Goal: Task Accomplishment & Management: Complete application form

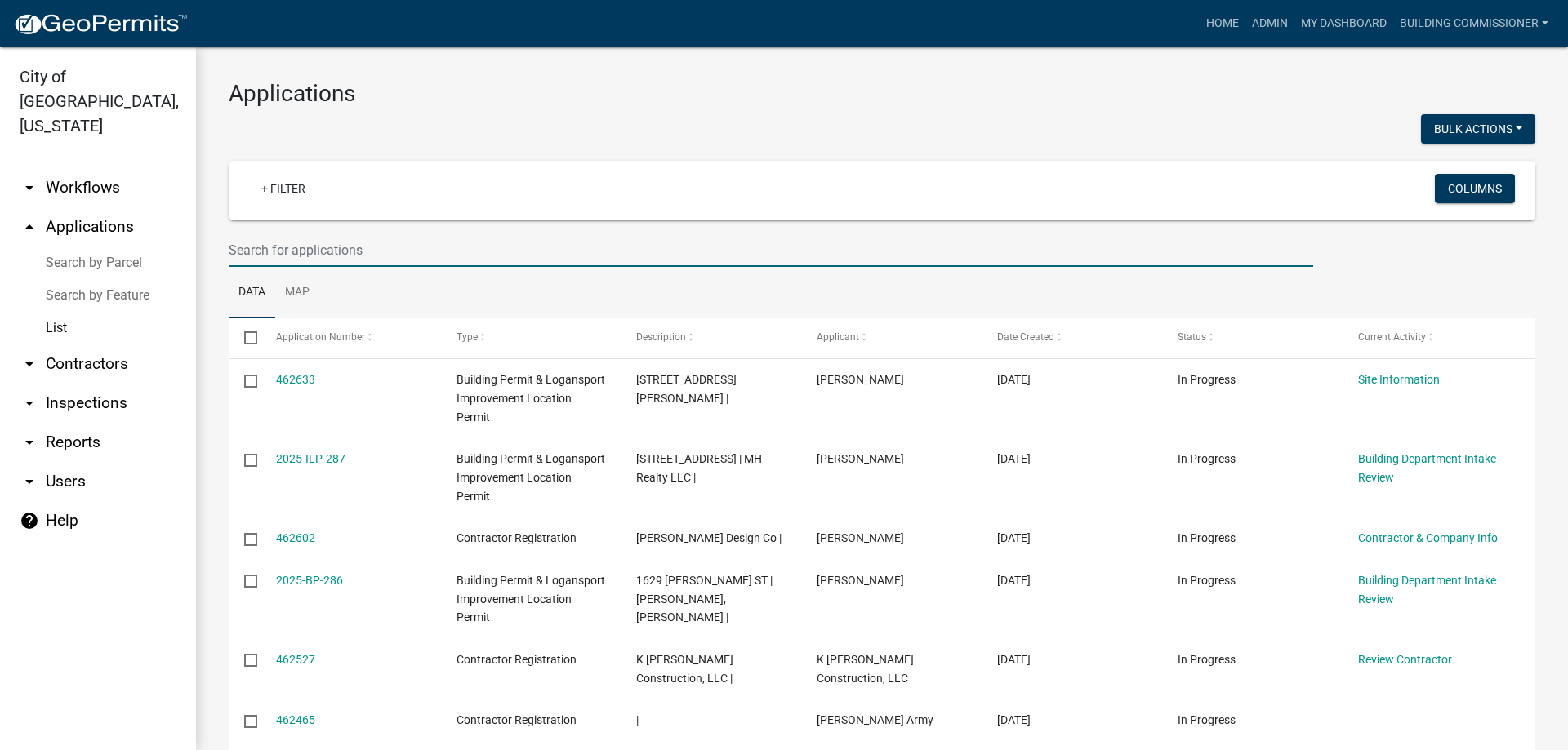
select select "3: 100"
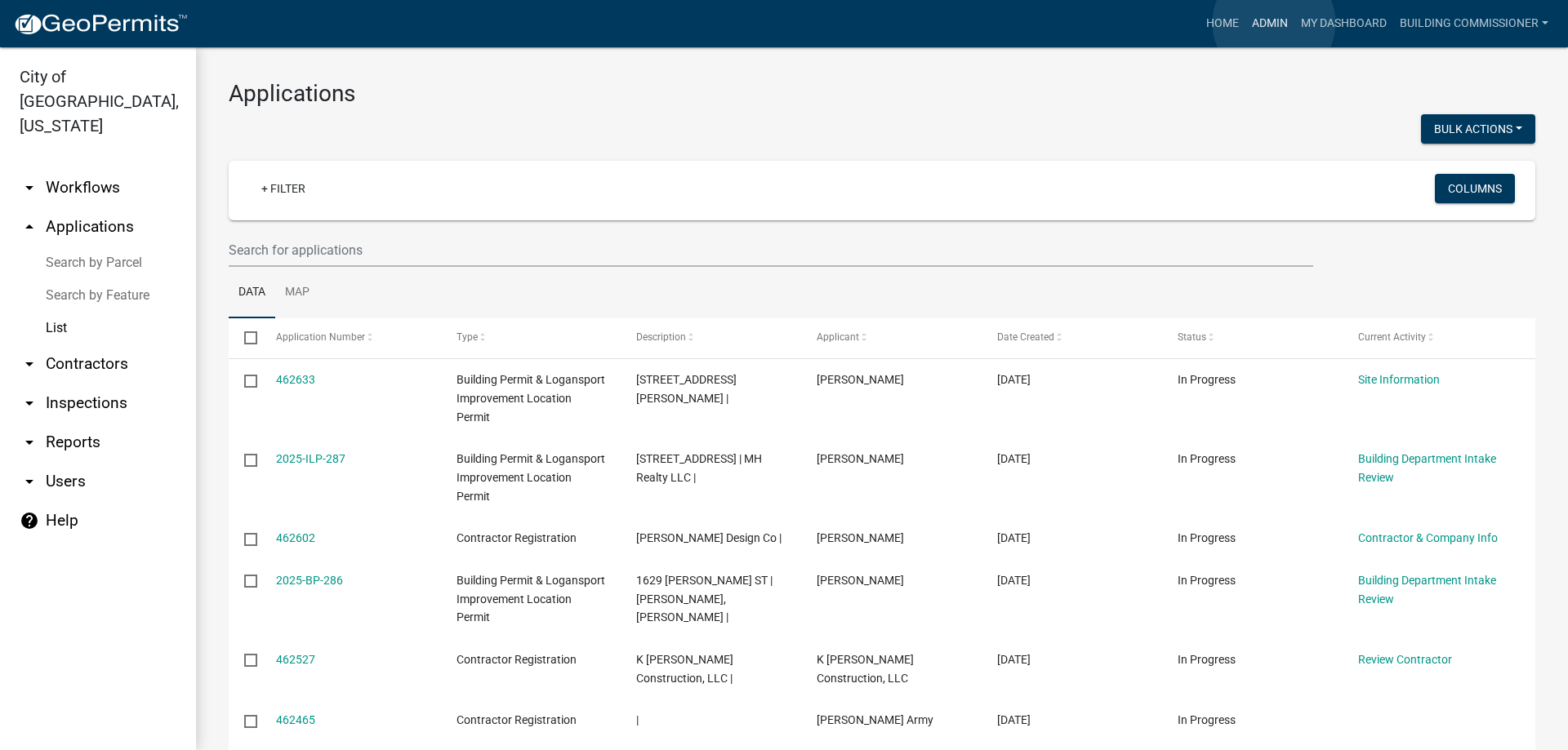
click at [1274, 23] on link "Admin" at bounding box center [1270, 23] width 49 height 31
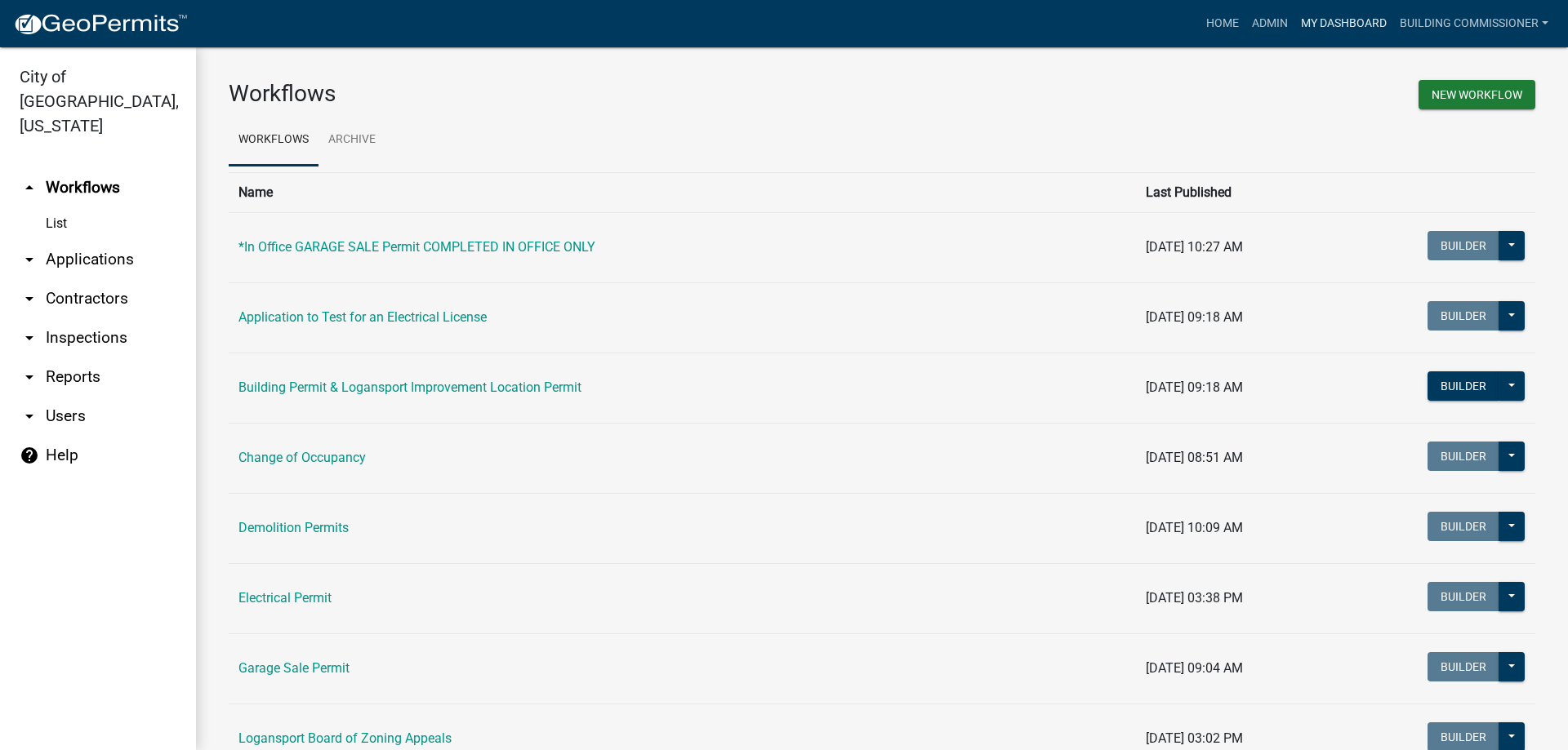
click at [1344, 20] on link "My Dashboard" at bounding box center [1344, 23] width 99 height 31
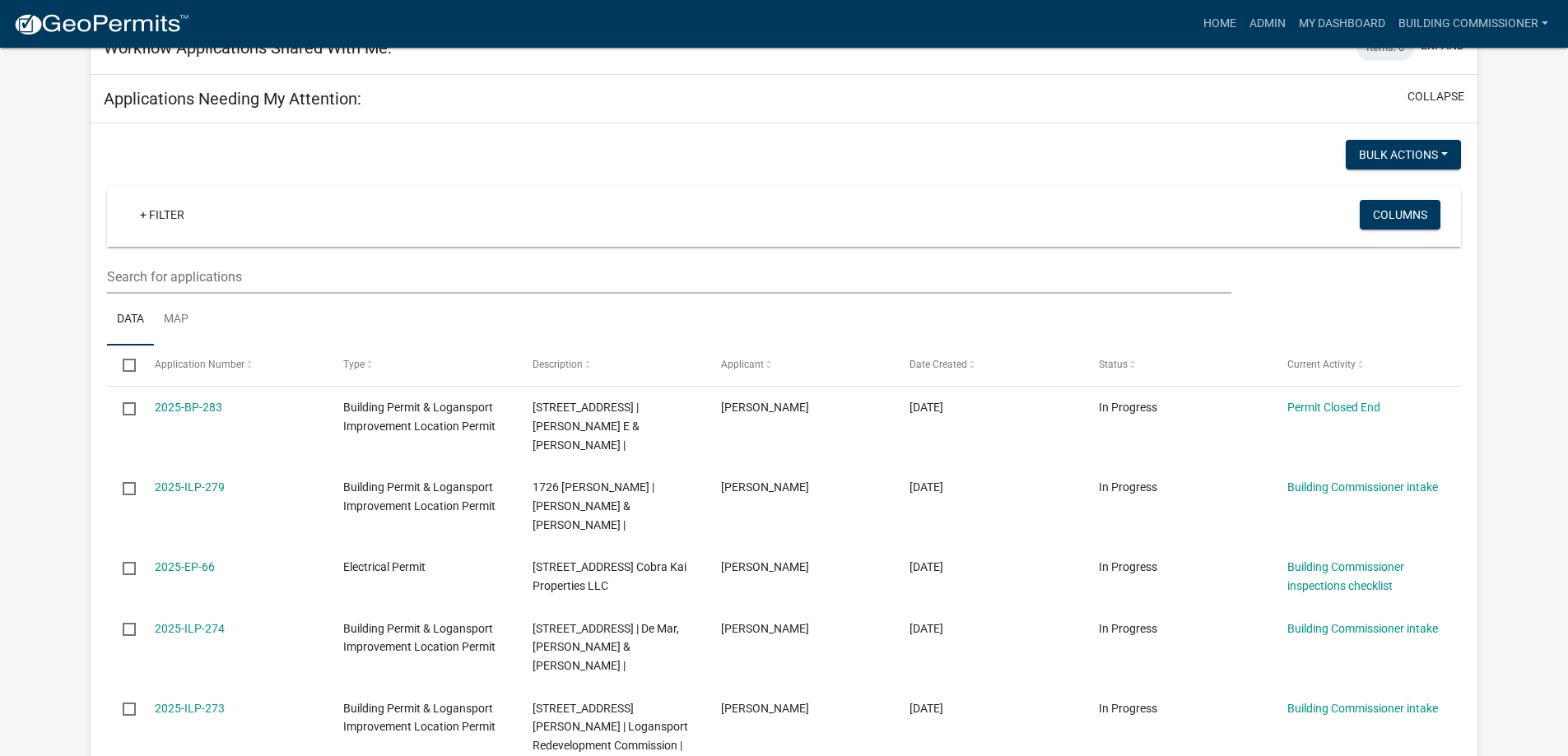
scroll to position [659, 0]
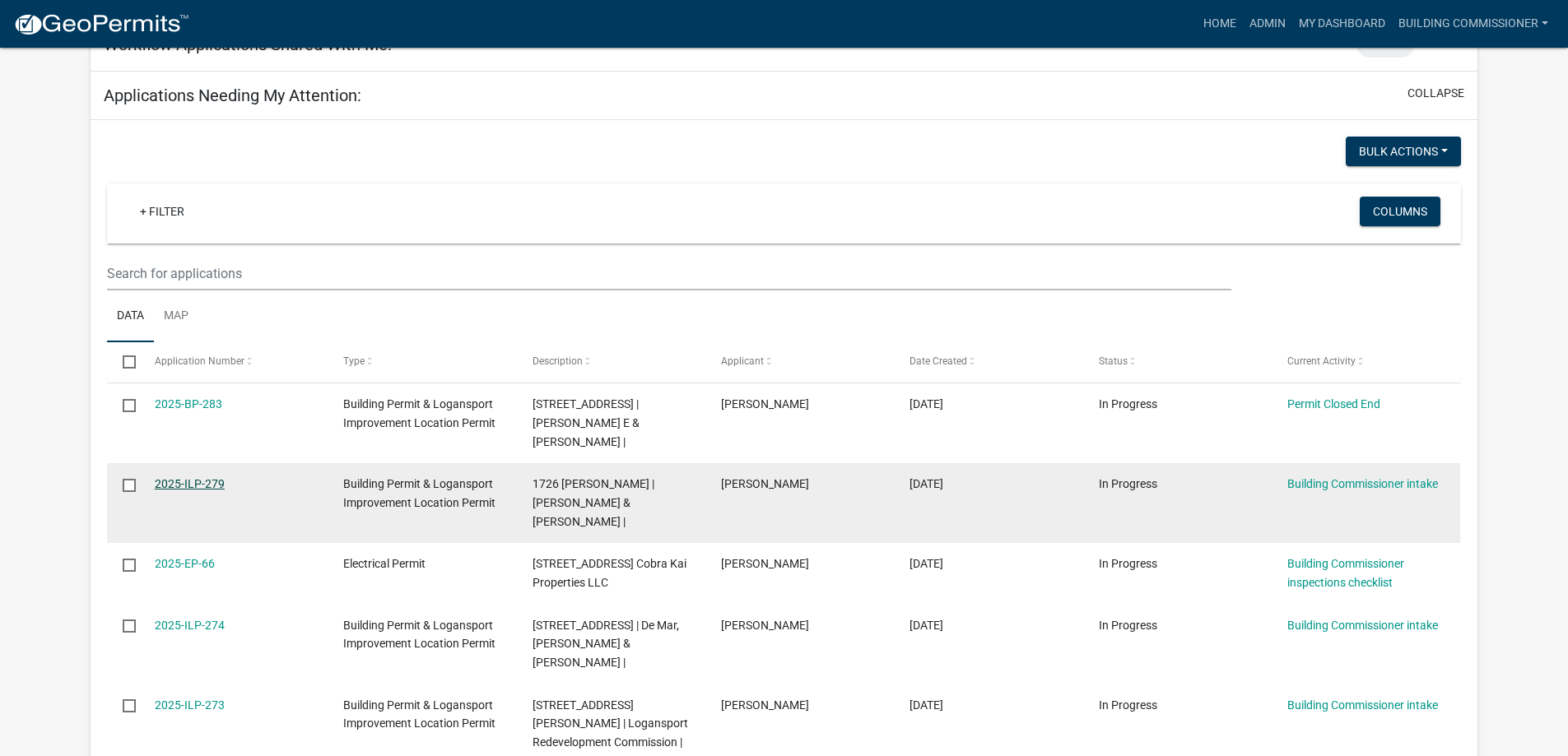
click at [185, 478] on link "2025-ILP-279" at bounding box center [190, 484] width 70 height 13
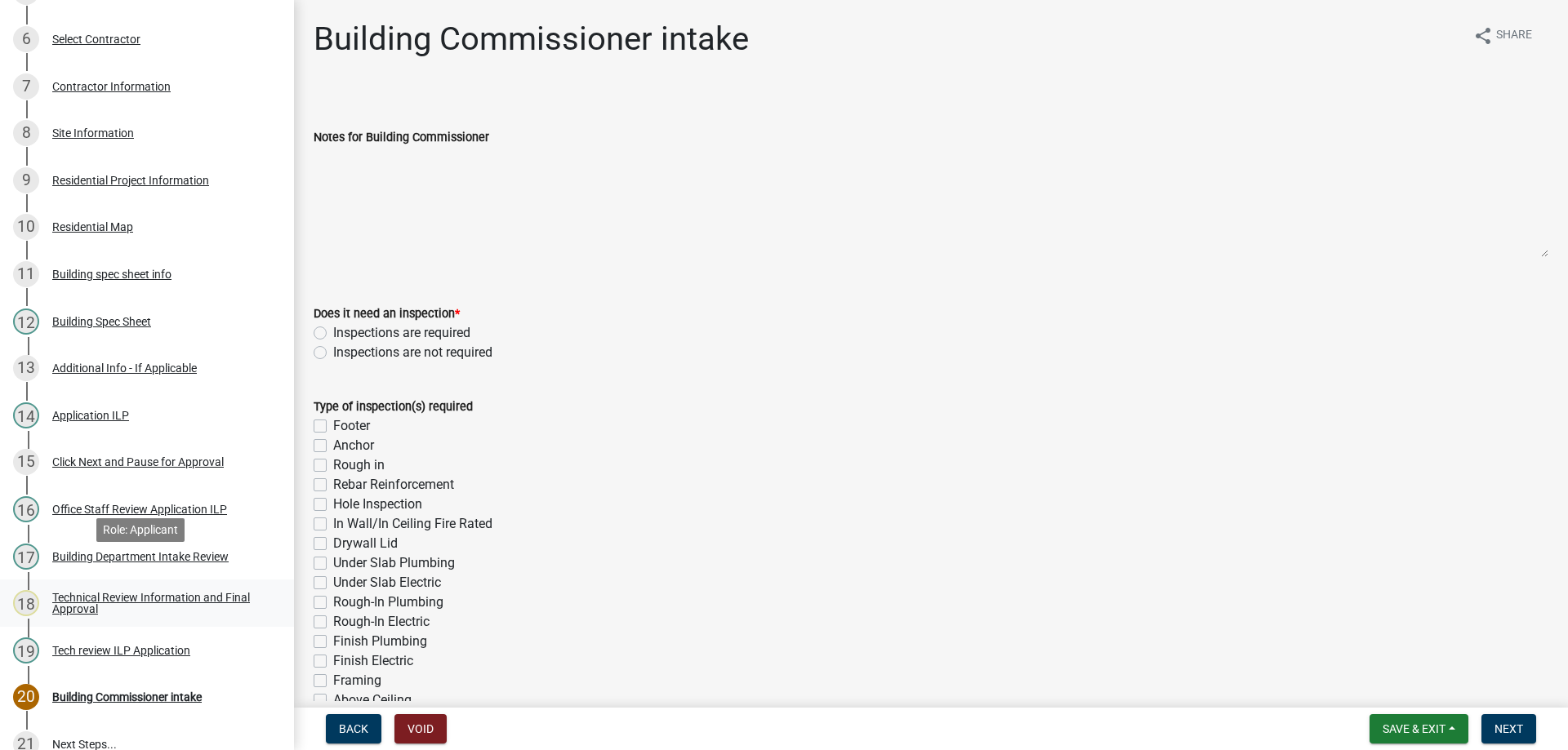
scroll to position [490, 0]
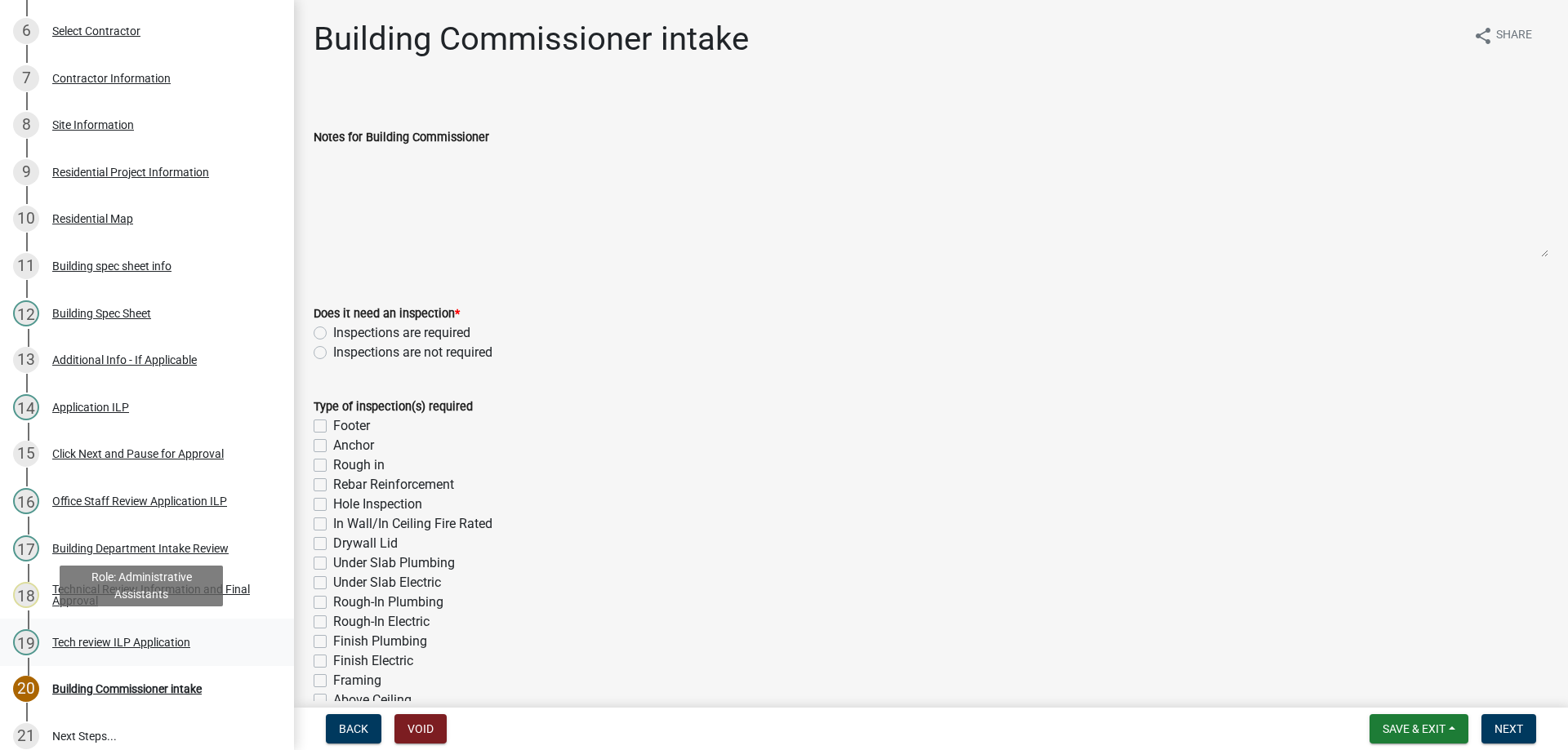
click at [129, 639] on div "Tech review ILP Application" at bounding box center [121, 643] width 138 height 11
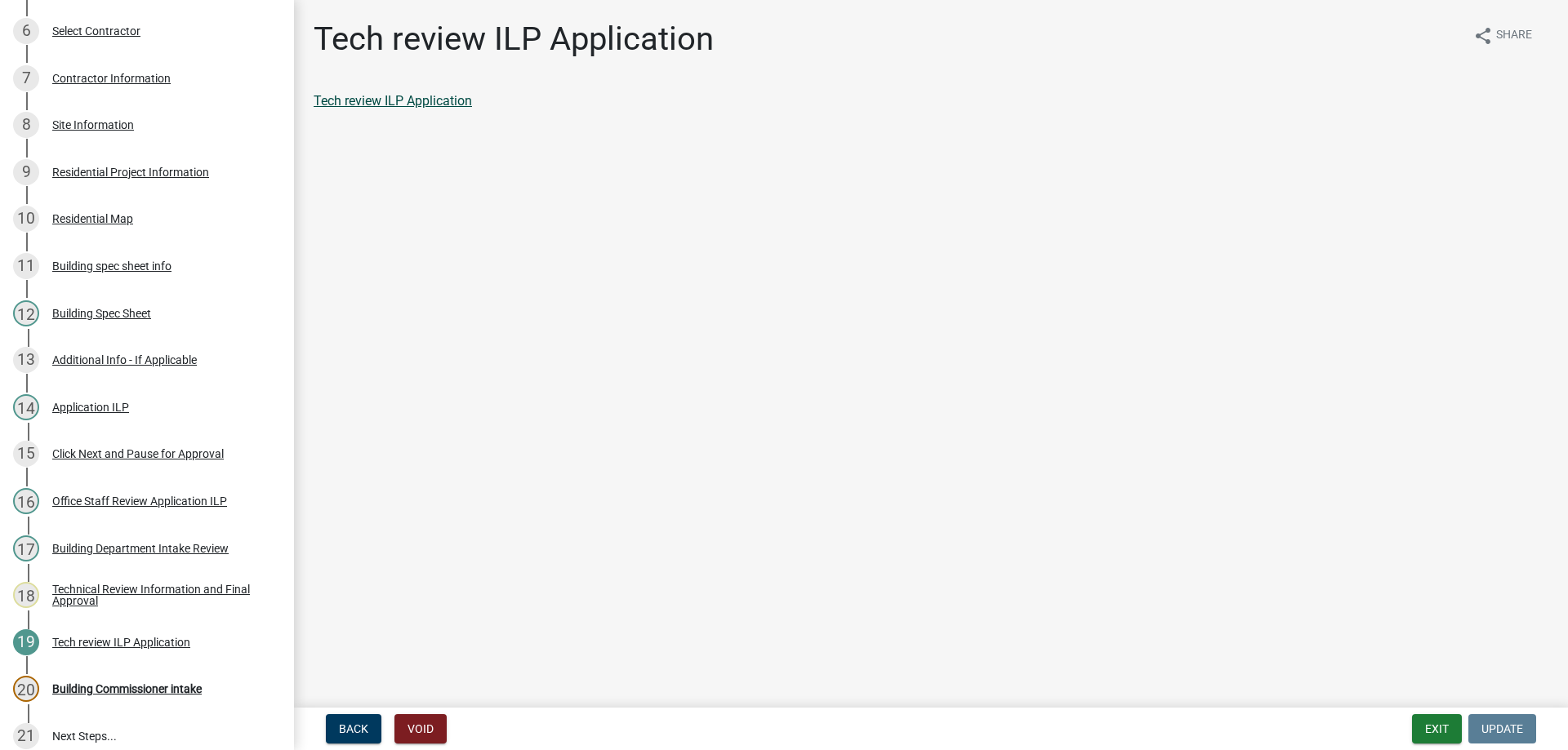
click at [399, 99] on link "Tech review ILP Application" at bounding box center [392, 100] width 159 height 16
click at [72, 685] on div "Building Commissioner intake" at bounding box center [127, 689] width 149 height 11
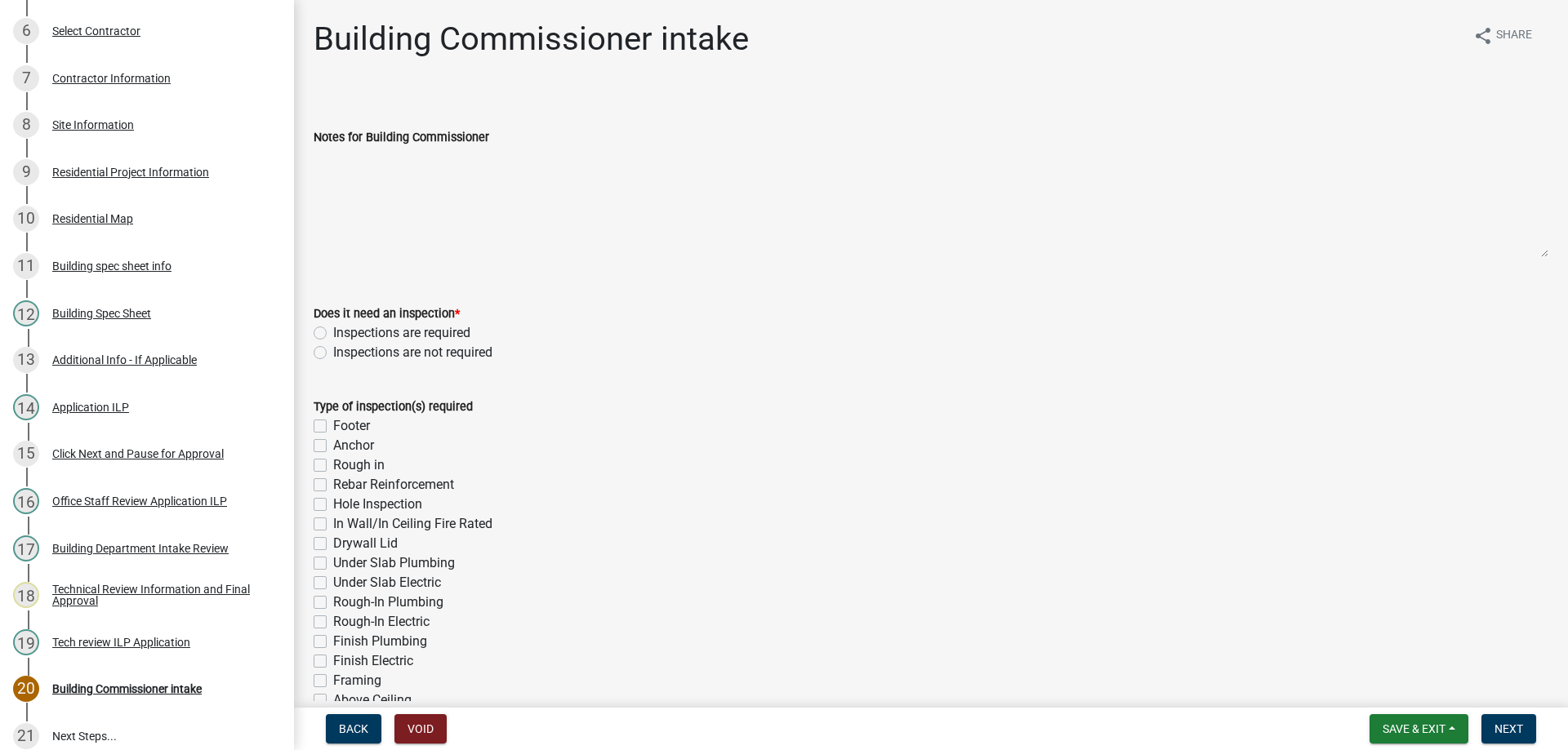
click at [333, 329] on label "Inspections are required" at bounding box center [402, 332] width 137 height 20
click at [333, 329] on input "Inspections are required" at bounding box center [338, 328] width 10 height 10
radio input "true"
click at [333, 443] on label "Anchor" at bounding box center [353, 446] width 40 height 20
click at [333, 443] on input "Anchor" at bounding box center [338, 441] width 10 height 10
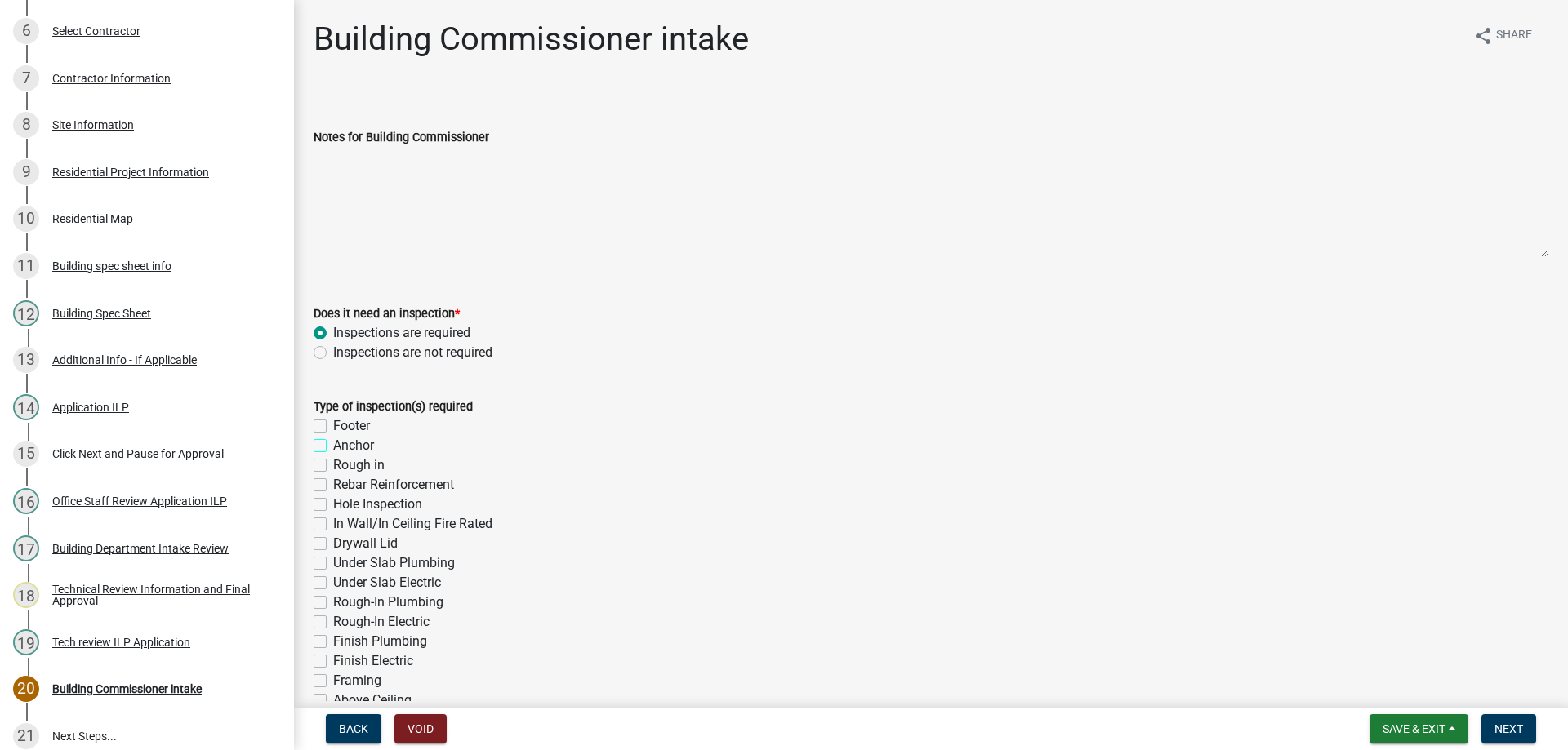
checkbox input "true"
checkbox input "false"
checkbox input "true"
checkbox input "false"
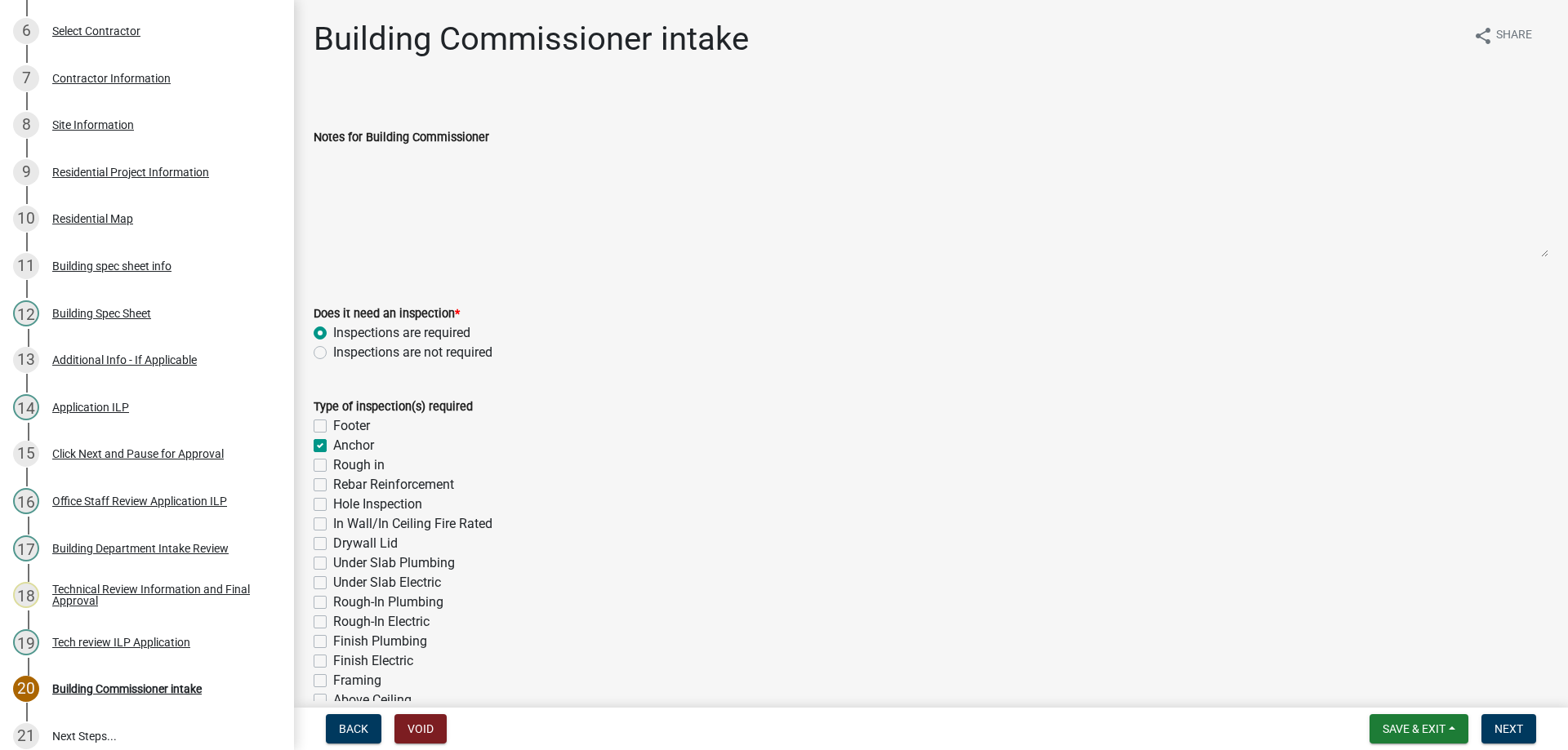
checkbox input "false"
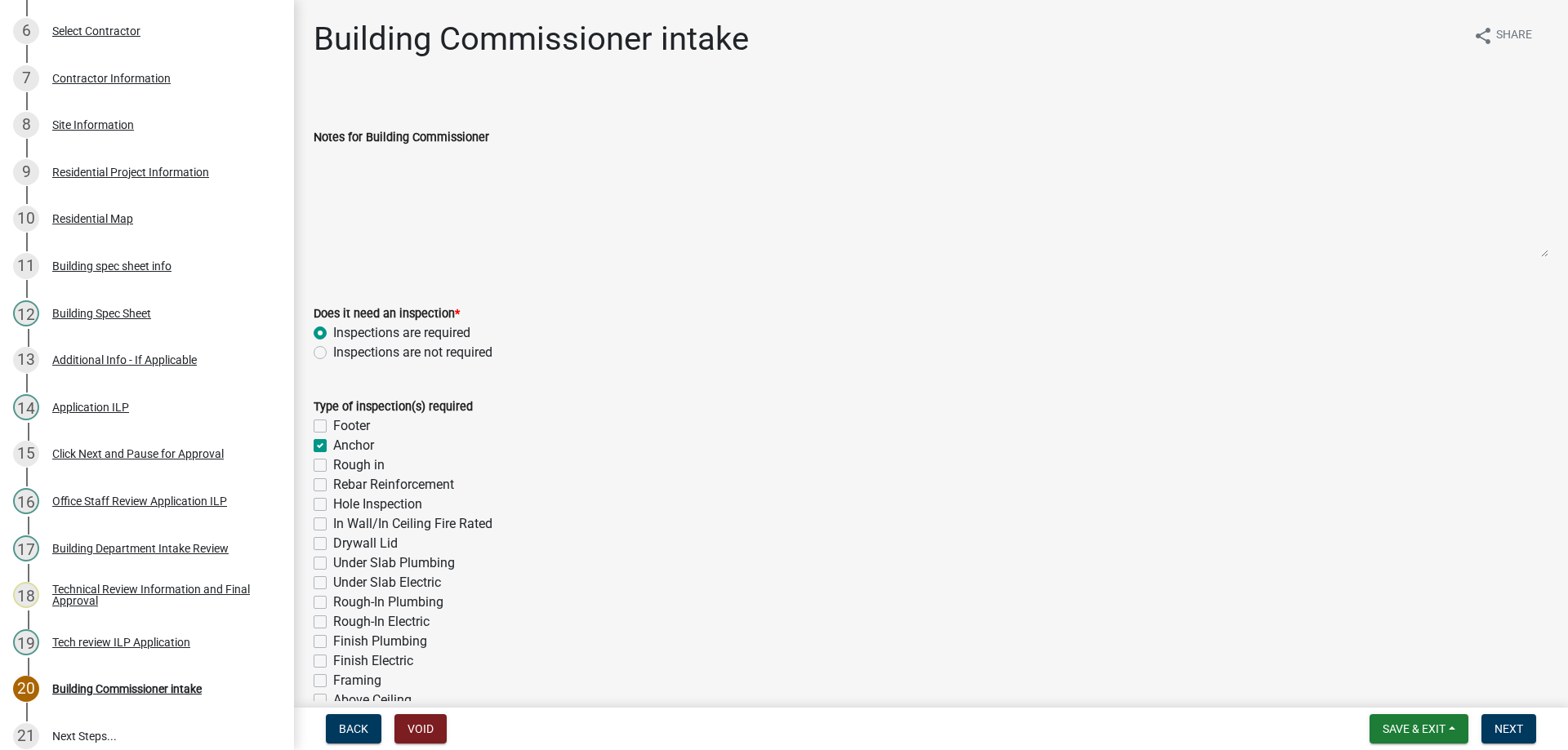
checkbox input "false"
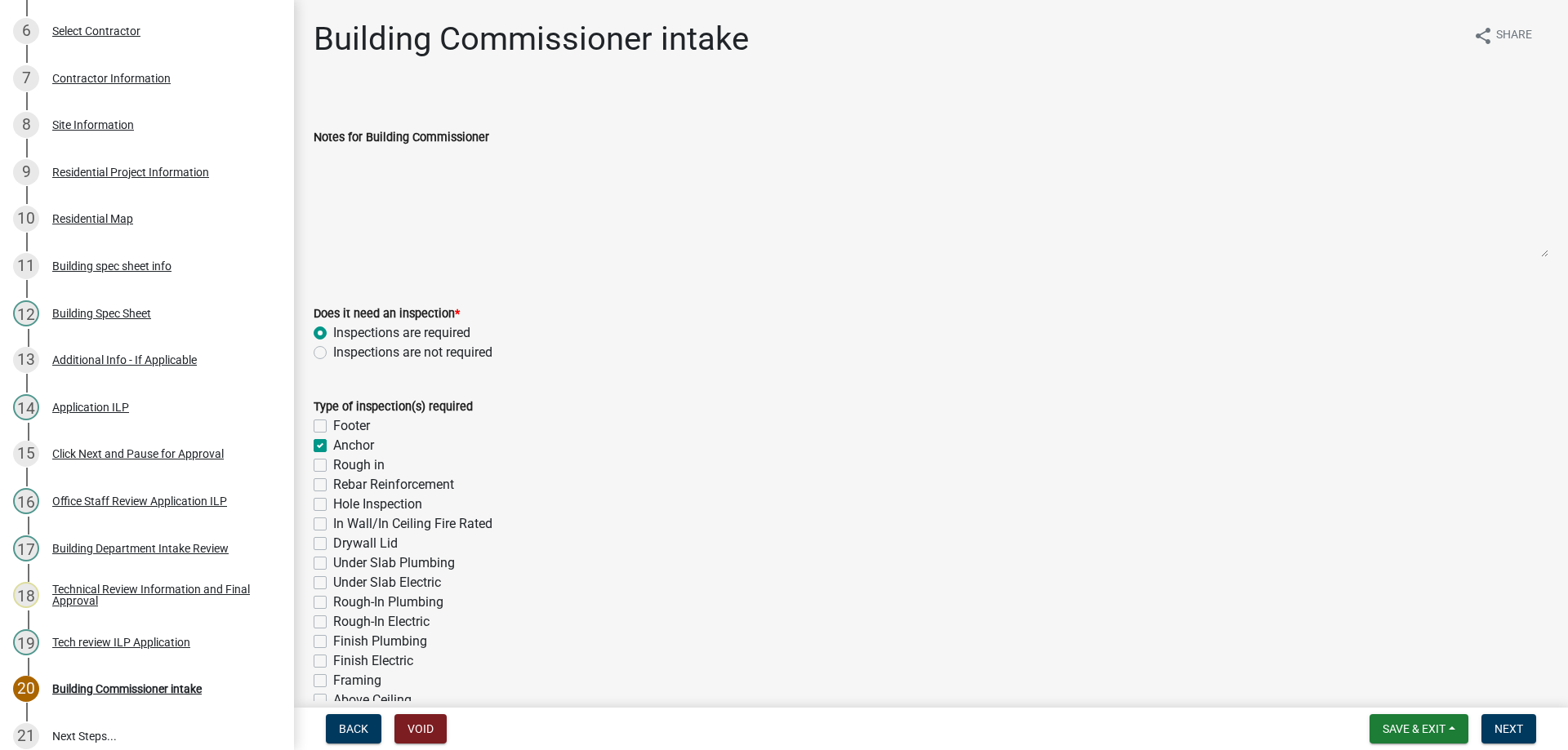
checkbox input "false"
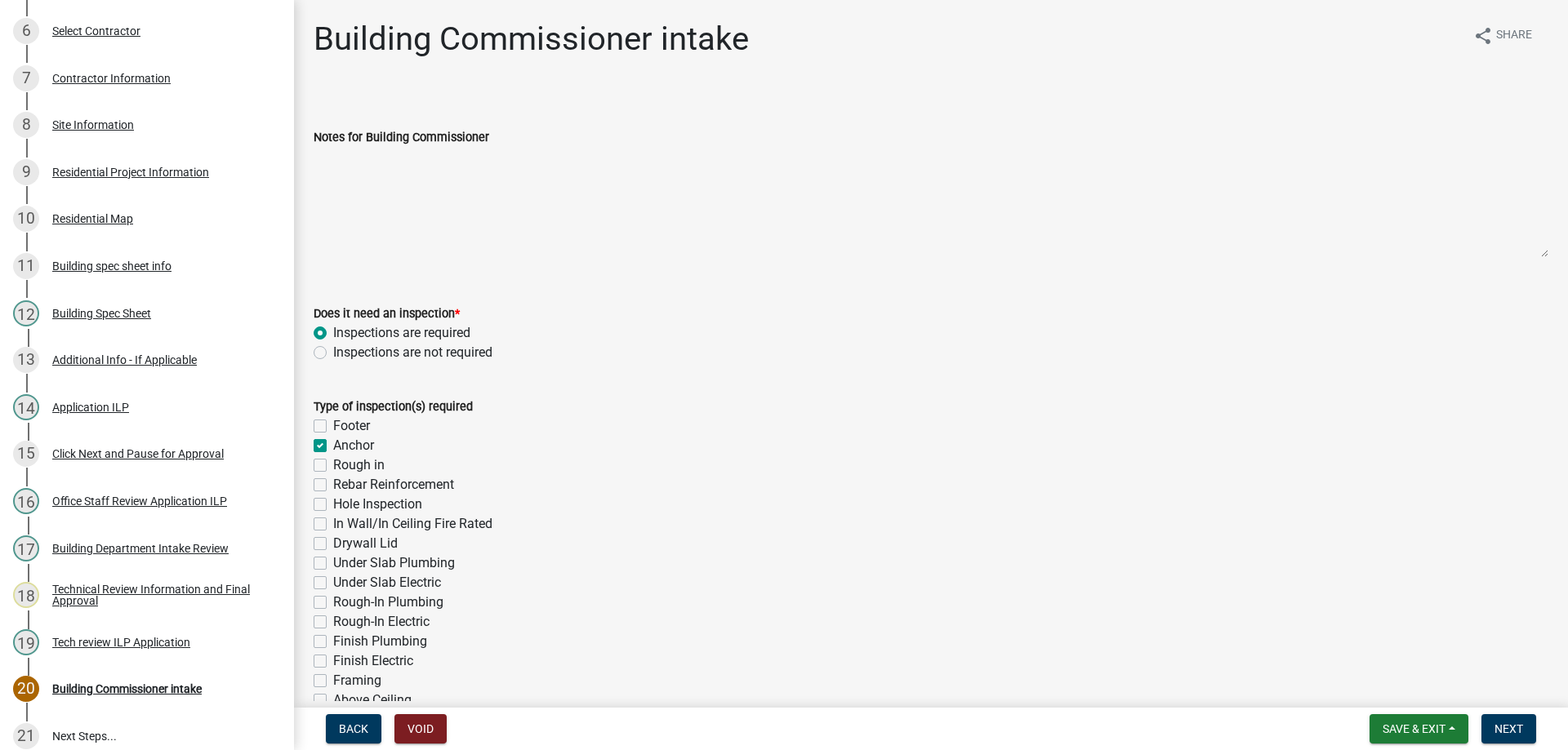
scroll to position [327, 0]
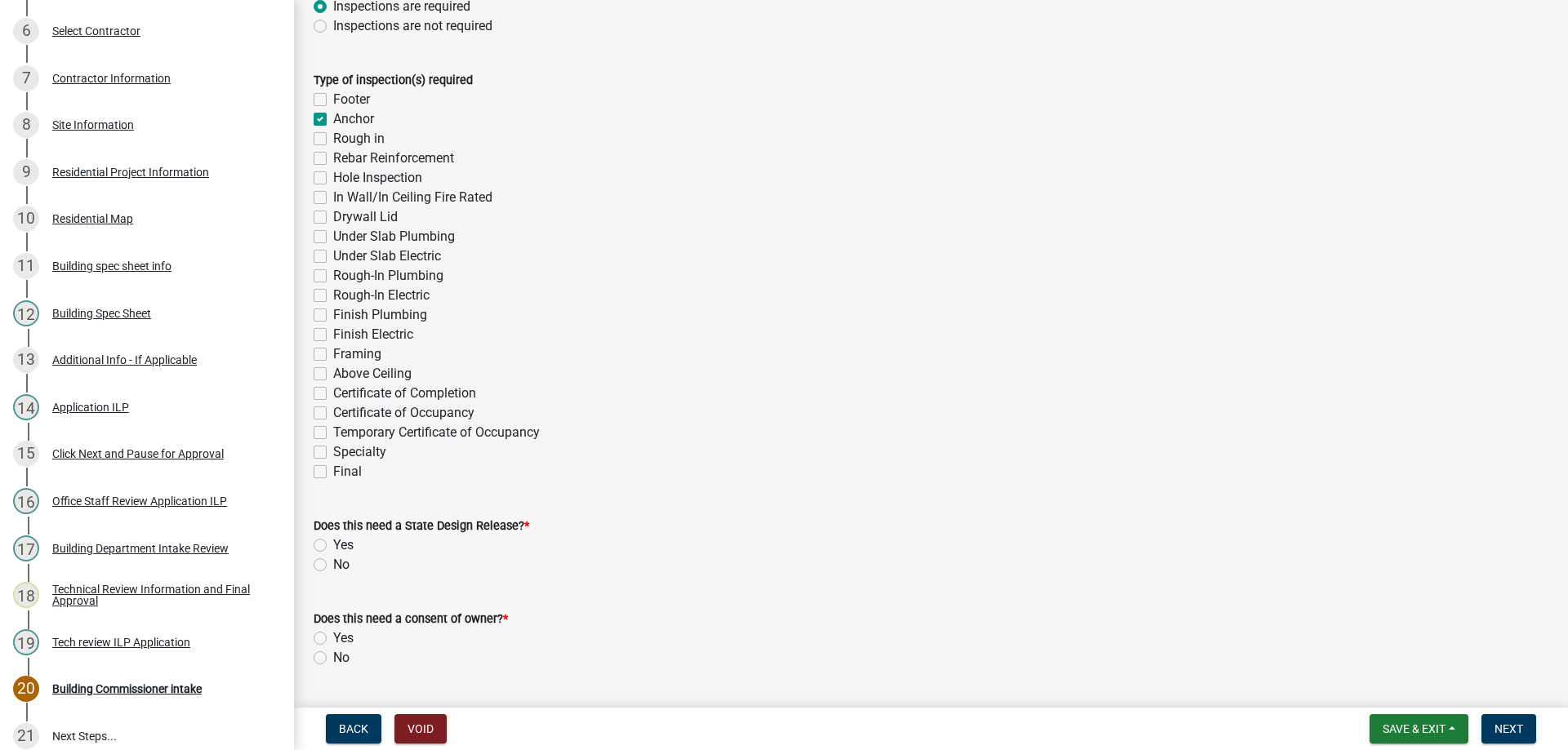
click at [333, 468] on label "Final" at bounding box center [347, 471] width 28 height 20
click at [333, 468] on input "Final" at bounding box center [338, 467] width 10 height 10
checkbox input "true"
checkbox input "false"
checkbox input "true"
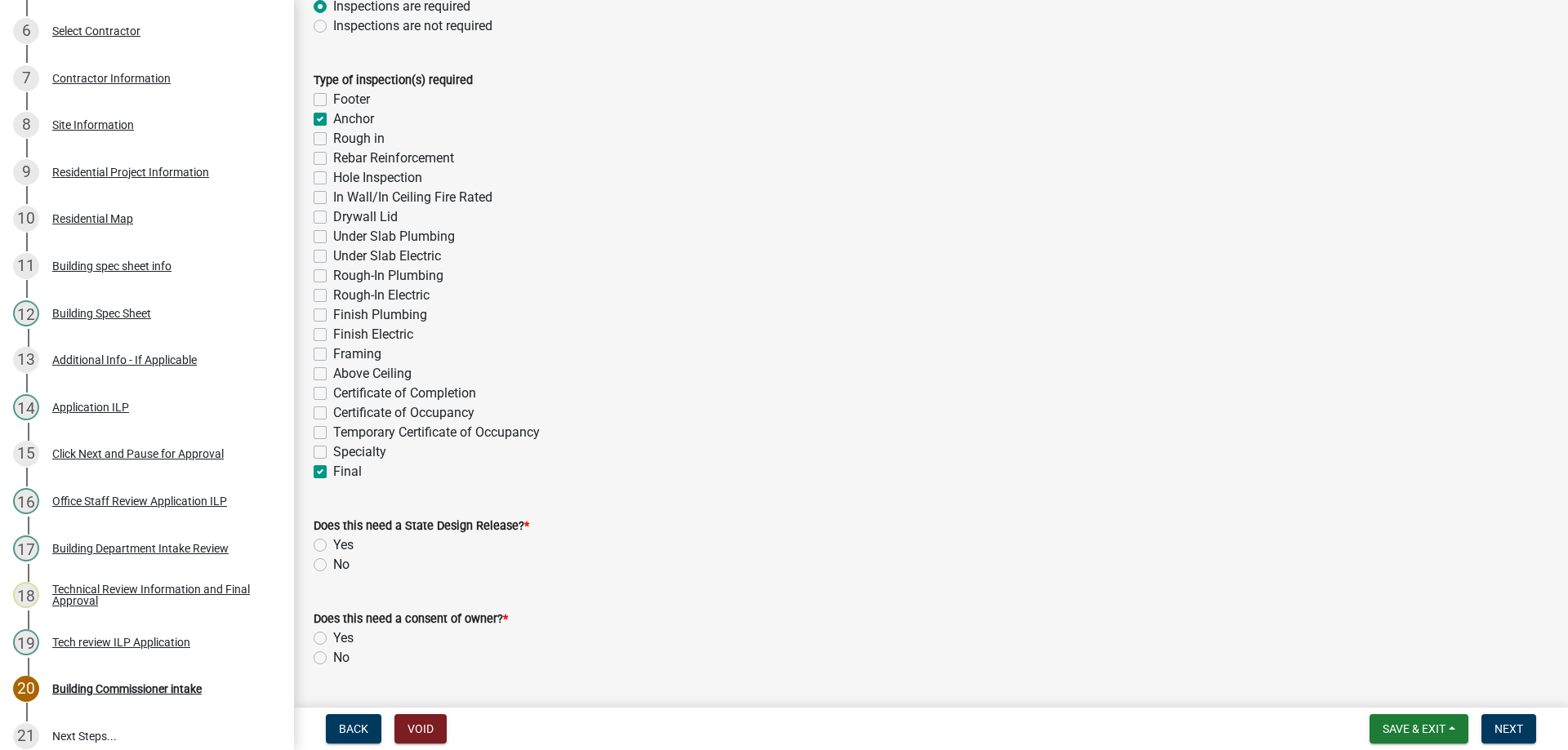
checkbox input "false"
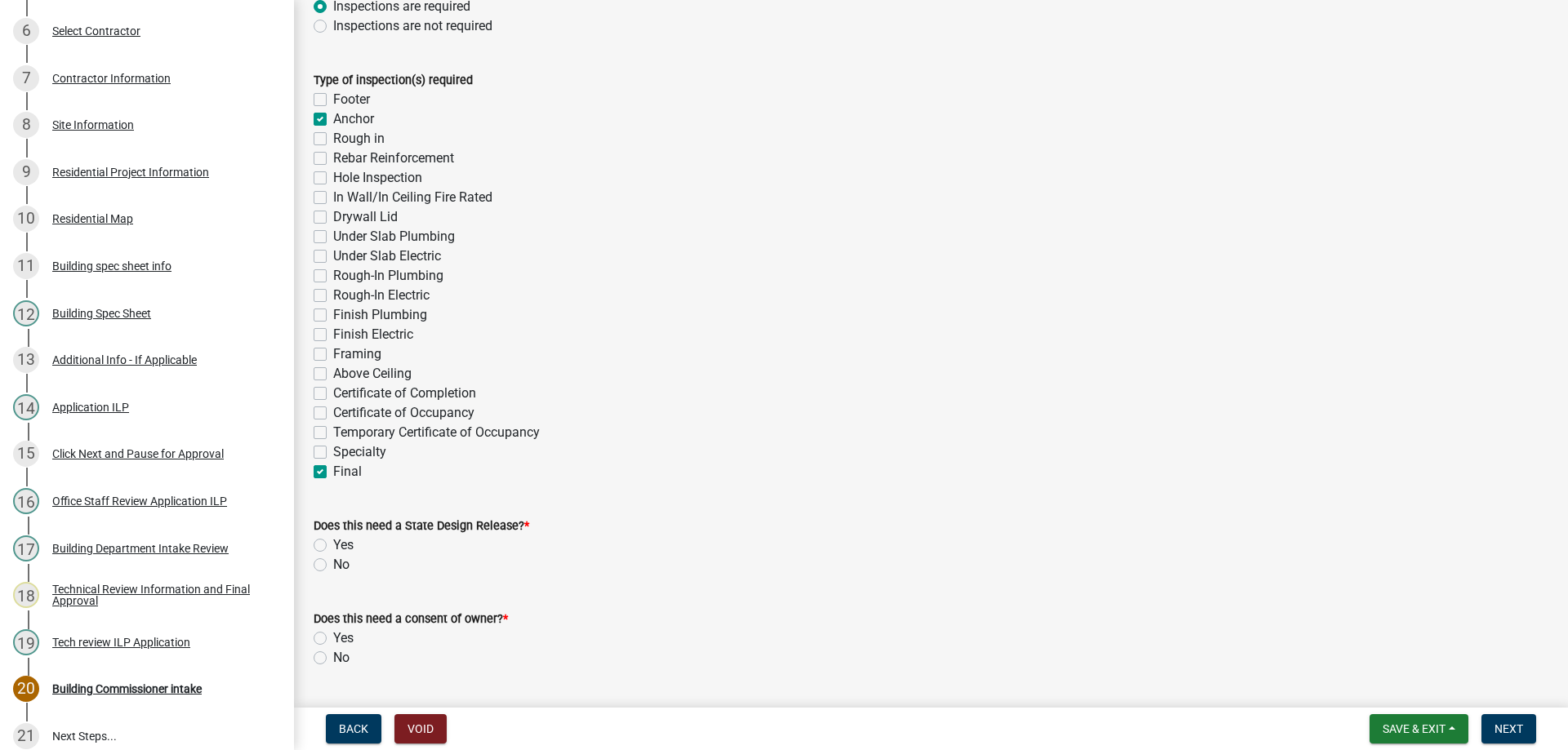
checkbox input "false"
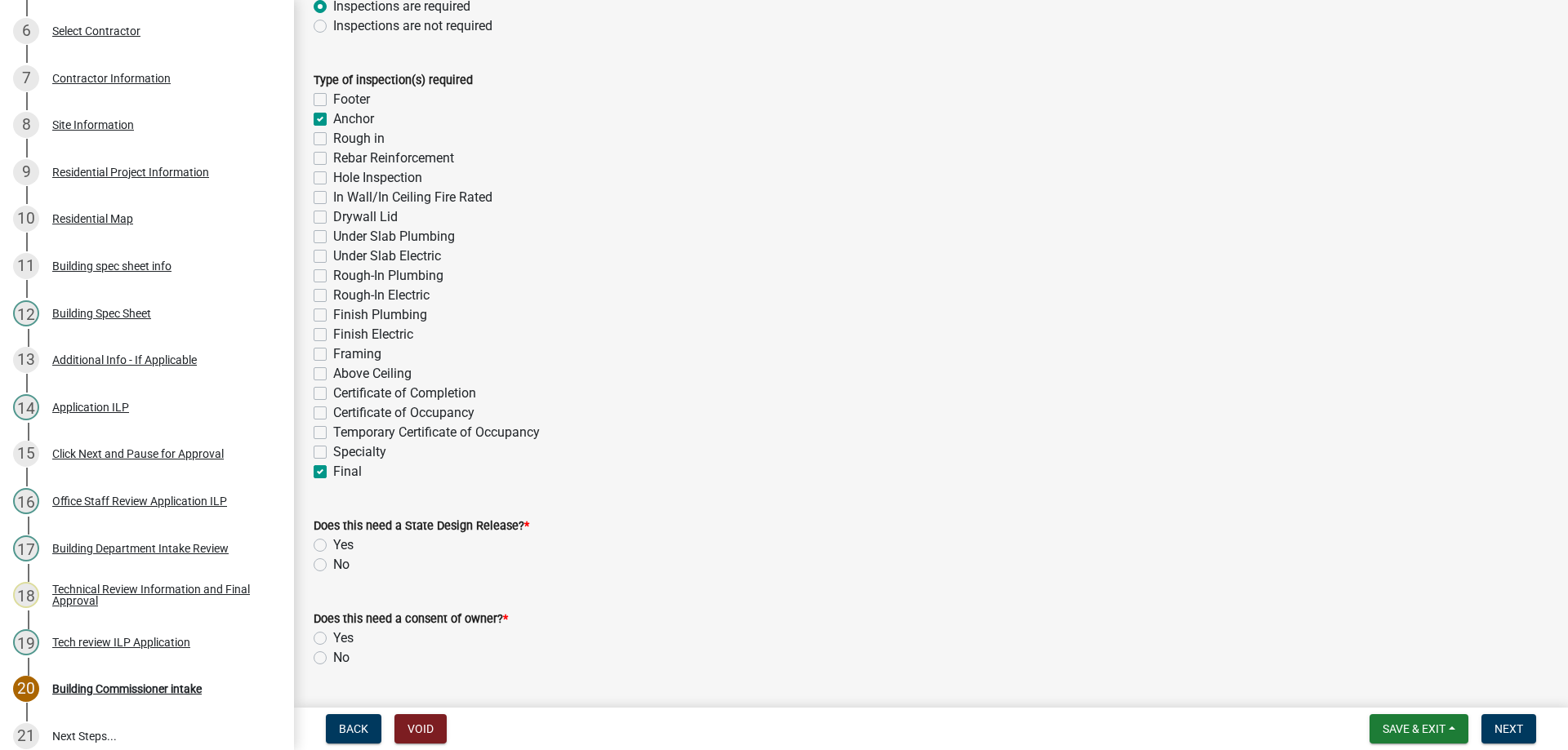
checkbox input "false"
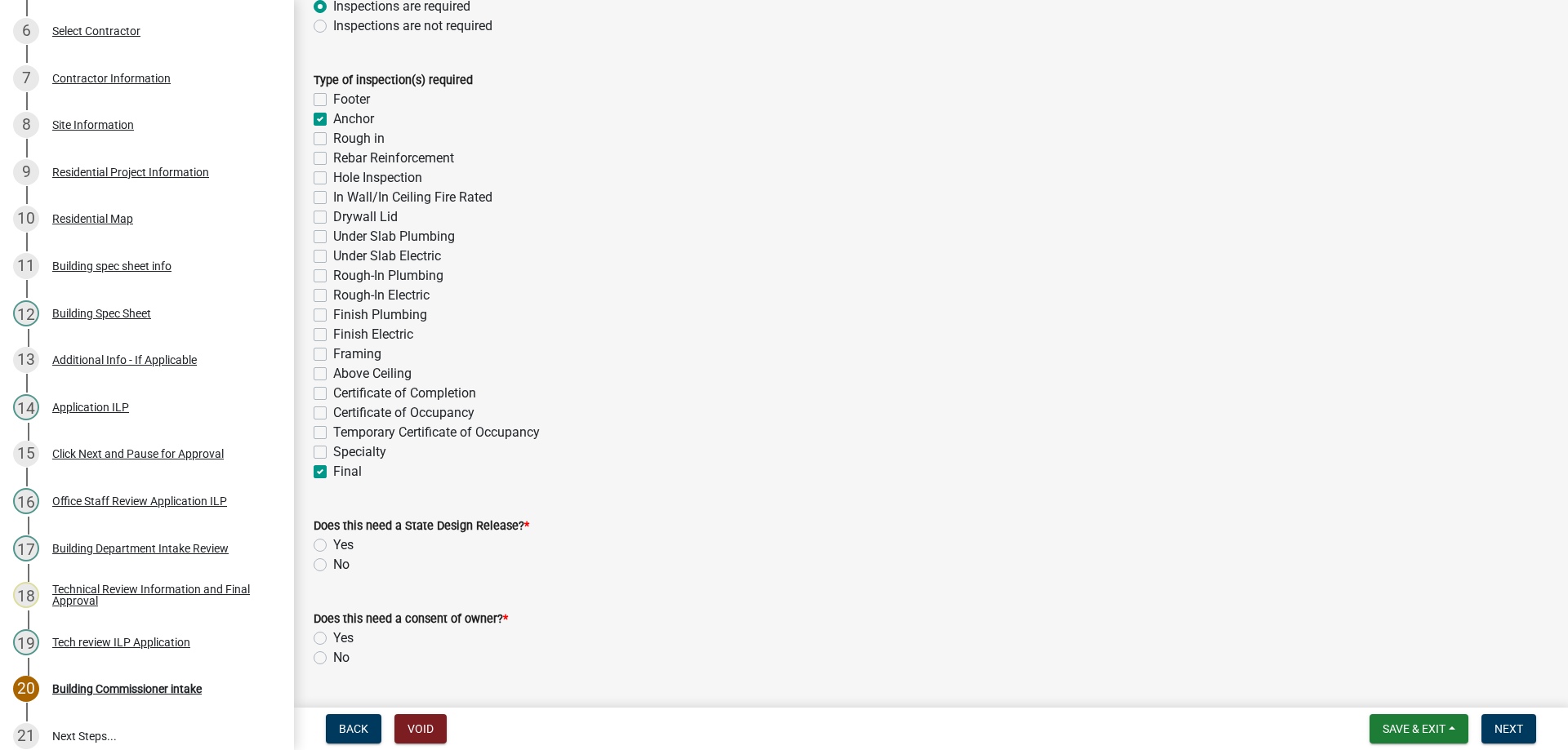
checkbox input "false"
checkbox input "true"
click at [333, 560] on label "No" at bounding box center [341, 565] width 16 height 20
click at [333, 560] on input "No" at bounding box center [338, 560] width 10 height 10
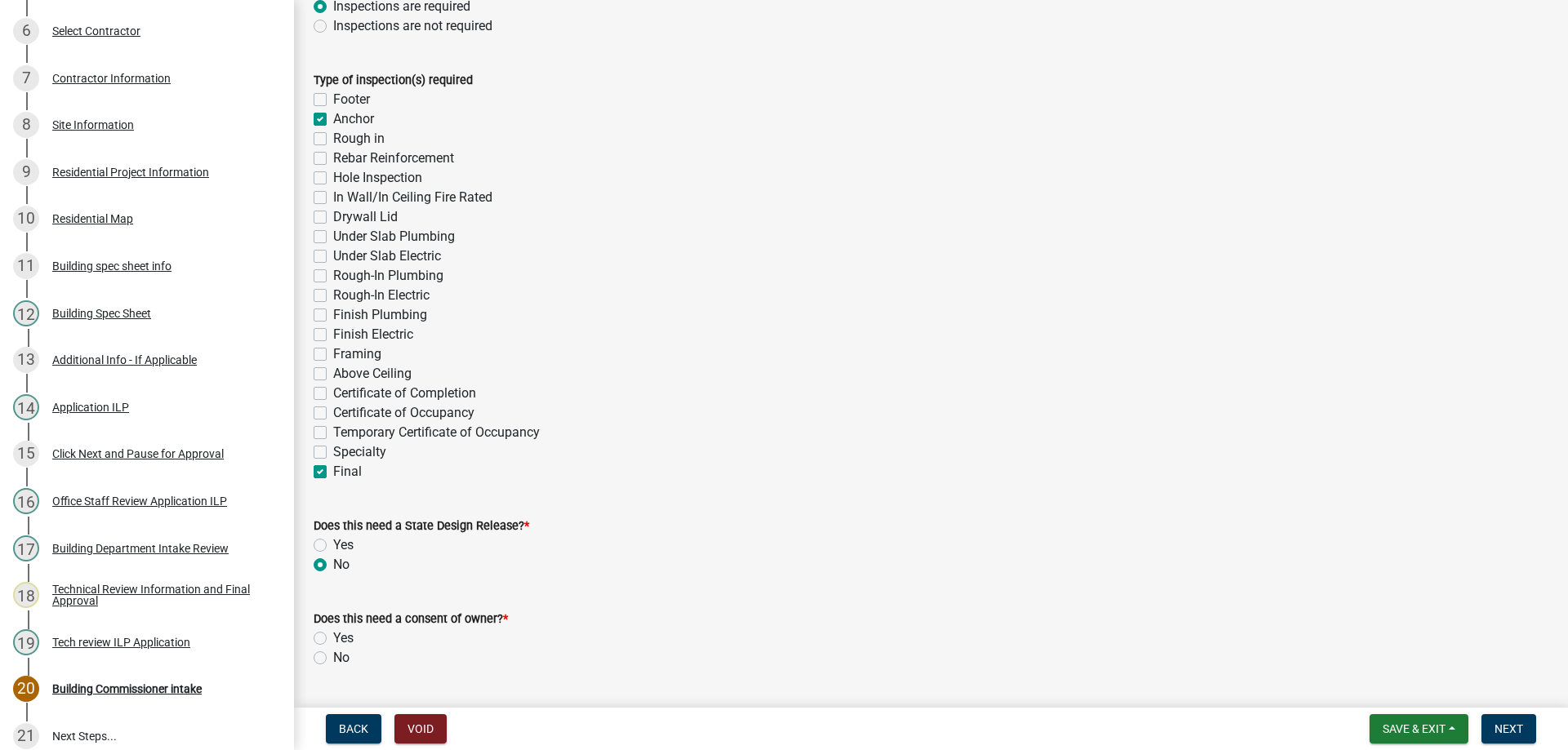
radio input "true"
click at [333, 657] on label "No" at bounding box center [341, 658] width 16 height 20
click at [333, 657] on input "No" at bounding box center [338, 653] width 10 height 10
radio input "true"
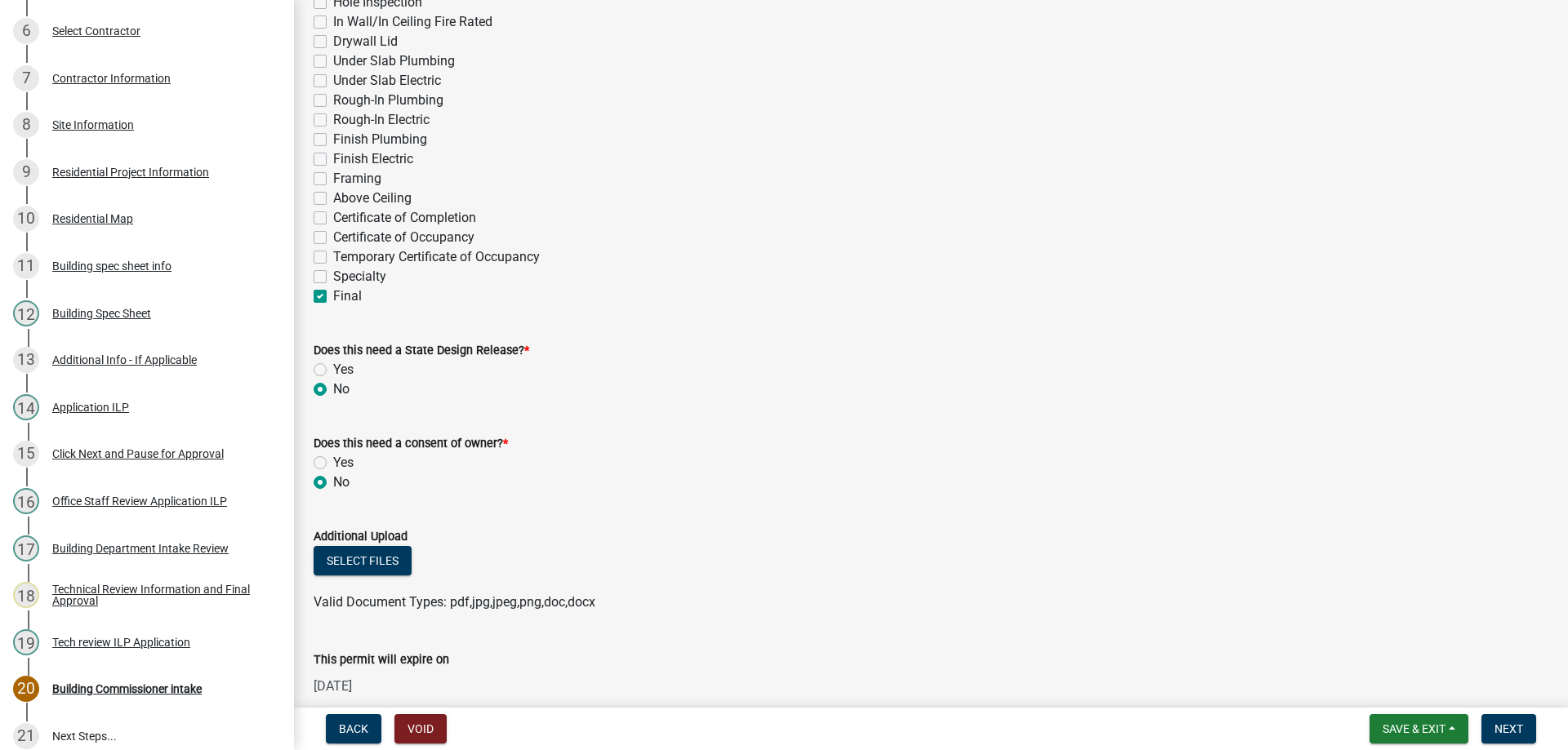
scroll to position [735, 0]
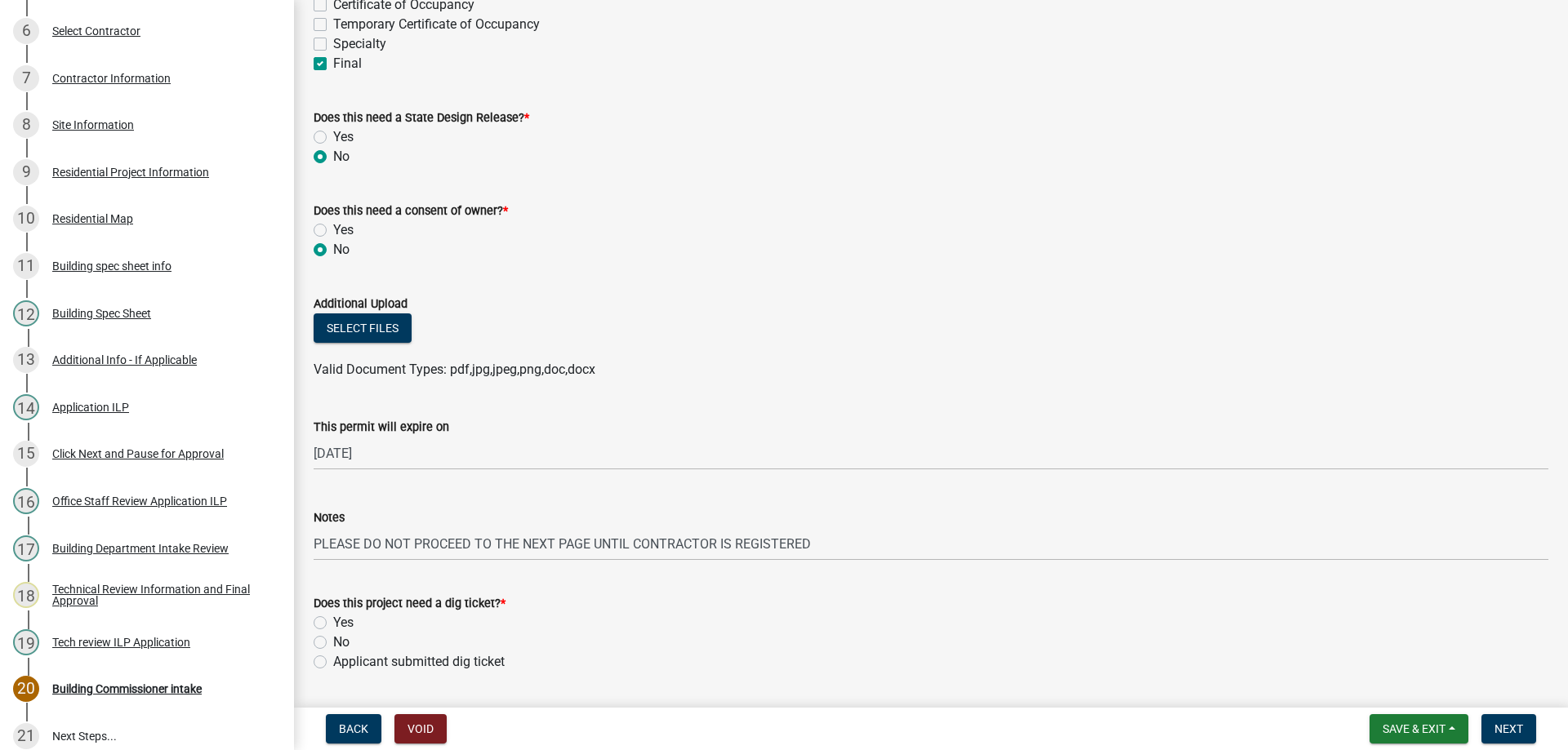
click at [333, 644] on label "No" at bounding box center [341, 642] width 16 height 20
click at [333, 643] on input "No" at bounding box center [338, 637] width 10 height 10
radio input "true"
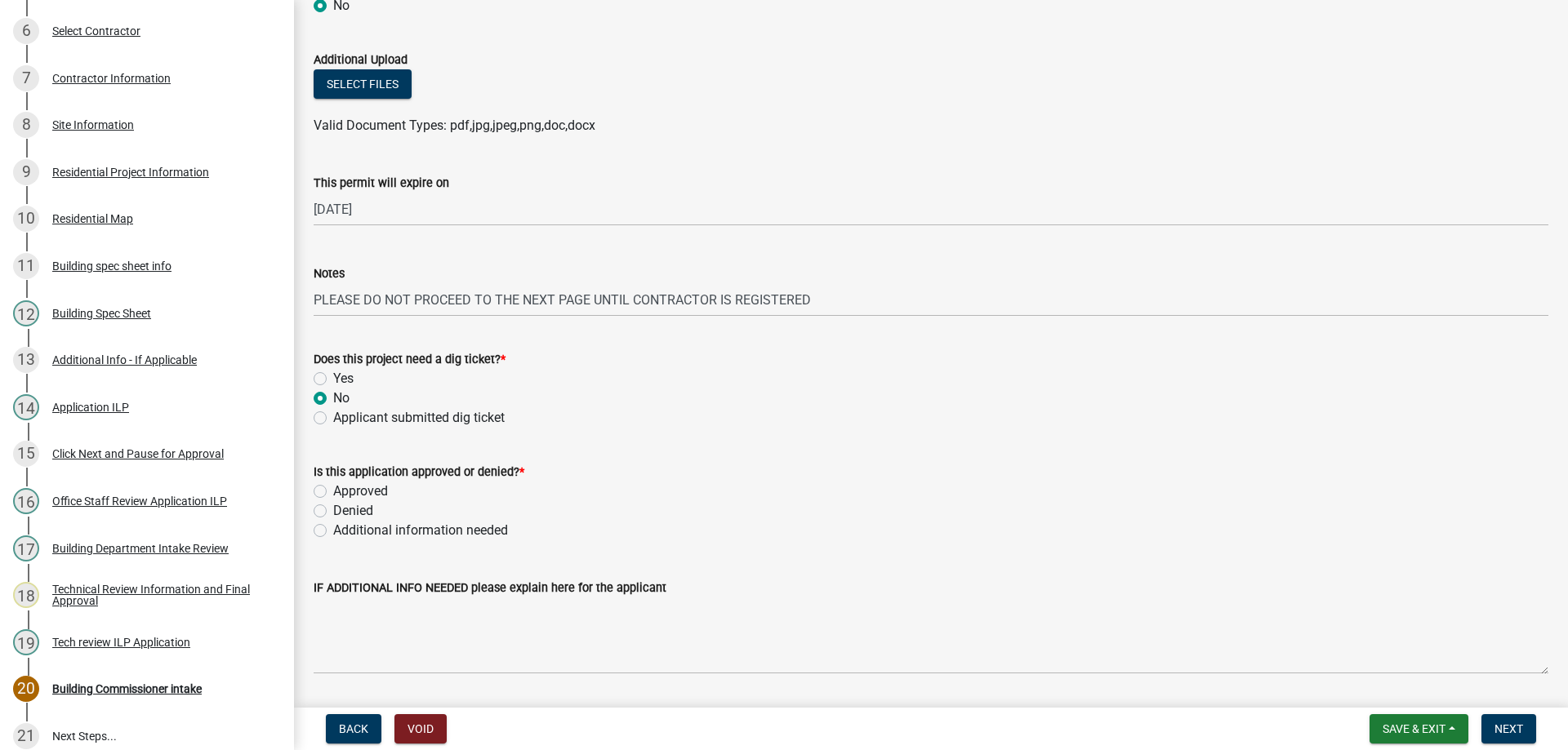
scroll to position [980, 0]
click at [333, 486] on label "Approved" at bounding box center [361, 490] width 54 height 20
click at [333, 486] on input "Approved" at bounding box center [338, 485] width 10 height 10
radio input "true"
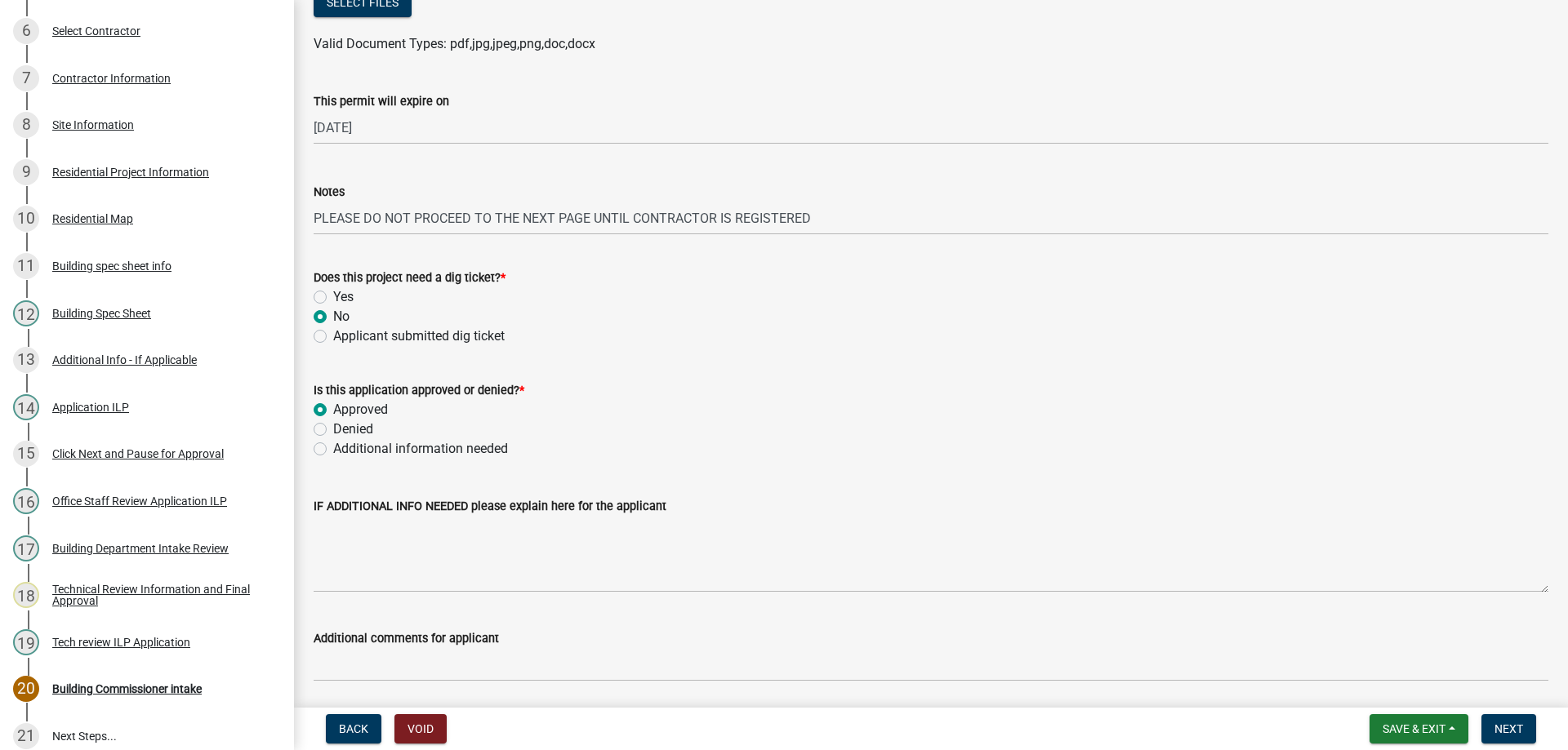
scroll to position [1211, 0]
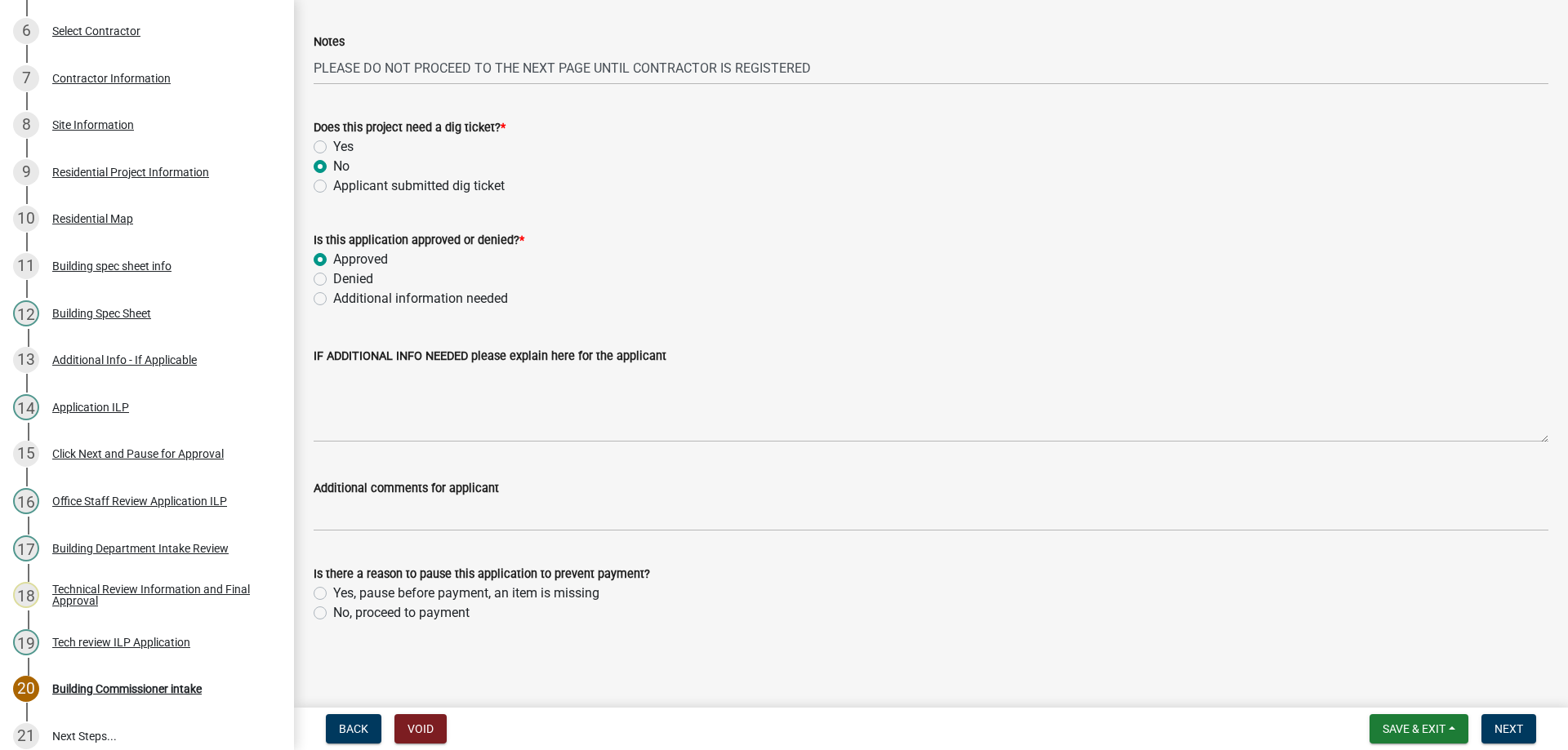
click at [333, 616] on label "No, proceed to payment" at bounding box center [401, 613] width 136 height 20
click at [333, 614] on input "No, proceed to payment" at bounding box center [338, 608] width 10 height 10
radio input "true"
click at [1503, 725] on span "Next" at bounding box center [1509, 729] width 28 height 13
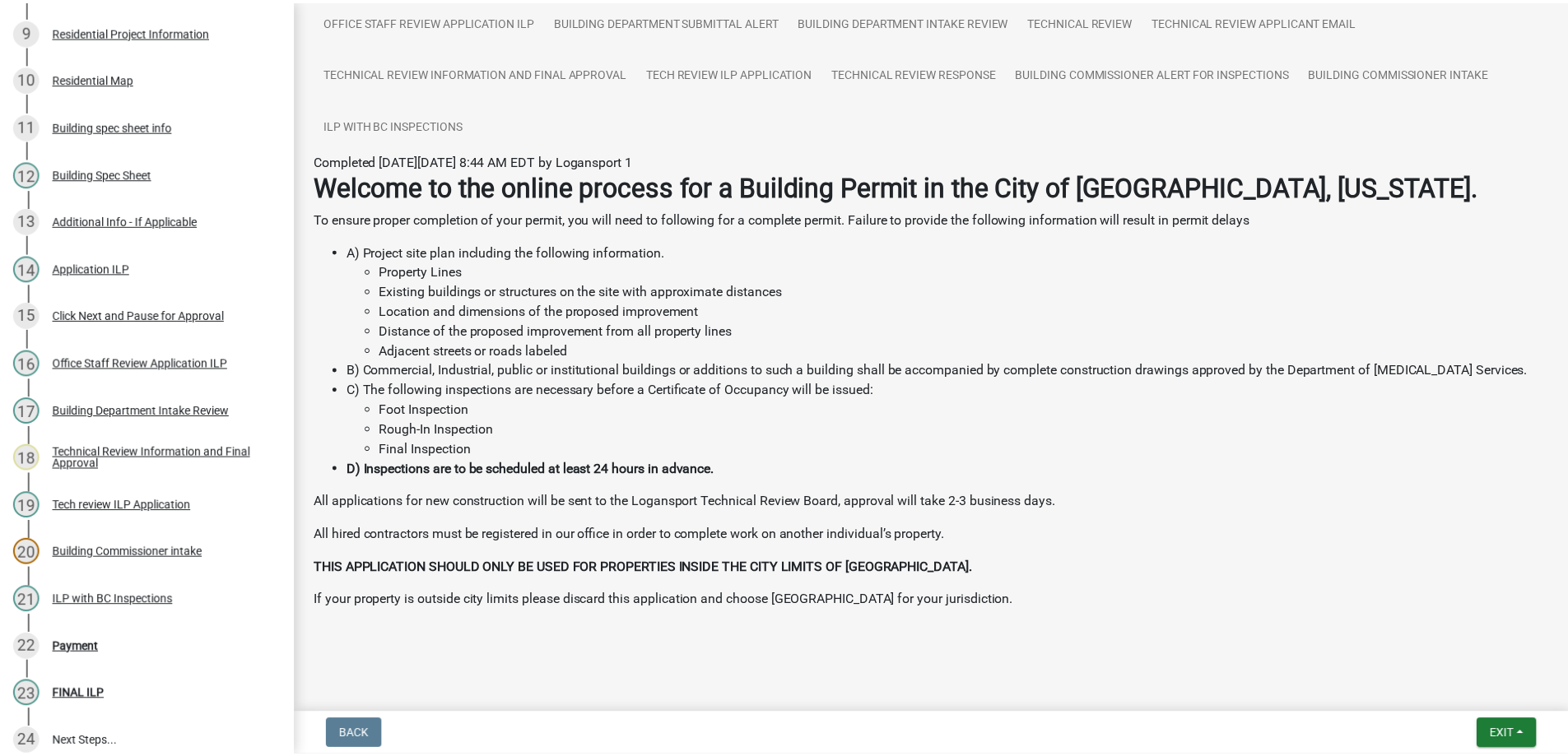
scroll to position [234, 0]
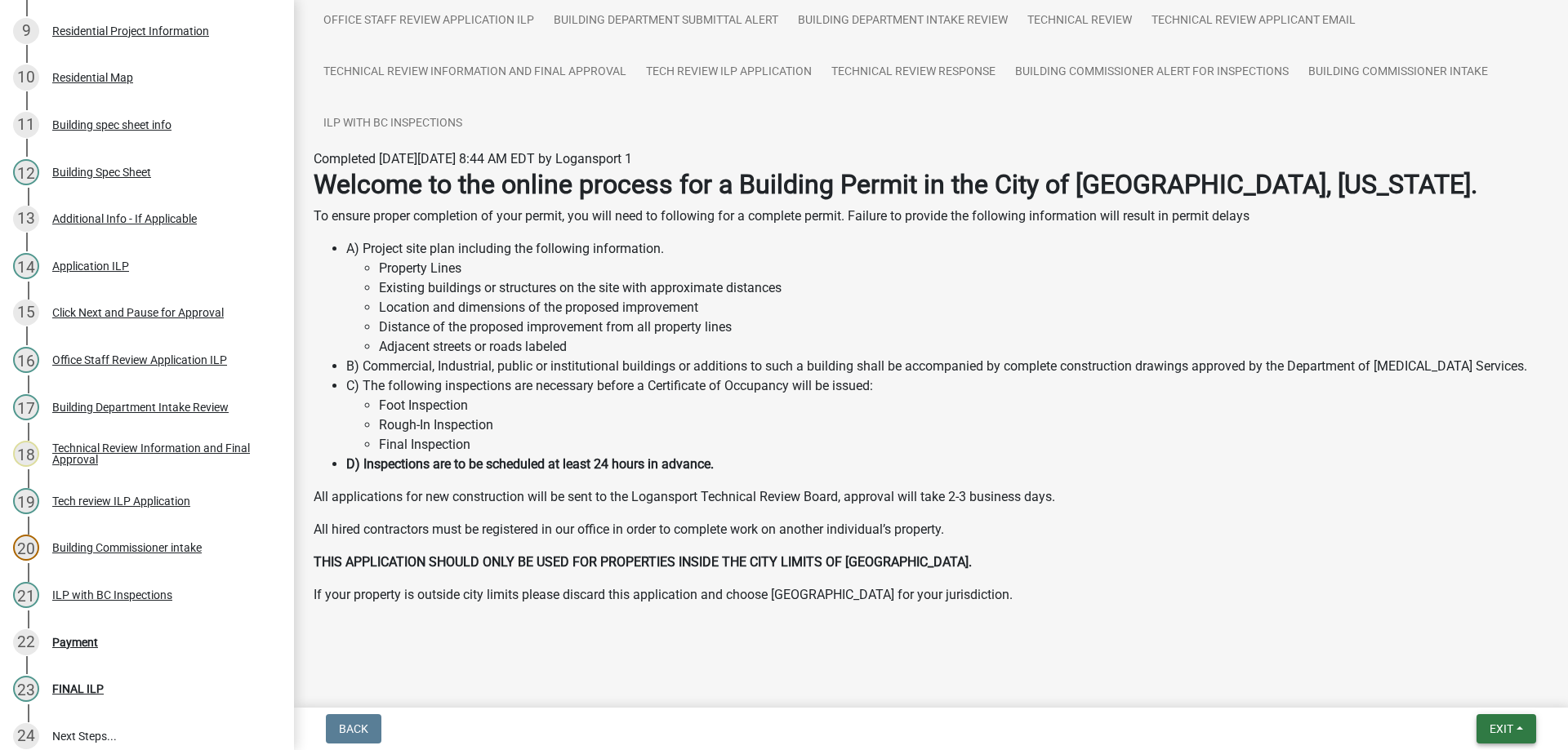
click at [1503, 725] on span "Exit" at bounding box center [1501, 729] width 23 height 13
click at [1454, 683] on button "Save & Exit" at bounding box center [1470, 687] width 131 height 39
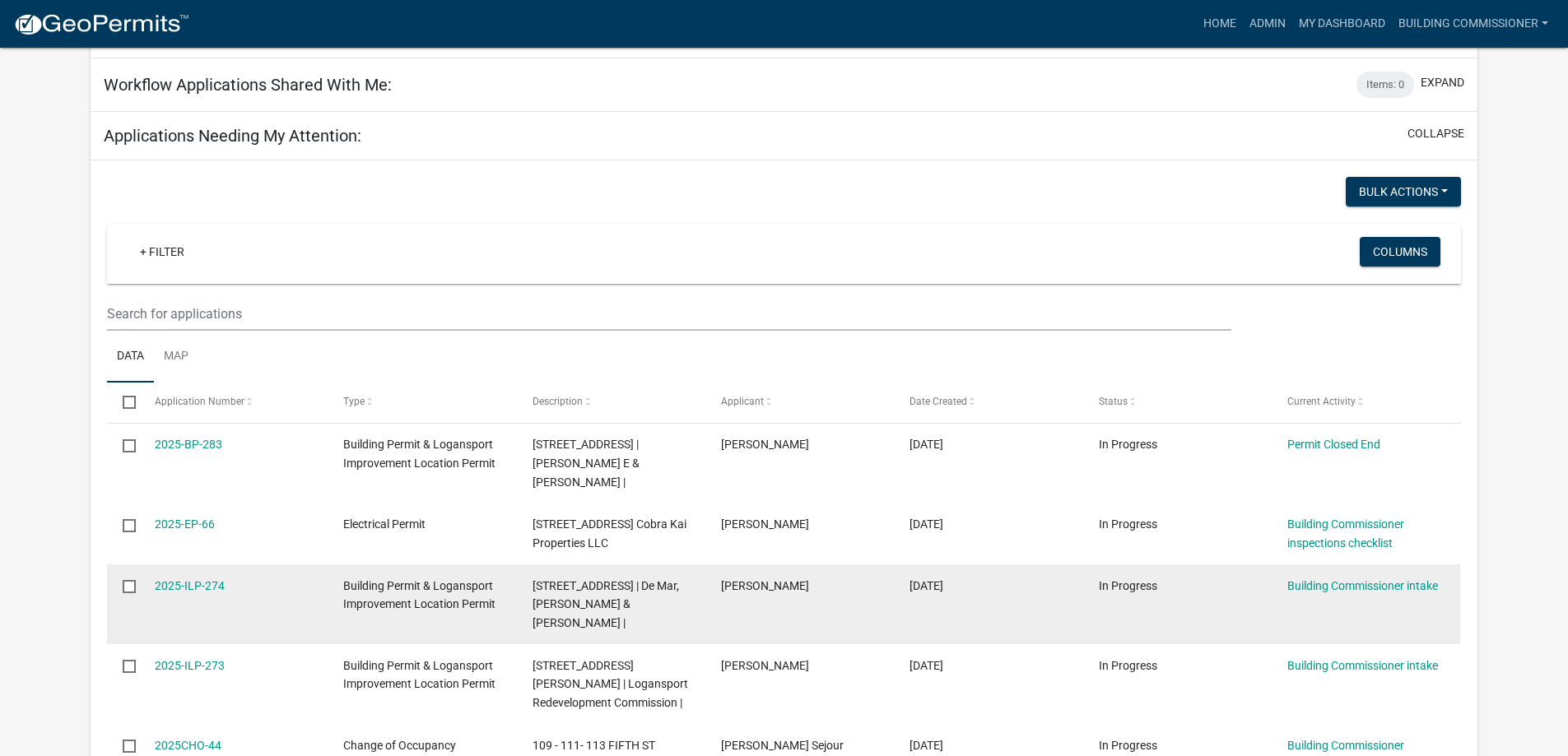
scroll to position [629, 0]
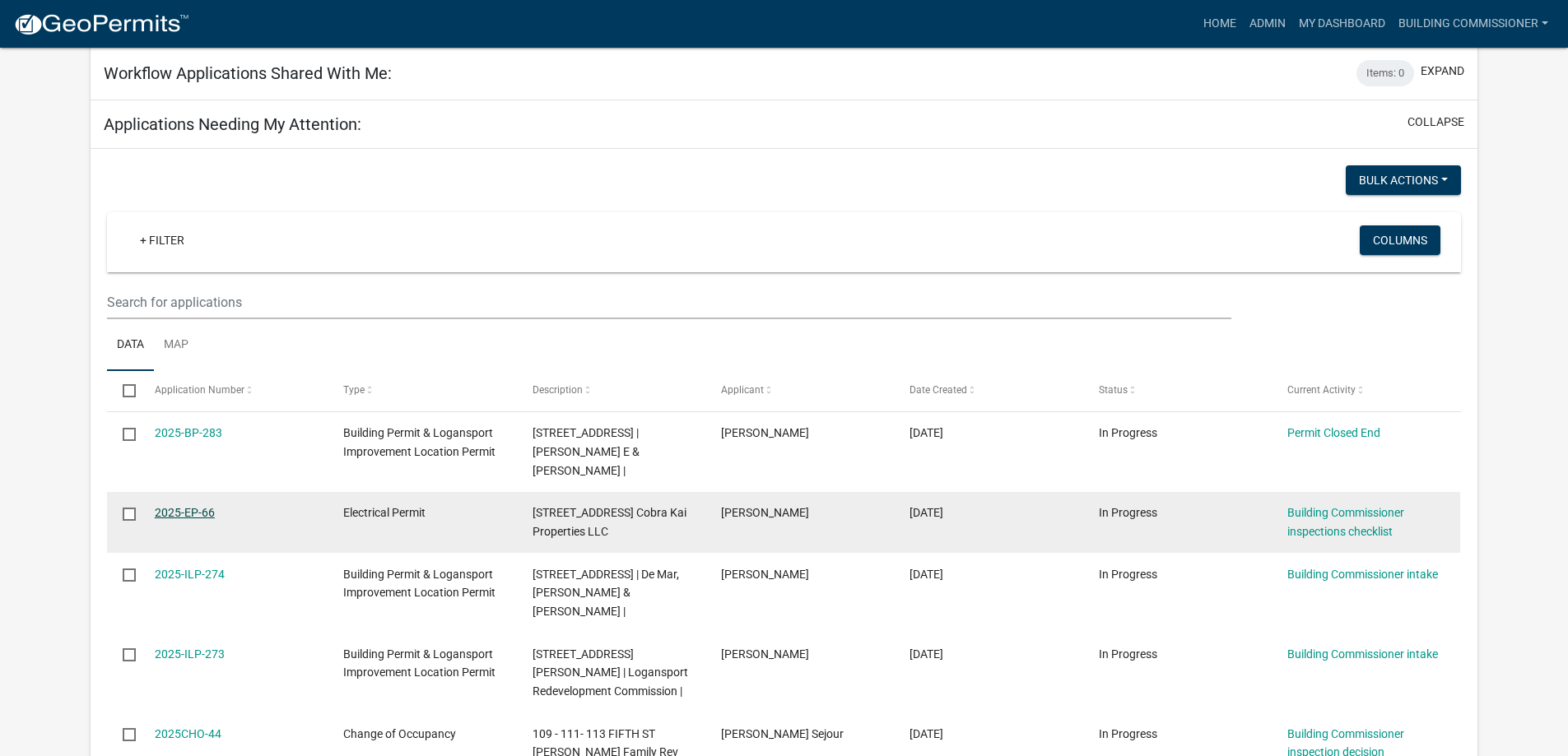
click at [174, 506] on link "2025-EP-66" at bounding box center [185, 513] width 61 height 13
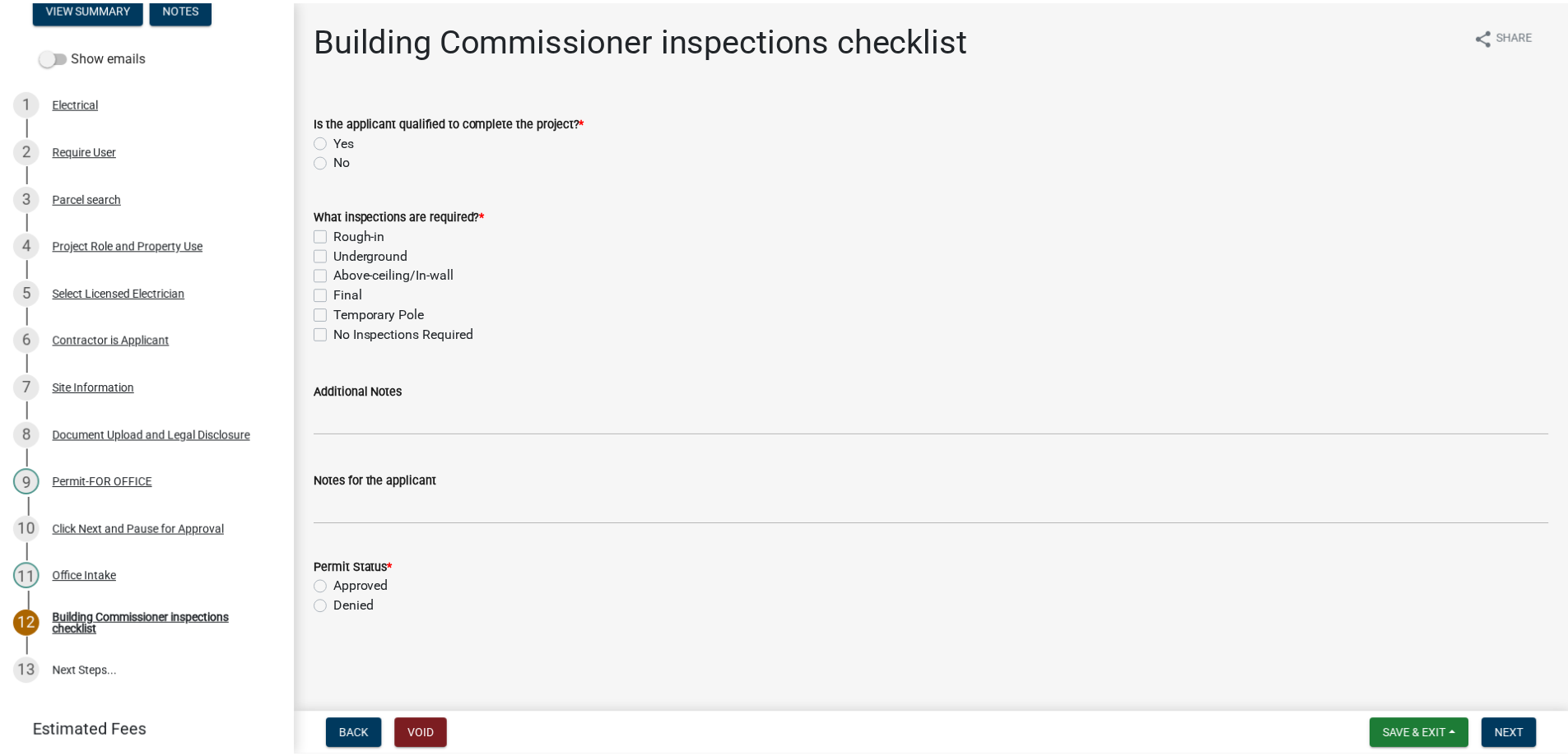
scroll to position [165, 0]
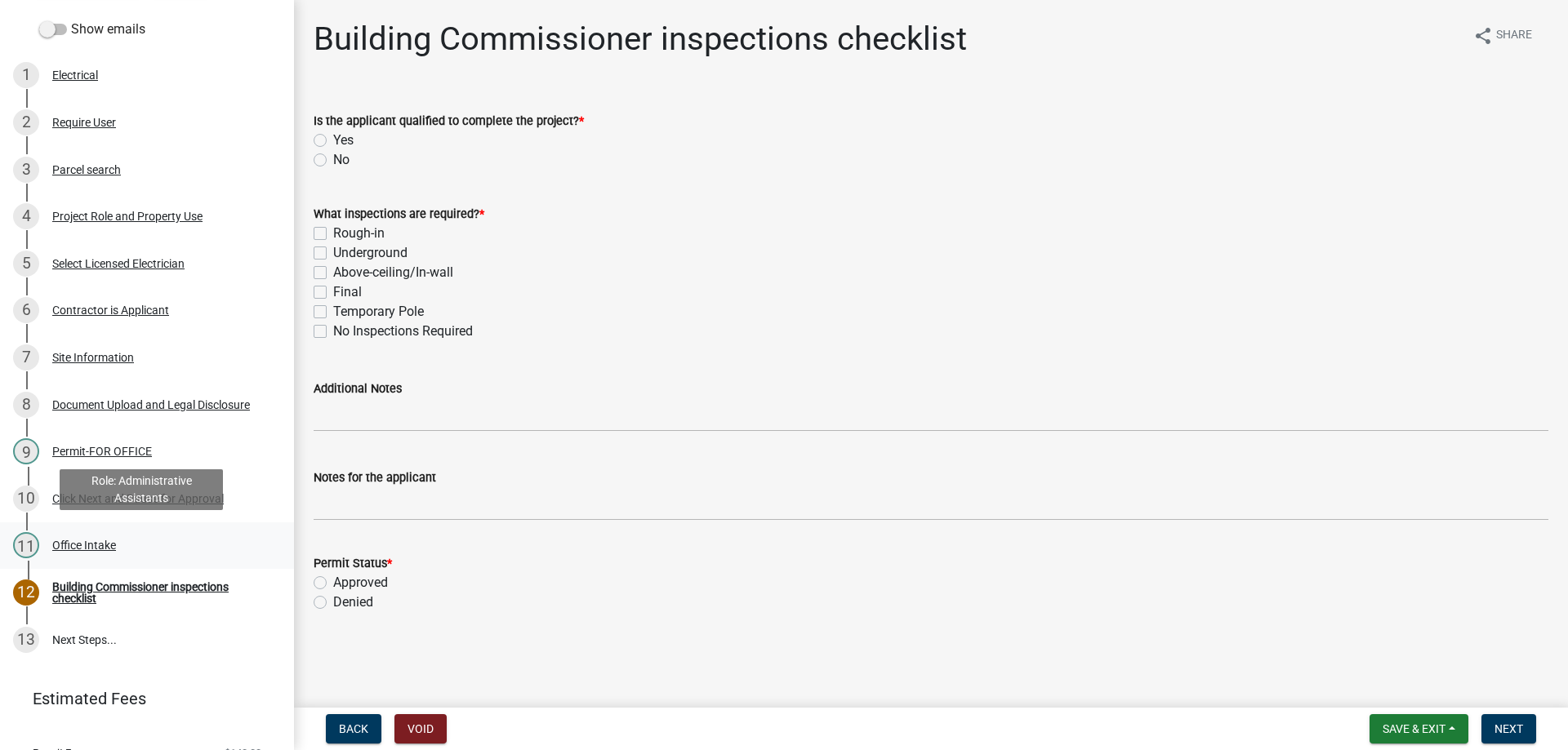
click at [86, 541] on div "Office Intake" at bounding box center [85, 545] width 64 height 11
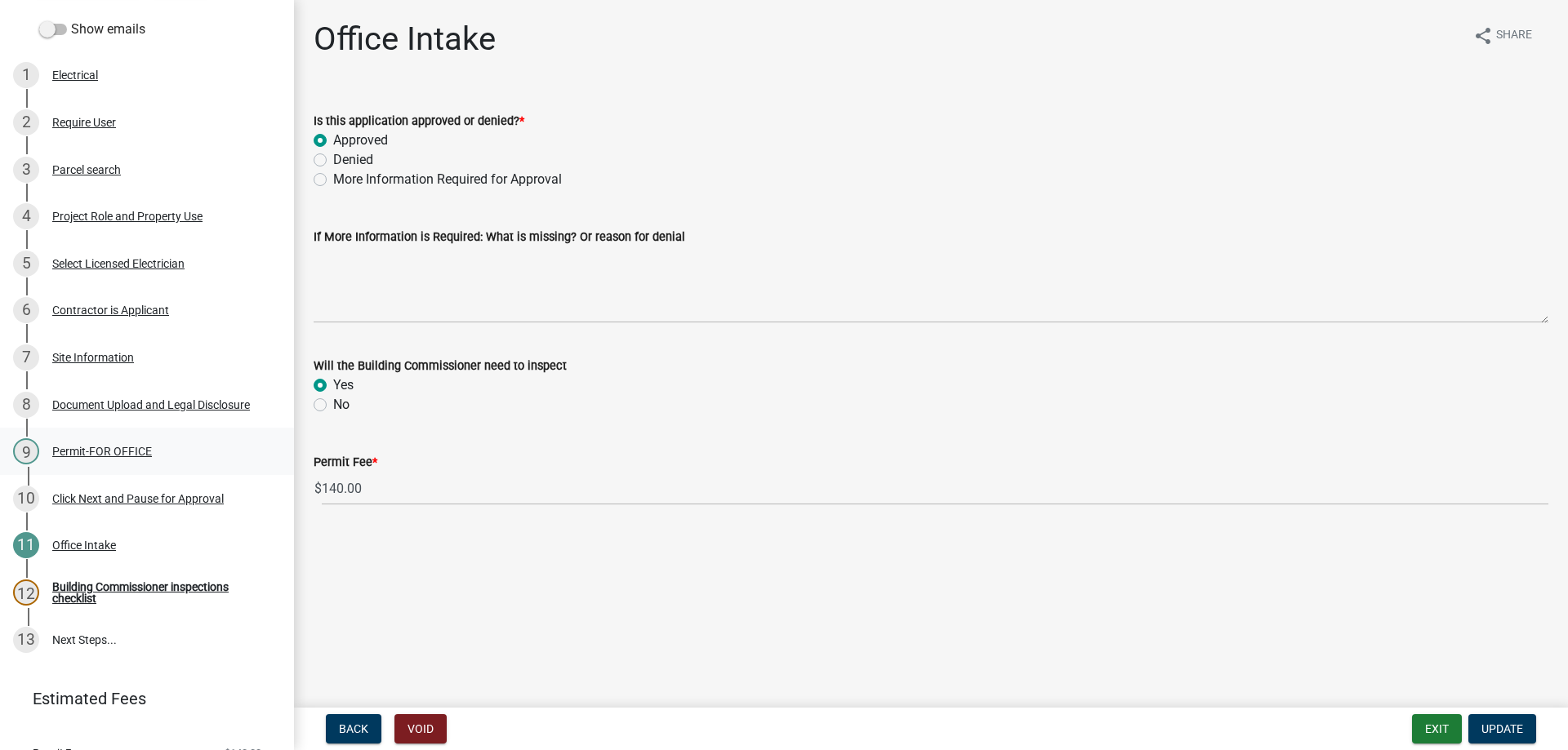
click at [98, 446] on div "Permit-FOR OFFICE" at bounding box center [102, 452] width 100 height 11
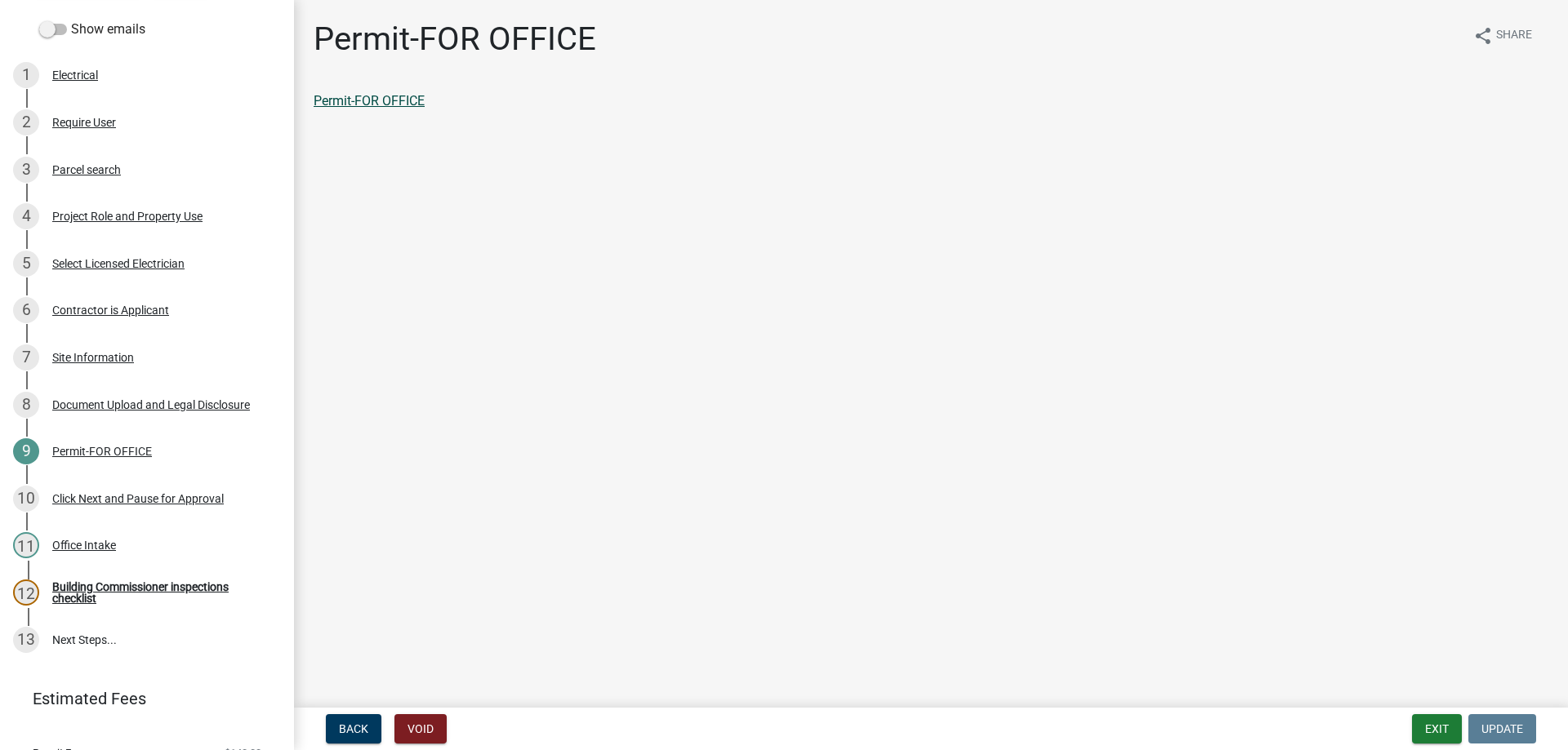
click at [373, 98] on link "Permit-FOR OFFICE" at bounding box center [369, 100] width 111 height 16
click at [92, 579] on link "12 Building Commissioner inspections checklist" at bounding box center [146, 592] width 294 height 47
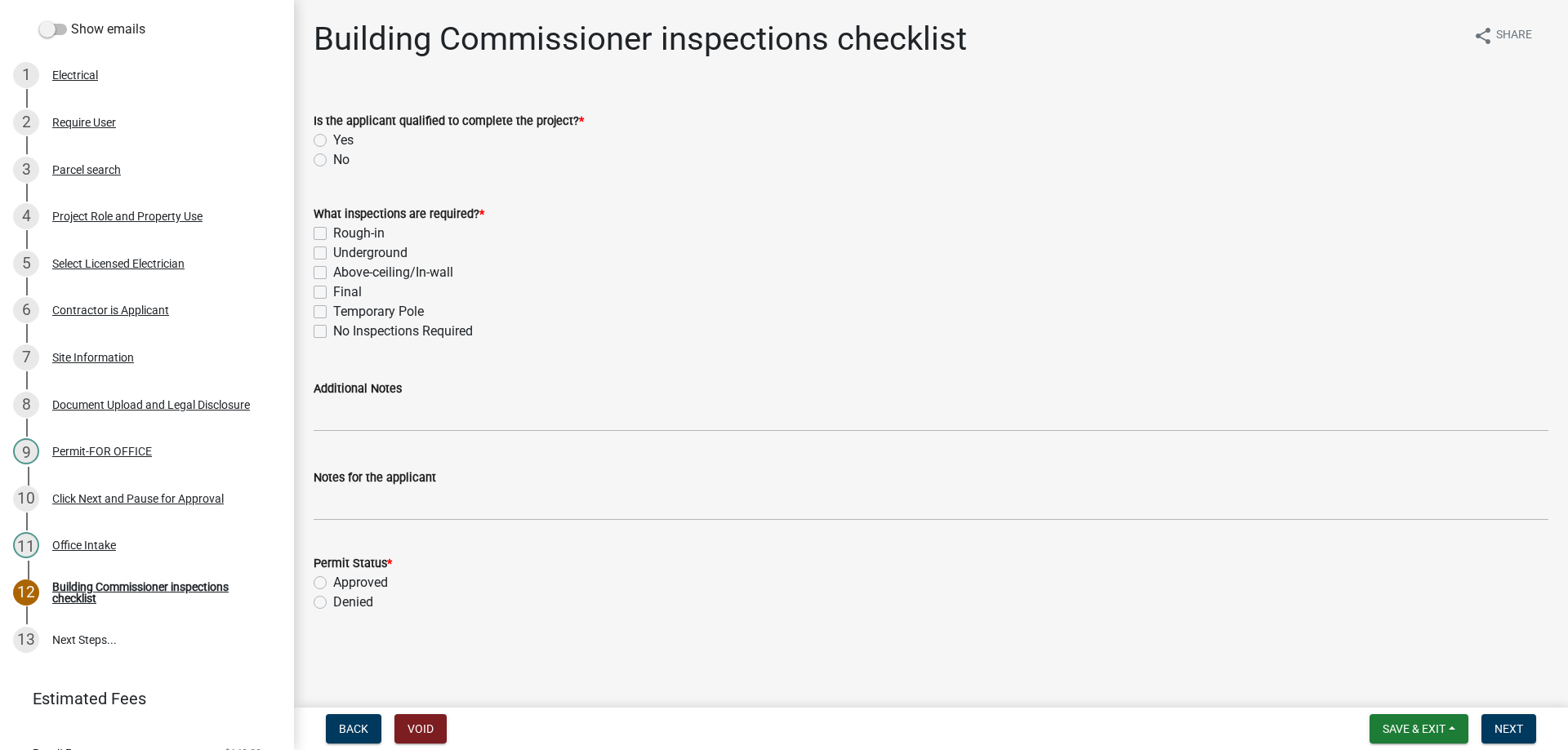
click at [333, 140] on label "Yes" at bounding box center [344, 140] width 21 height 20
click at [333, 140] on input "Yes" at bounding box center [338, 135] width 10 height 10
radio input "true"
click at [333, 227] on label "Rough-in" at bounding box center [359, 233] width 52 height 20
click at [333, 227] on input "Rough-in" at bounding box center [338, 228] width 10 height 10
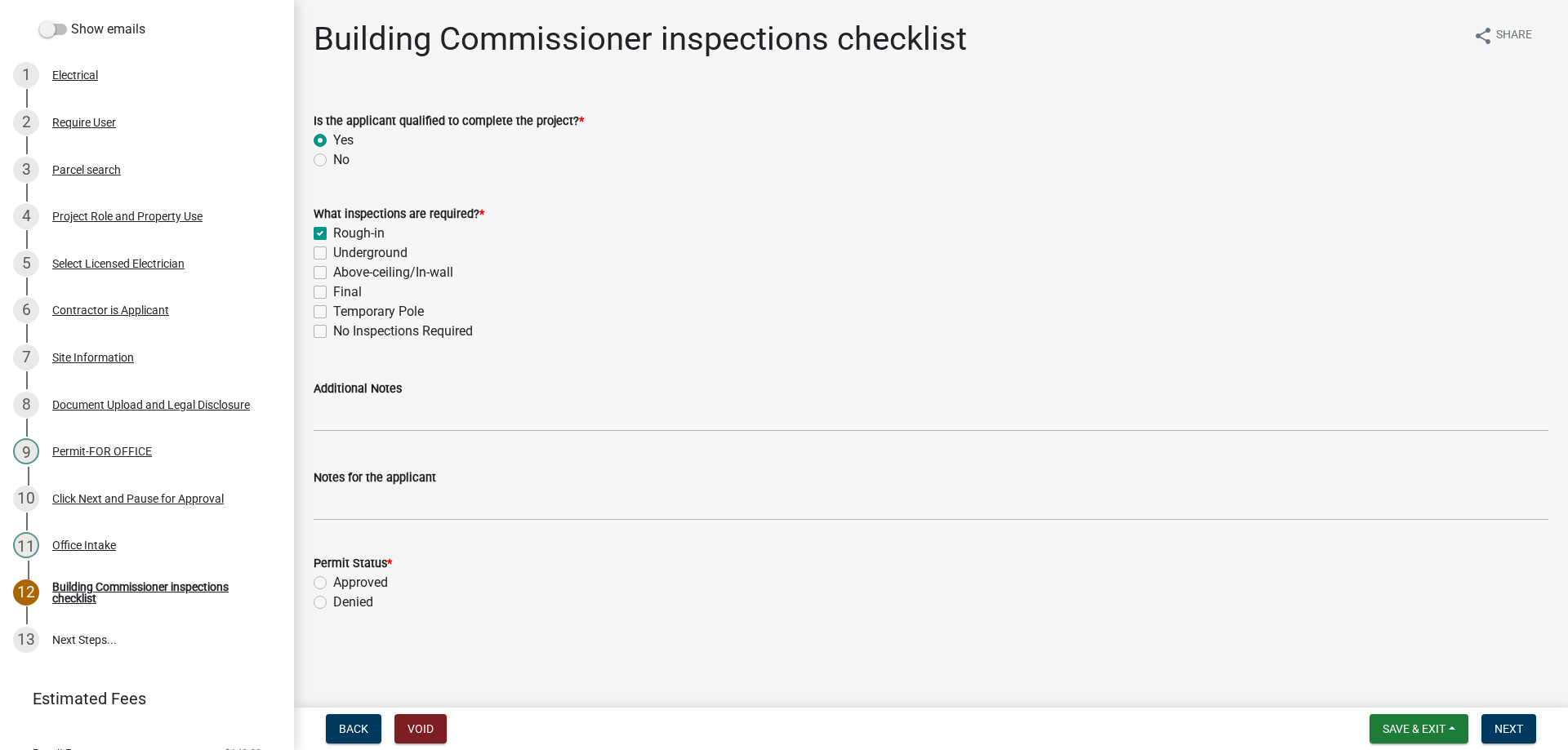
checkbox input "true"
checkbox input "false"
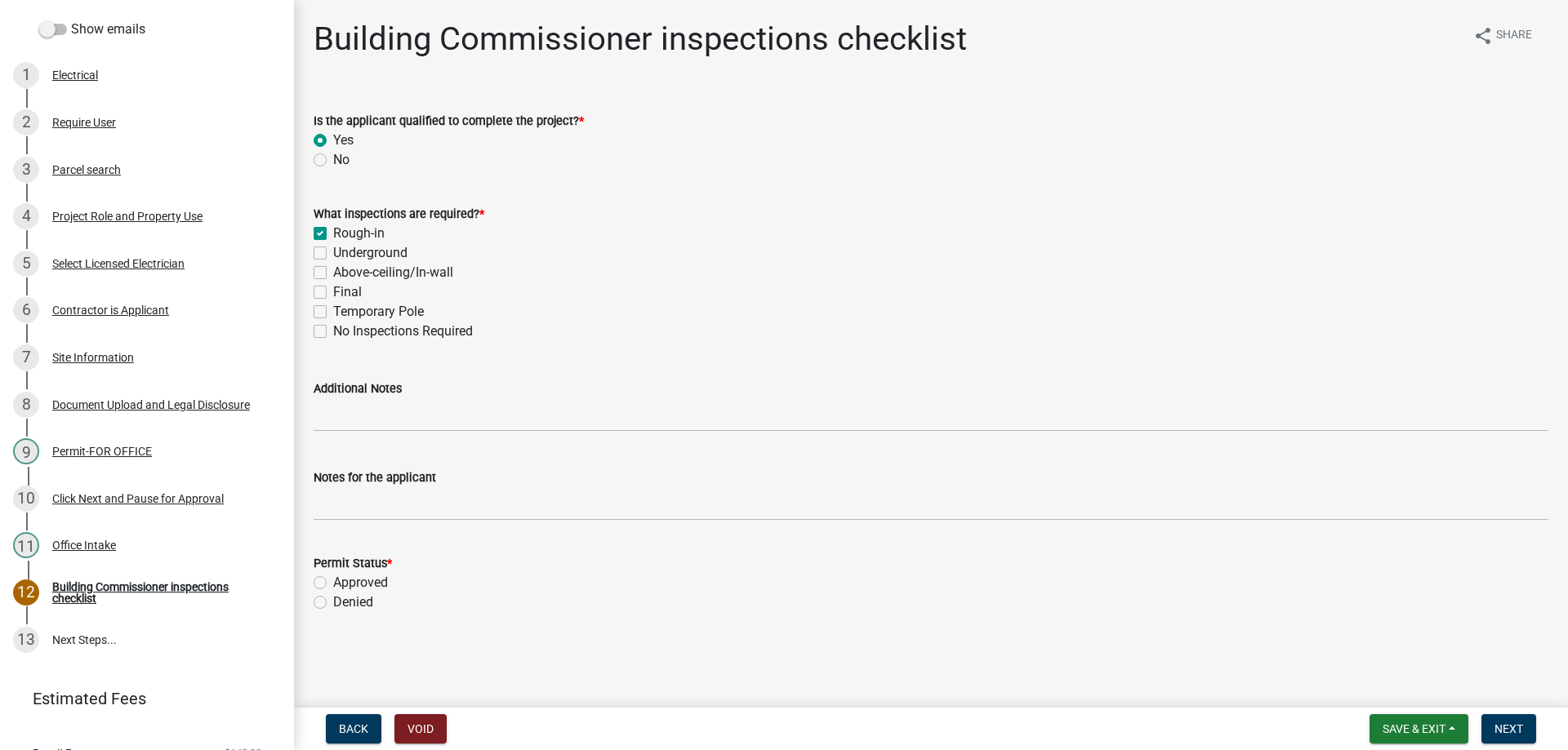
checkbox input "false"
click at [333, 285] on label "Final" at bounding box center [347, 292] width 28 height 20
click at [333, 285] on input "Final" at bounding box center [338, 287] width 10 height 10
checkbox input "true"
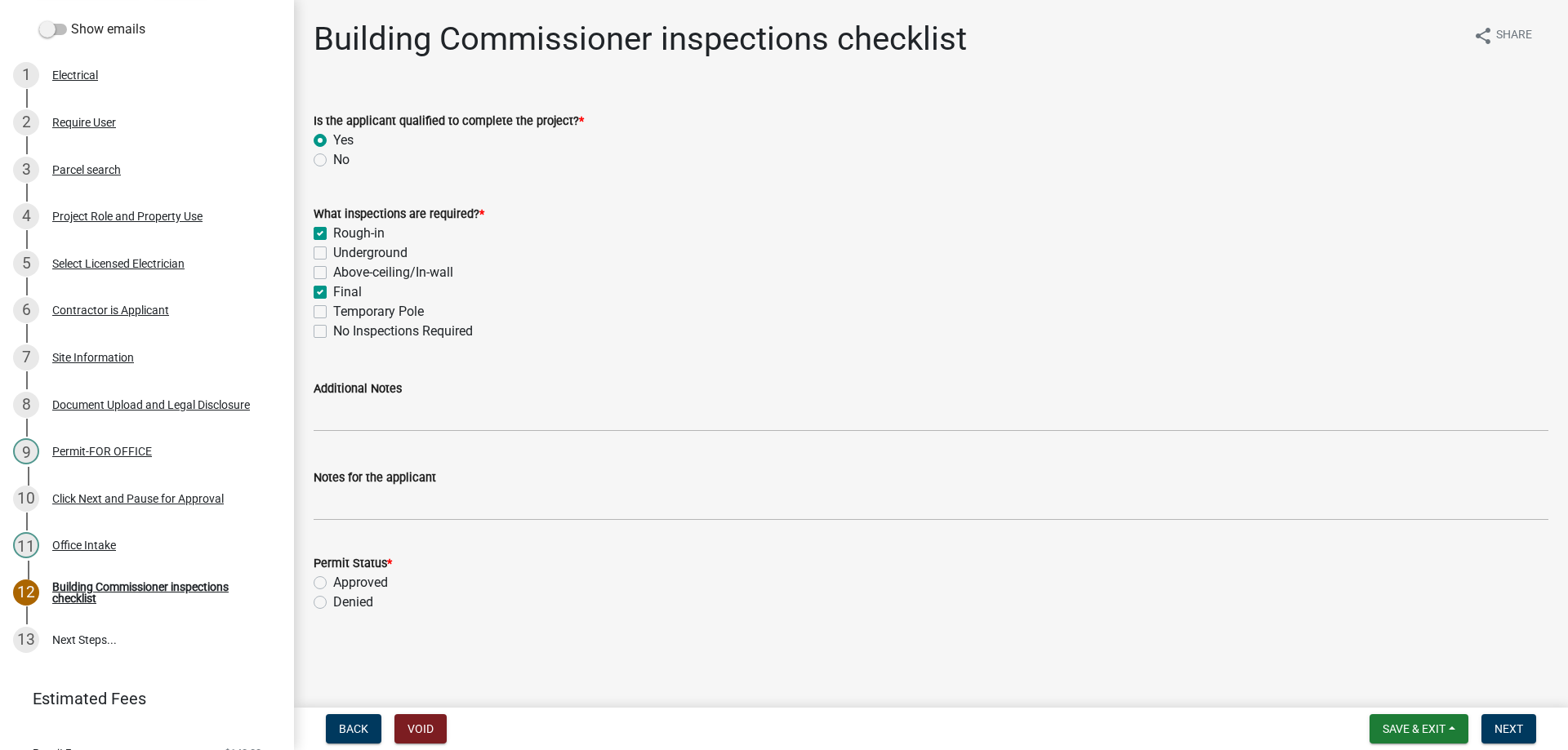
checkbox input "false"
checkbox input "true"
checkbox input "false"
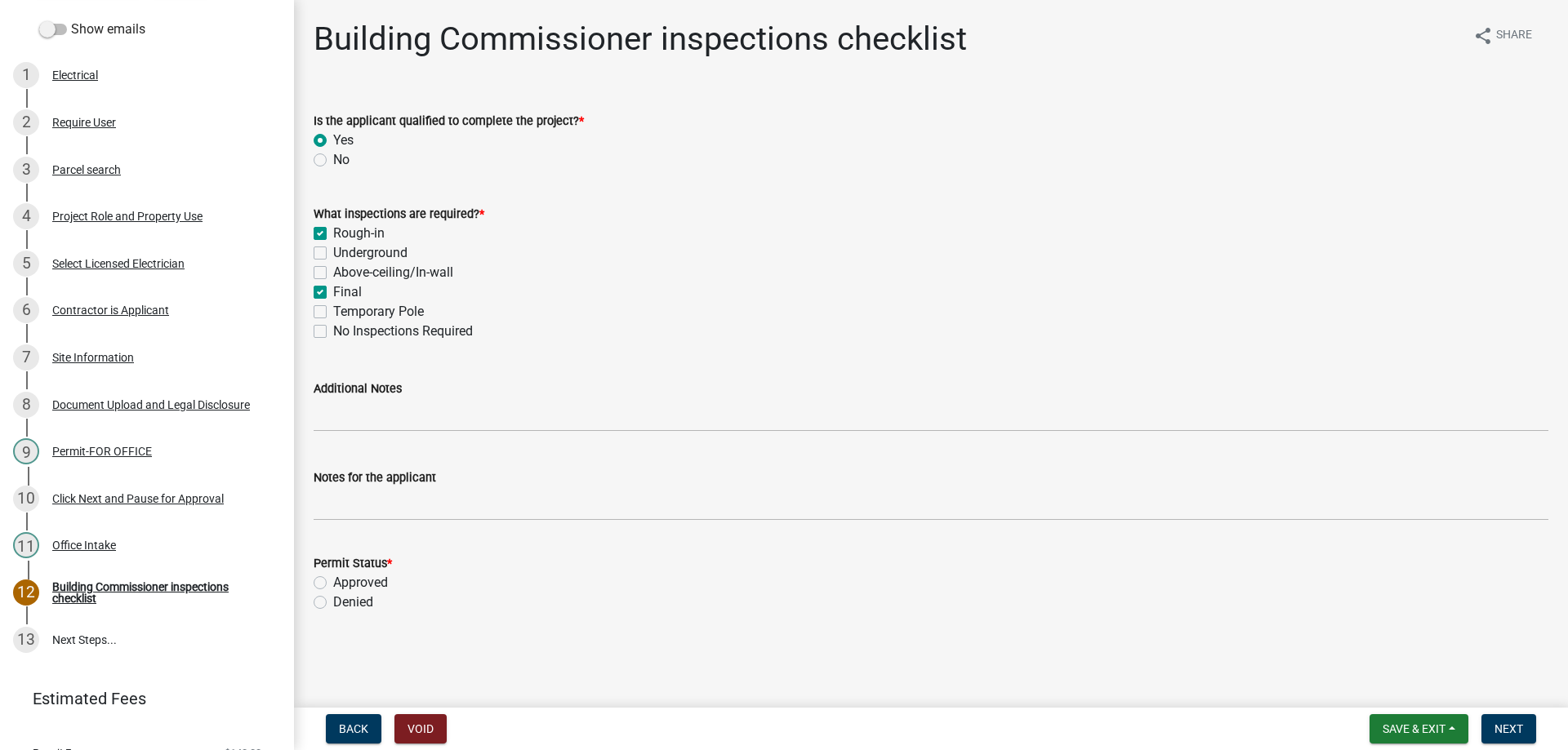
click at [333, 580] on label "Approved" at bounding box center [361, 583] width 54 height 20
click at [333, 580] on input "Approved" at bounding box center [338, 578] width 10 height 10
radio input "true"
click at [1509, 726] on span "Next" at bounding box center [1509, 729] width 28 height 13
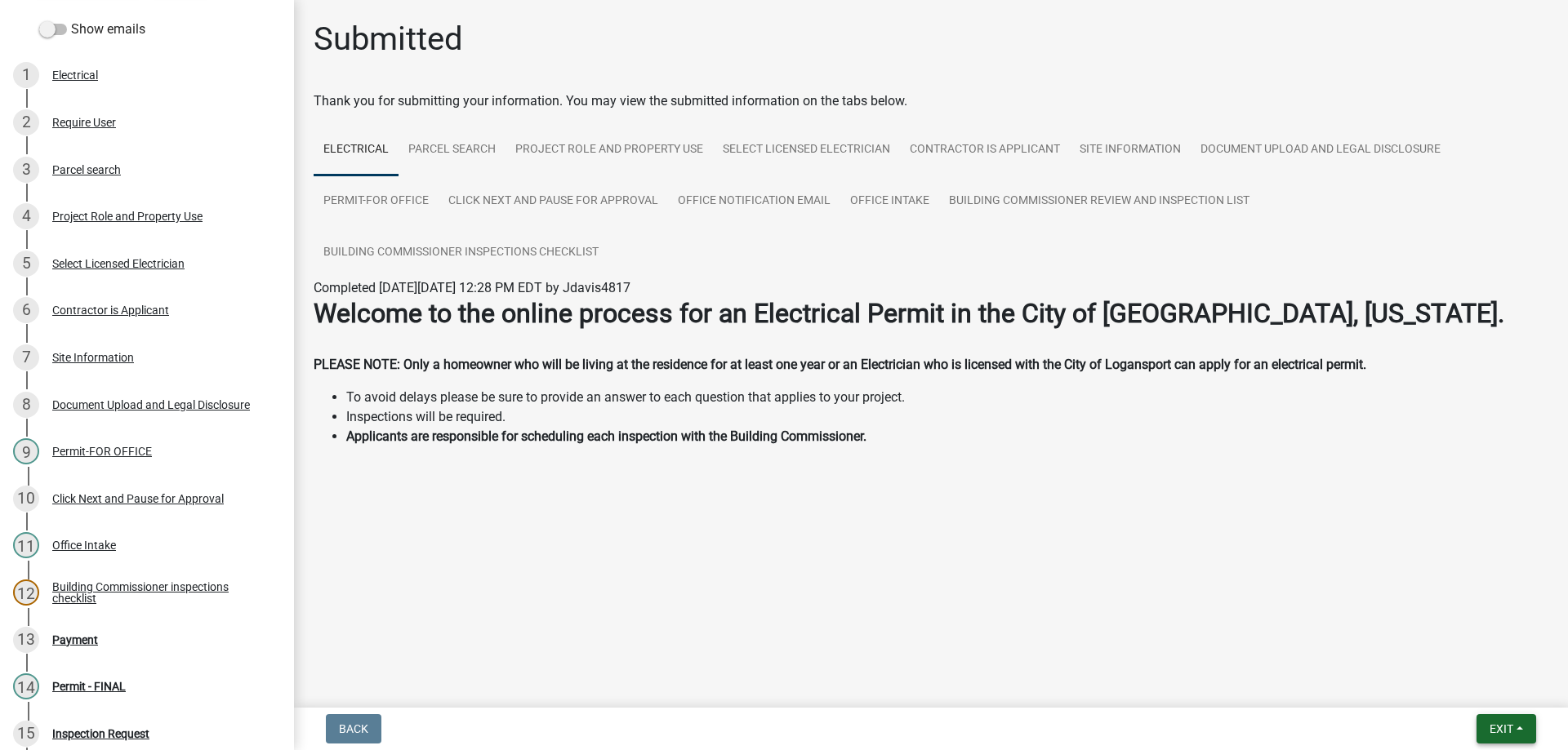
click at [1513, 725] on span "Exit" at bounding box center [1501, 729] width 23 height 13
click at [1464, 679] on button "Save & Exit" at bounding box center [1470, 687] width 131 height 39
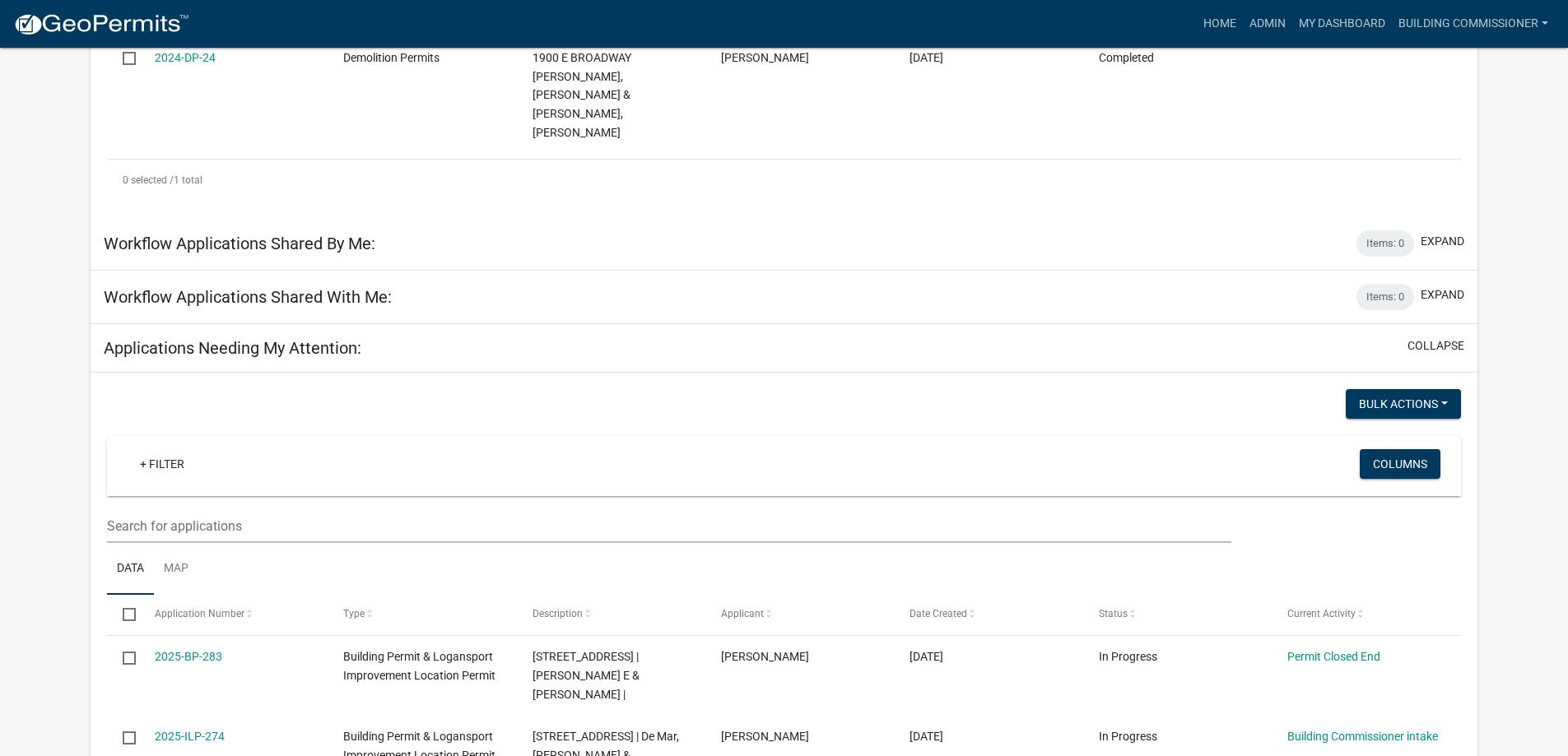
scroll to position [576, 0]
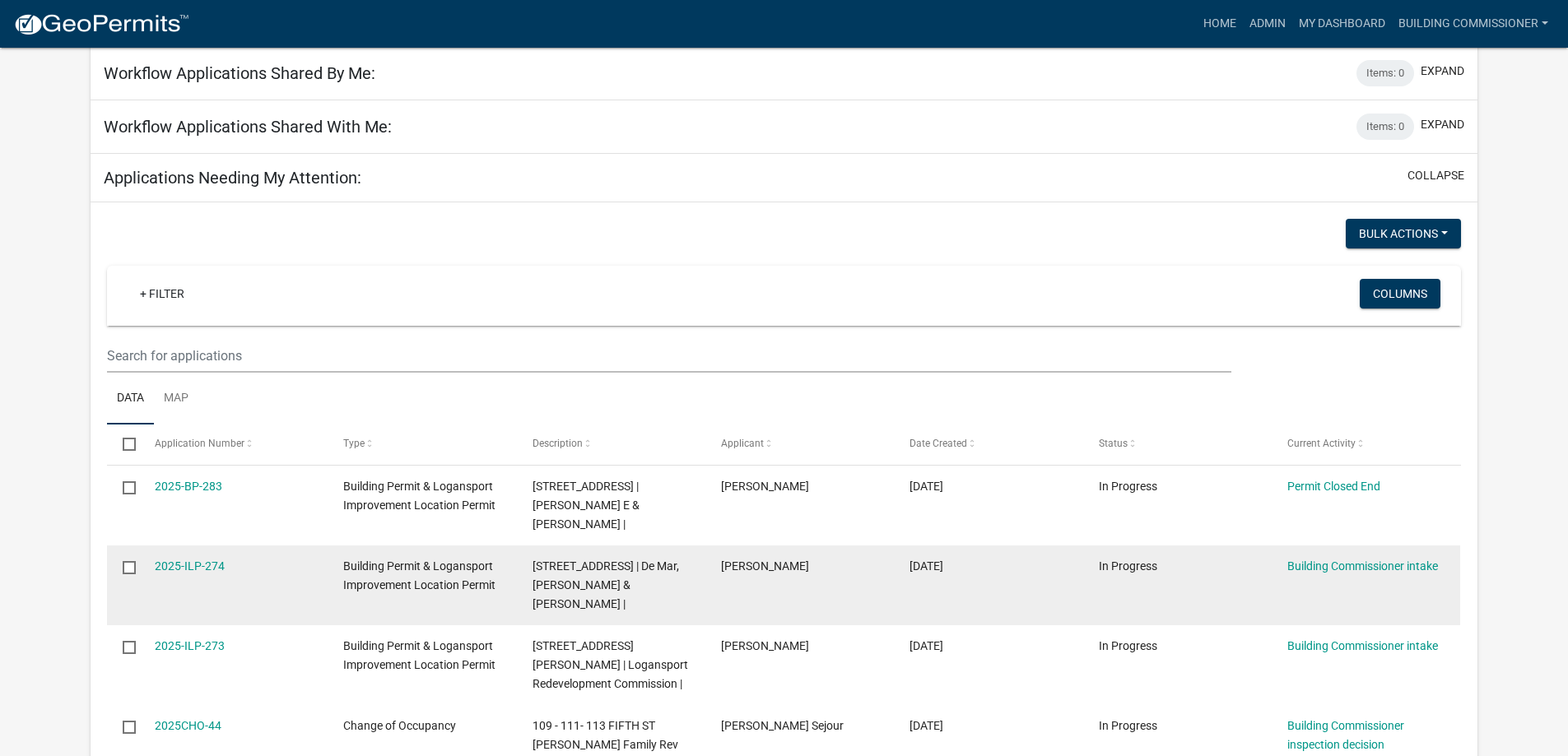
click at [194, 557] on div "2025-ILP-274" at bounding box center [234, 567] width 157 height 19
click at [195, 560] on link "2025-ILP-274" at bounding box center [190, 567] width 70 height 13
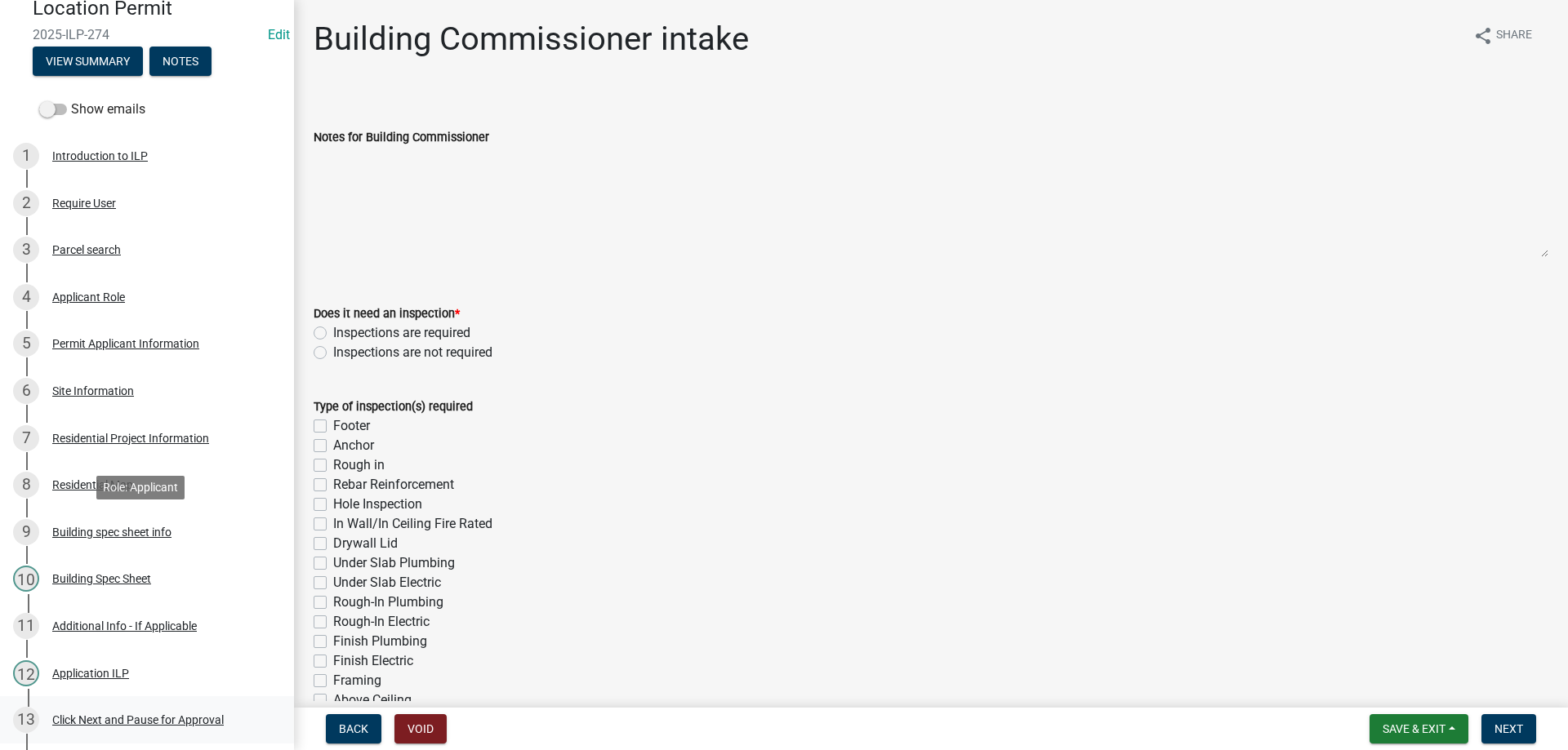
scroll to position [327, 0]
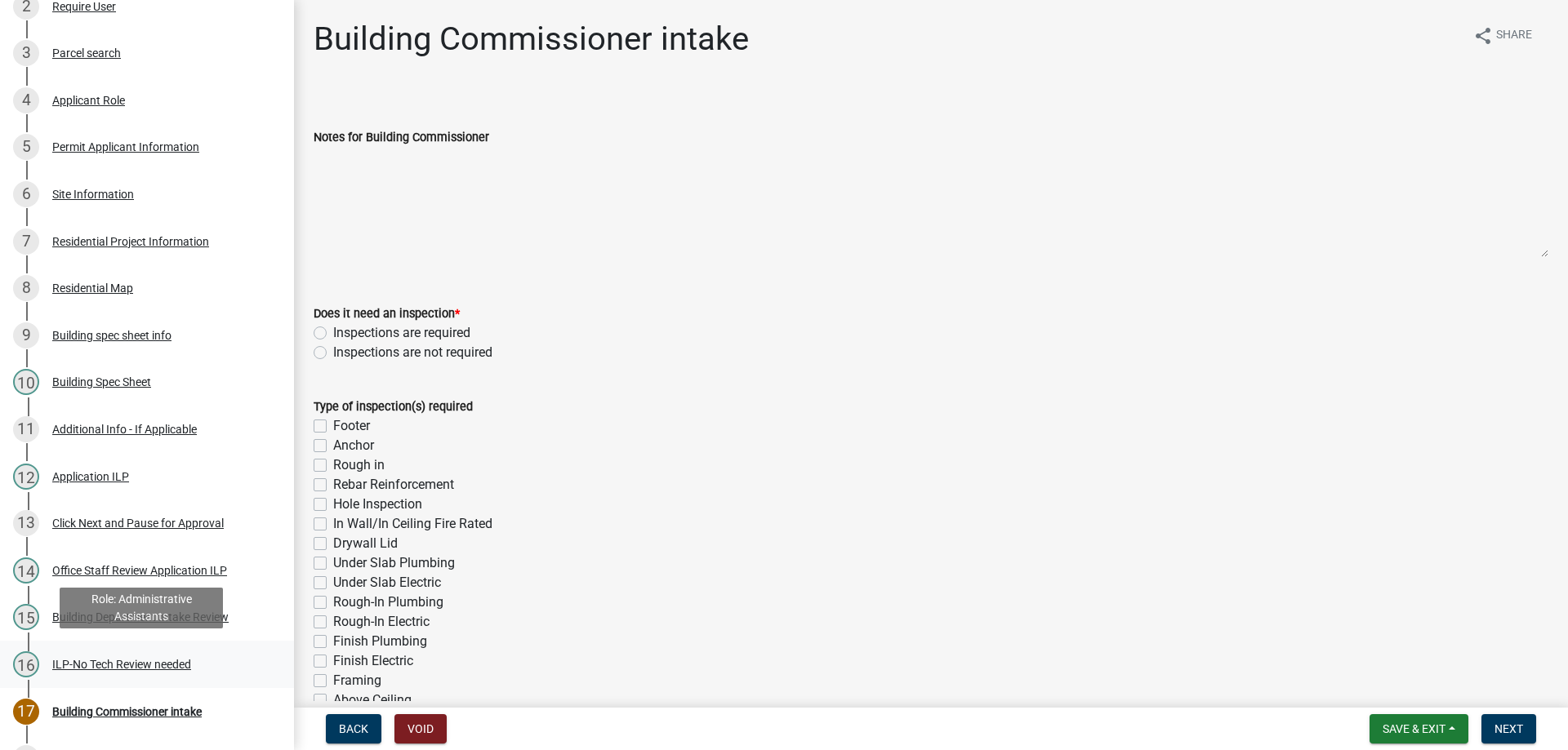
click at [147, 660] on div "ILP-No Tech Review needed" at bounding box center [122, 665] width 139 height 11
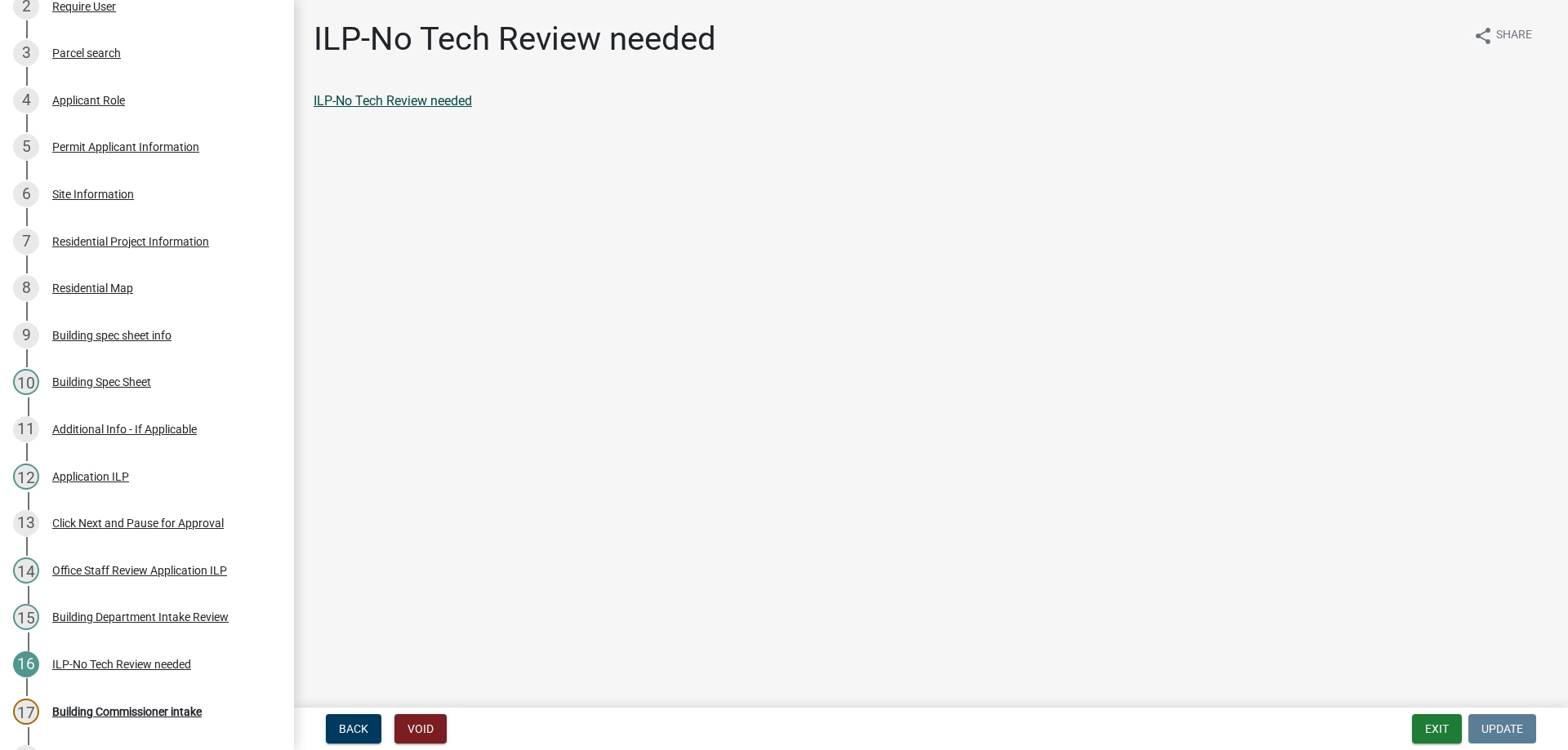
click at [405, 103] on link "ILP-No Tech Review needed" at bounding box center [392, 100] width 159 height 16
click at [147, 706] on div "Building Commissioner intake" at bounding box center [127, 712] width 149 height 11
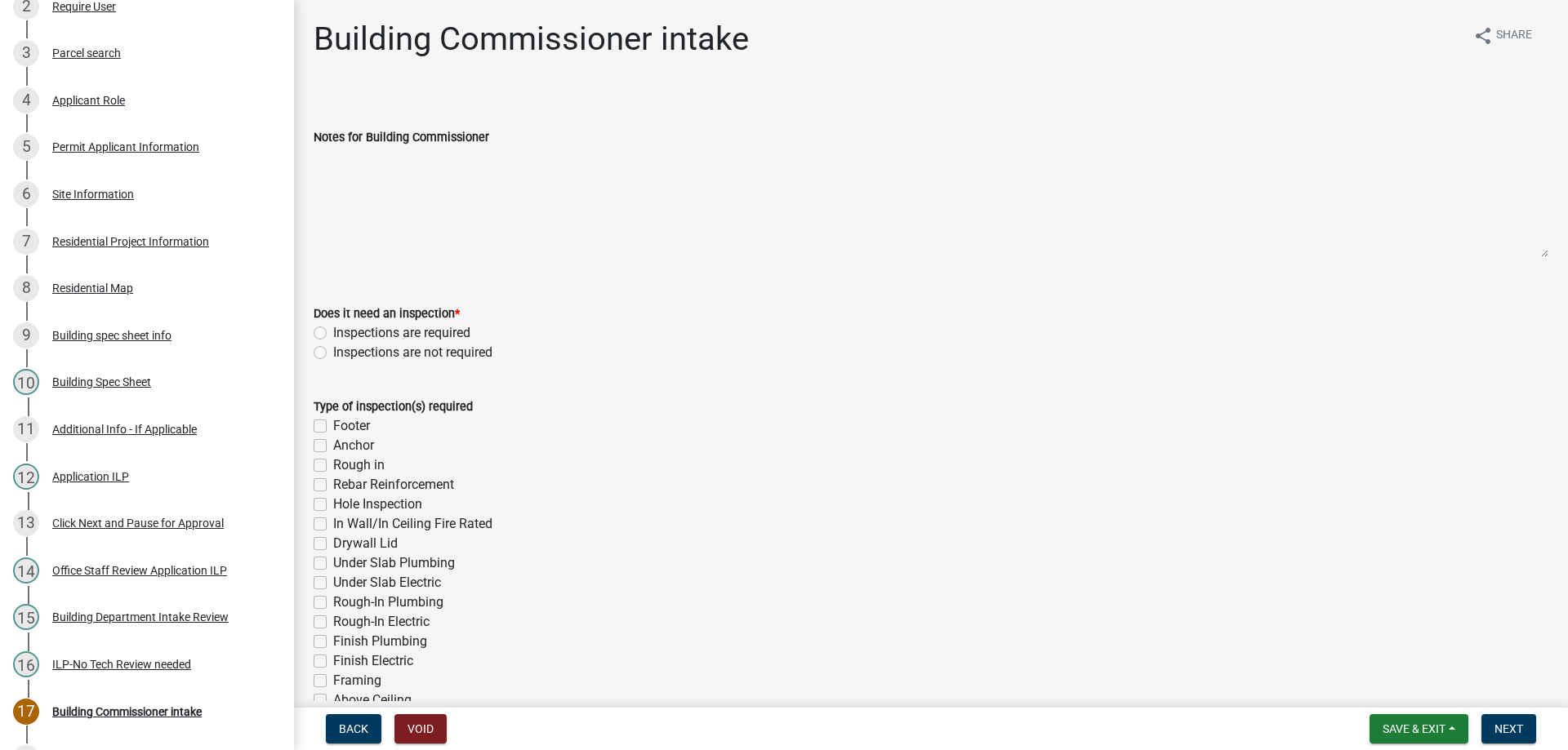
click at [333, 330] on label "Inspections are required" at bounding box center [402, 332] width 137 height 20
click at [333, 330] on input "Inspections are required" at bounding box center [338, 328] width 10 height 10
radio input "true"
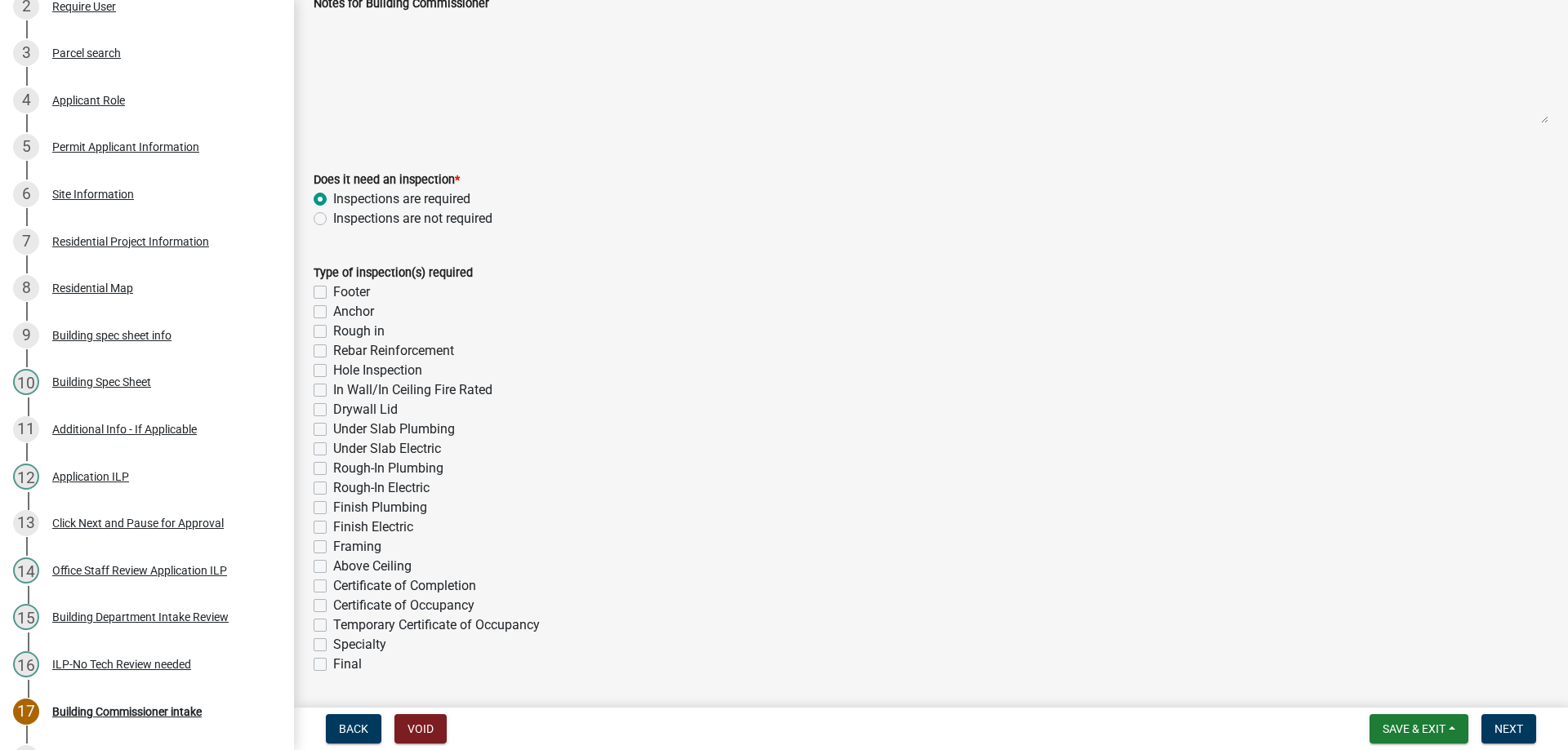
scroll to position [163, 0]
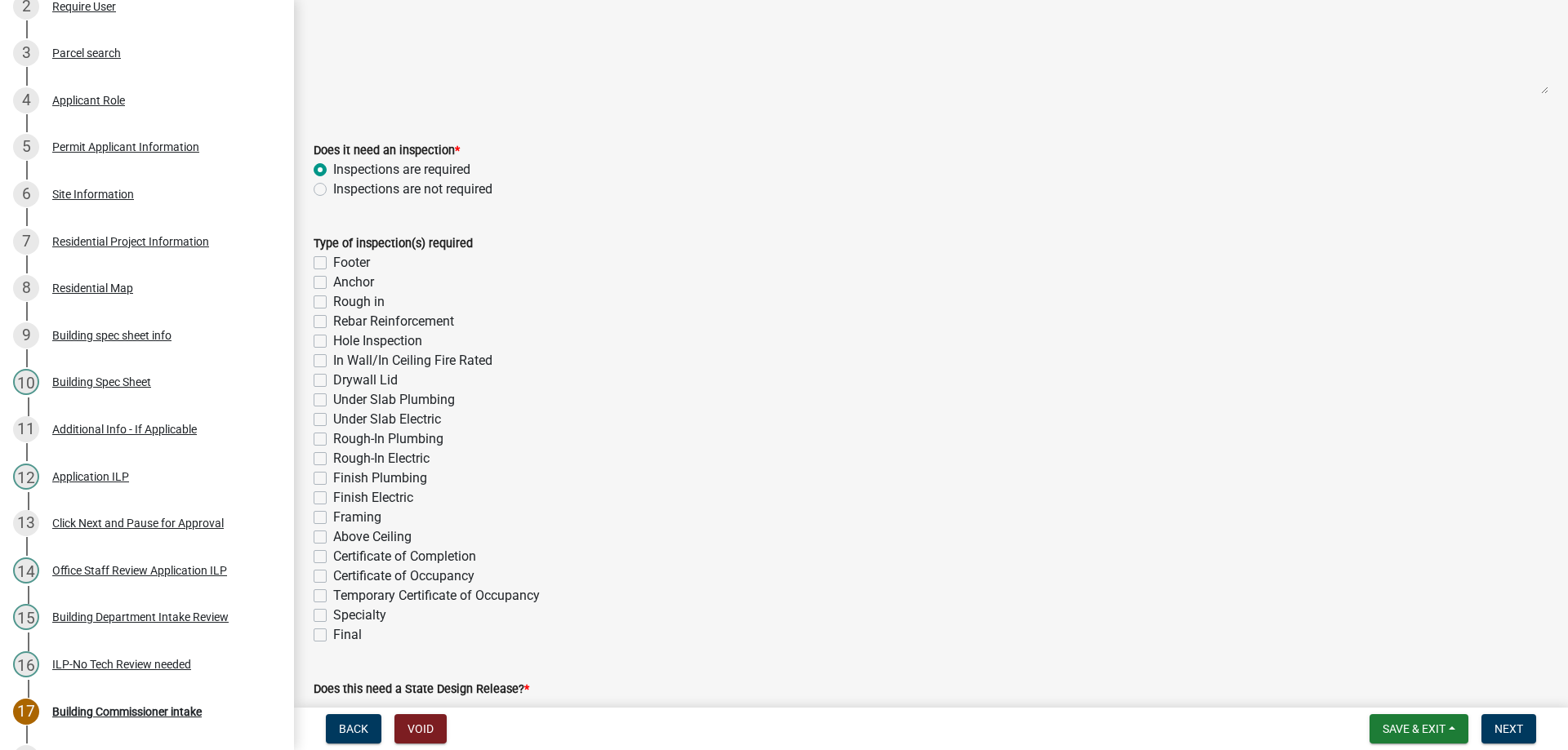
click at [333, 480] on label "Finish Plumbing" at bounding box center [380, 478] width 94 height 20
click at [333, 480] on input "Finish Plumbing" at bounding box center [338, 473] width 10 height 10
checkbox input "true"
checkbox input "false"
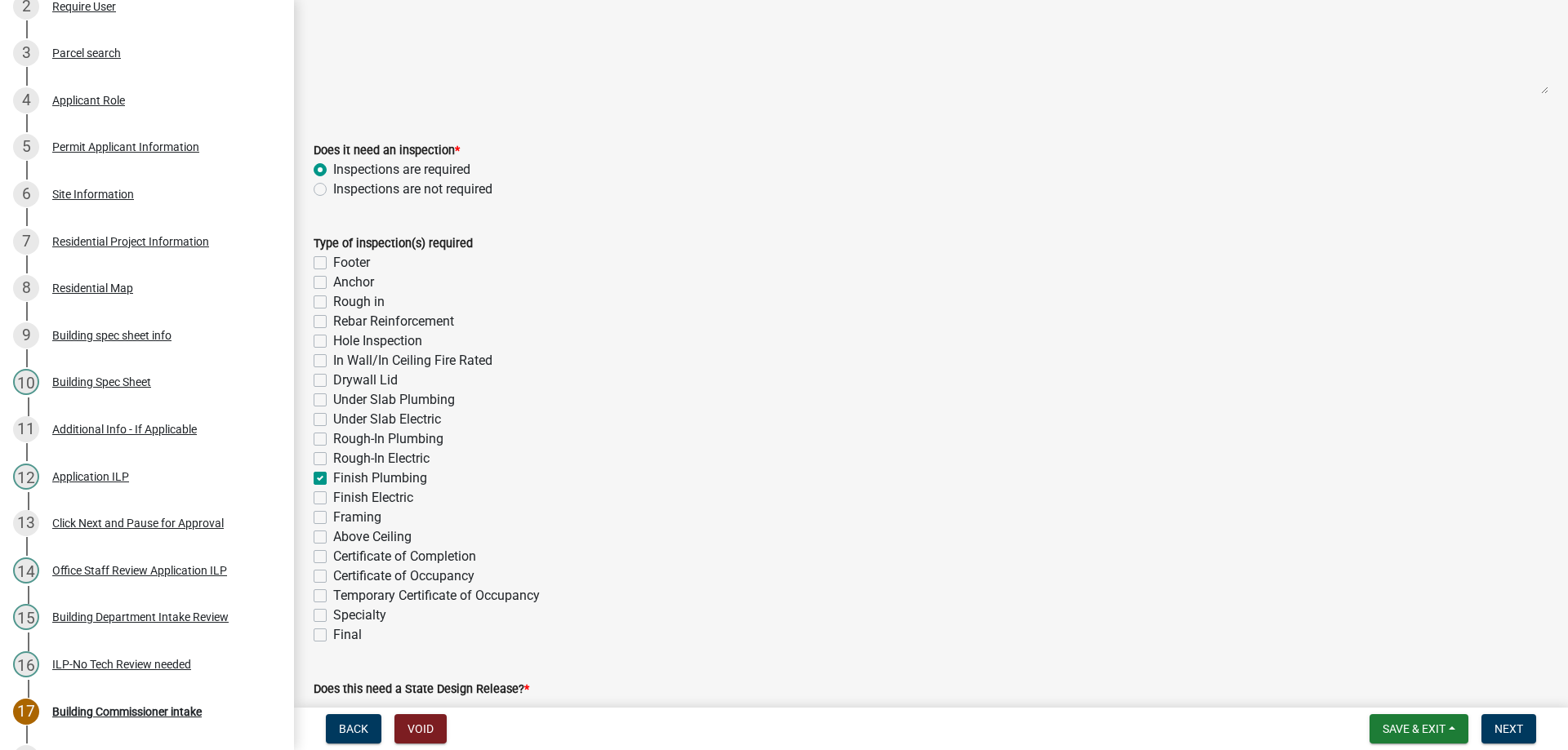
checkbox input "false"
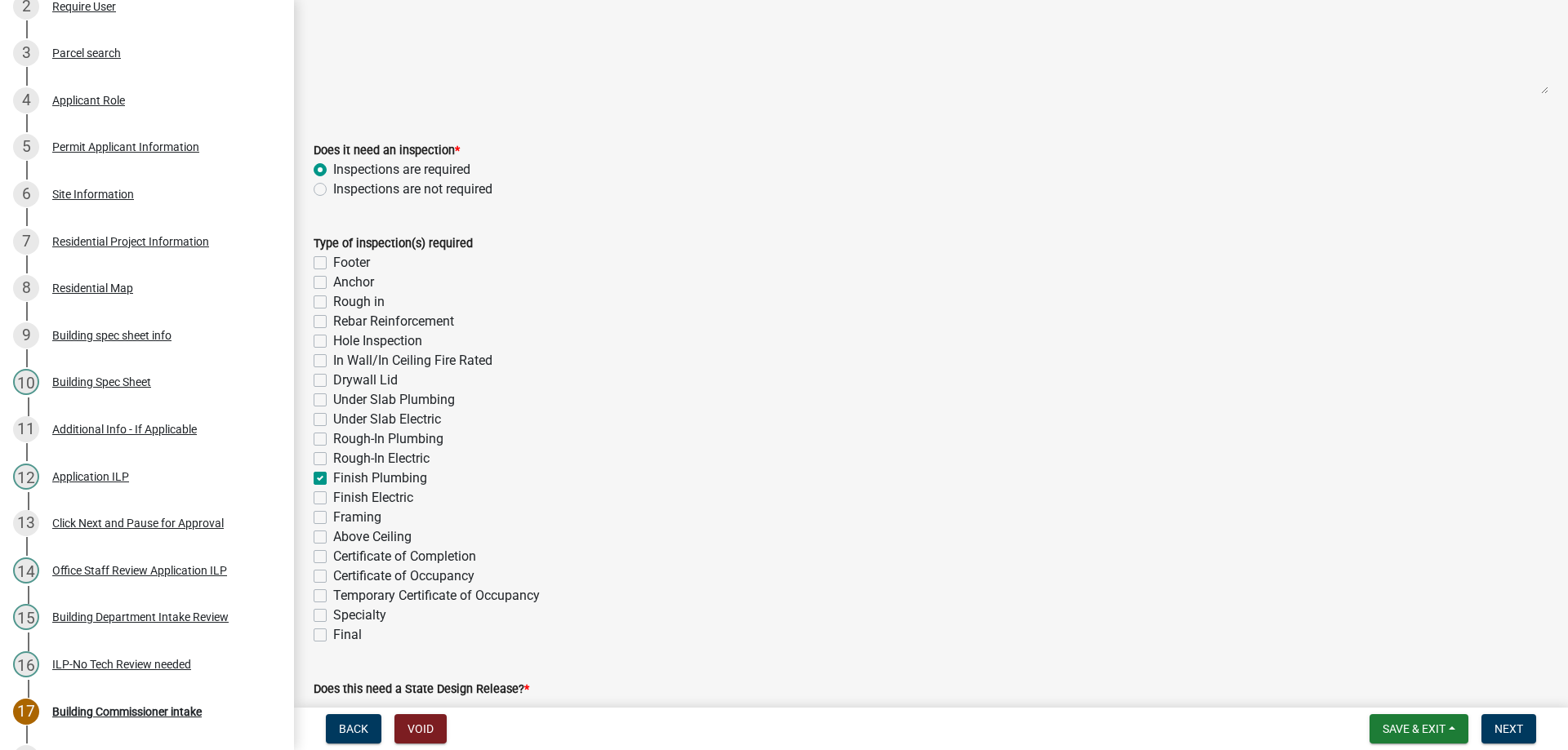
checkbox input "false"
checkbox input "true"
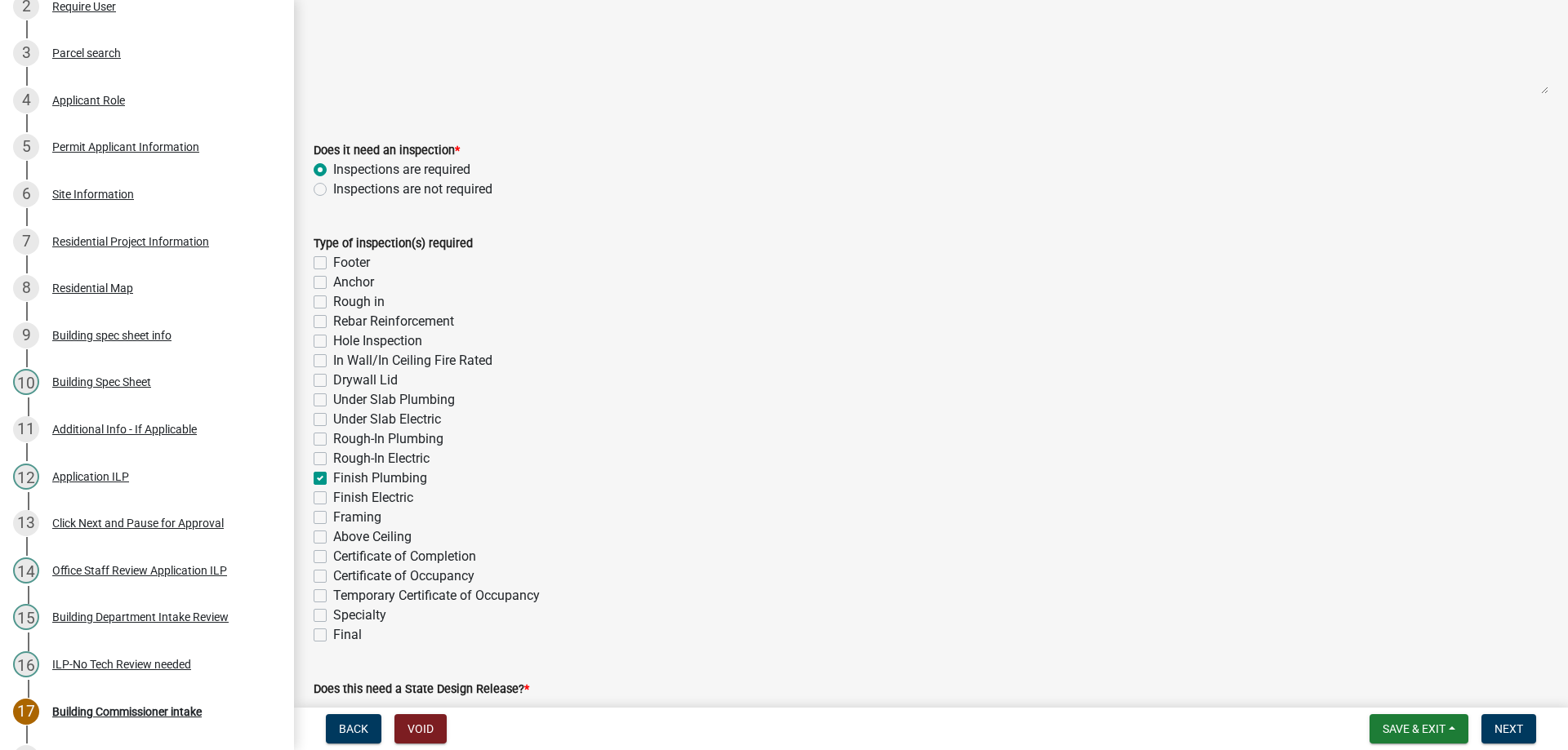
checkbox input "false"
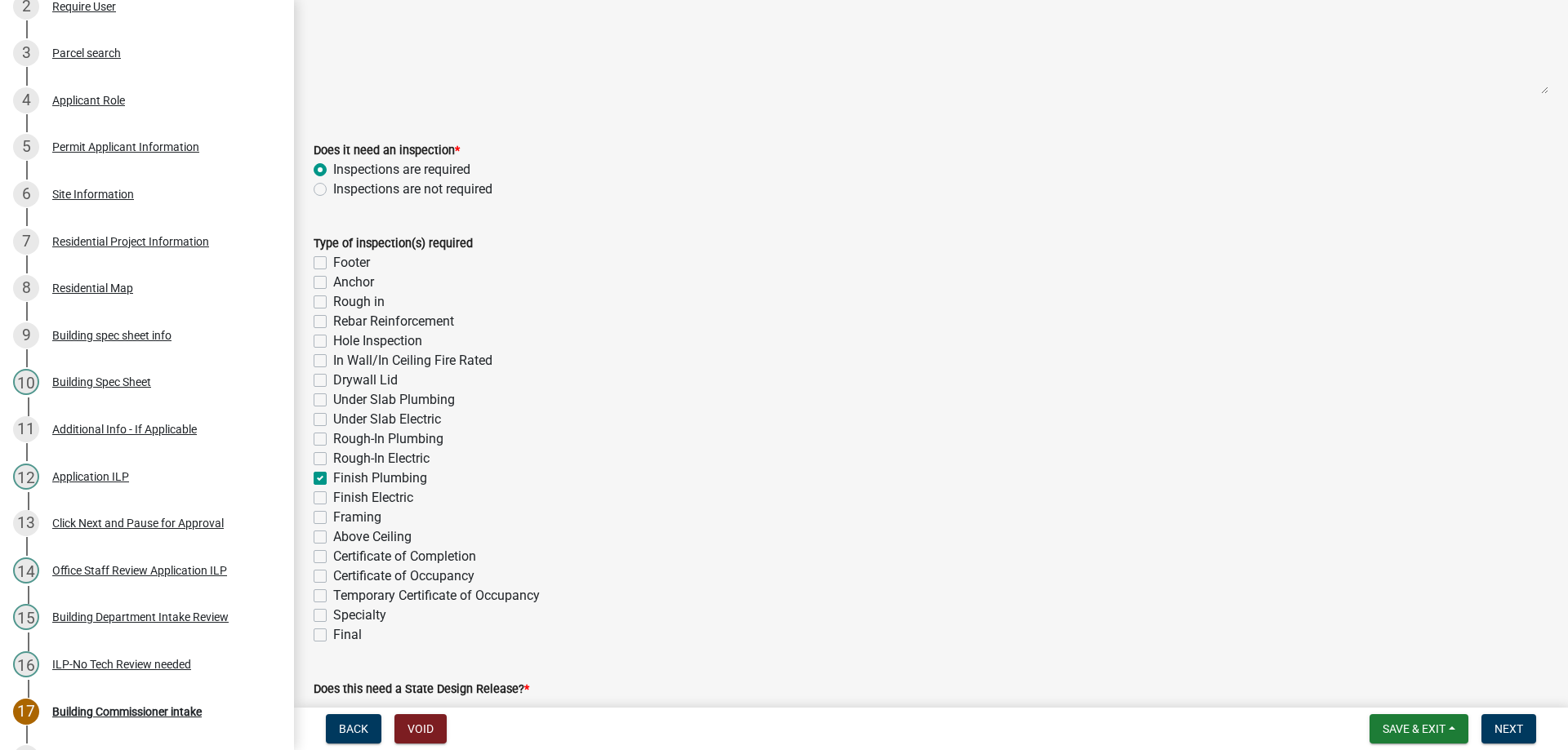
checkbox input "false"
click at [333, 499] on label "Finish Electric" at bounding box center [373, 497] width 80 height 20
click at [333, 498] on input "Finish Electric" at bounding box center [338, 493] width 10 height 10
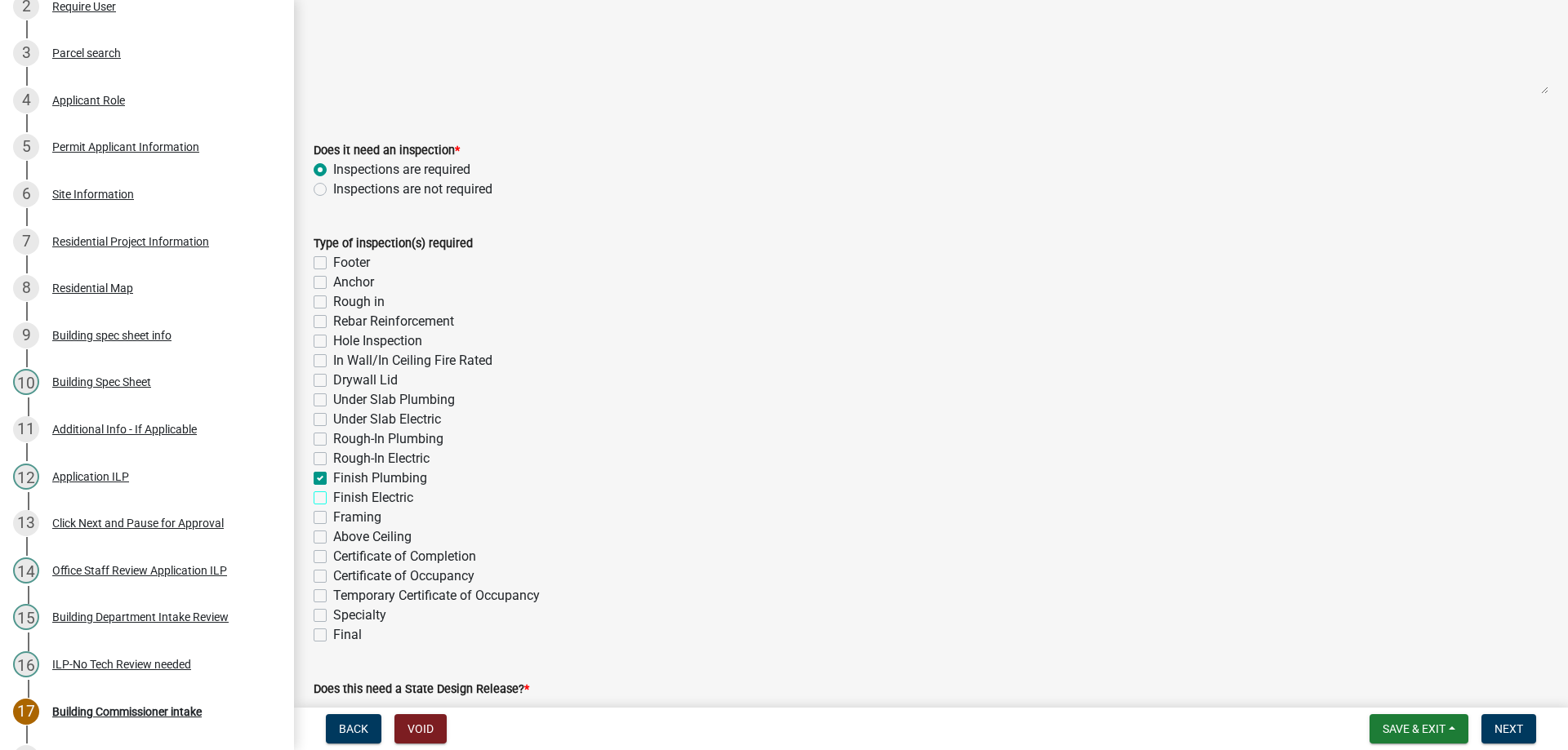
checkbox input "true"
checkbox input "false"
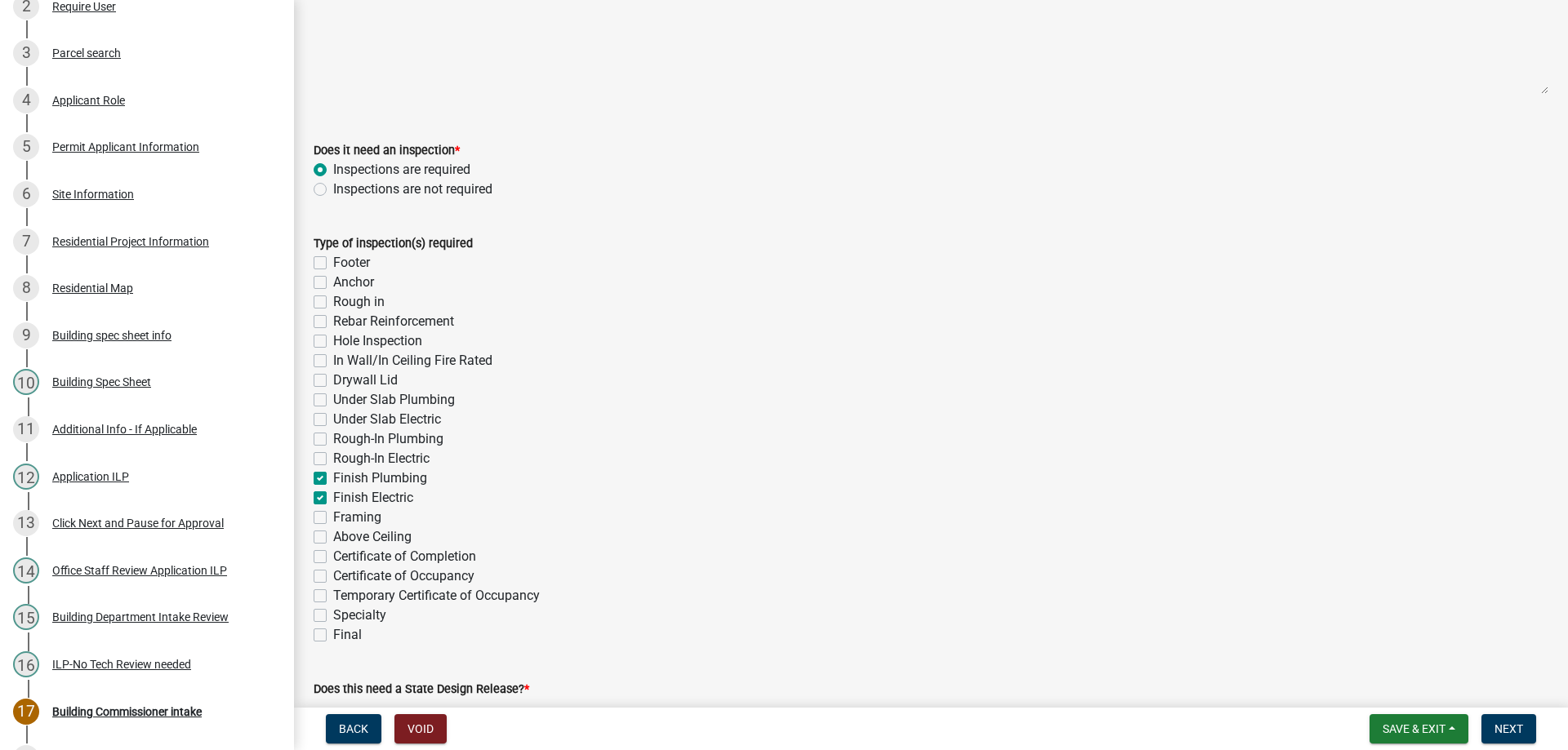
checkbox input "false"
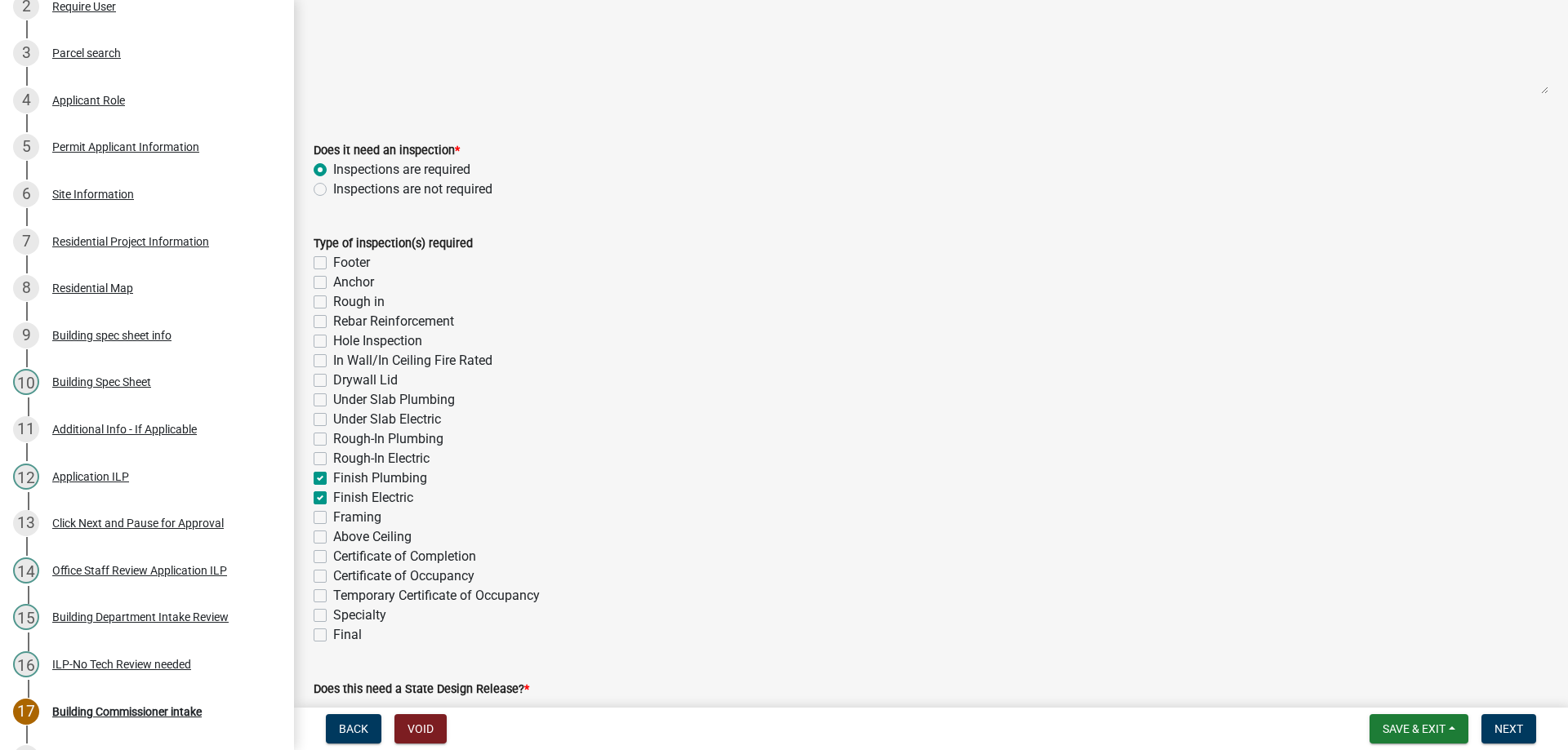
checkbox input "false"
checkbox input "true"
checkbox input "false"
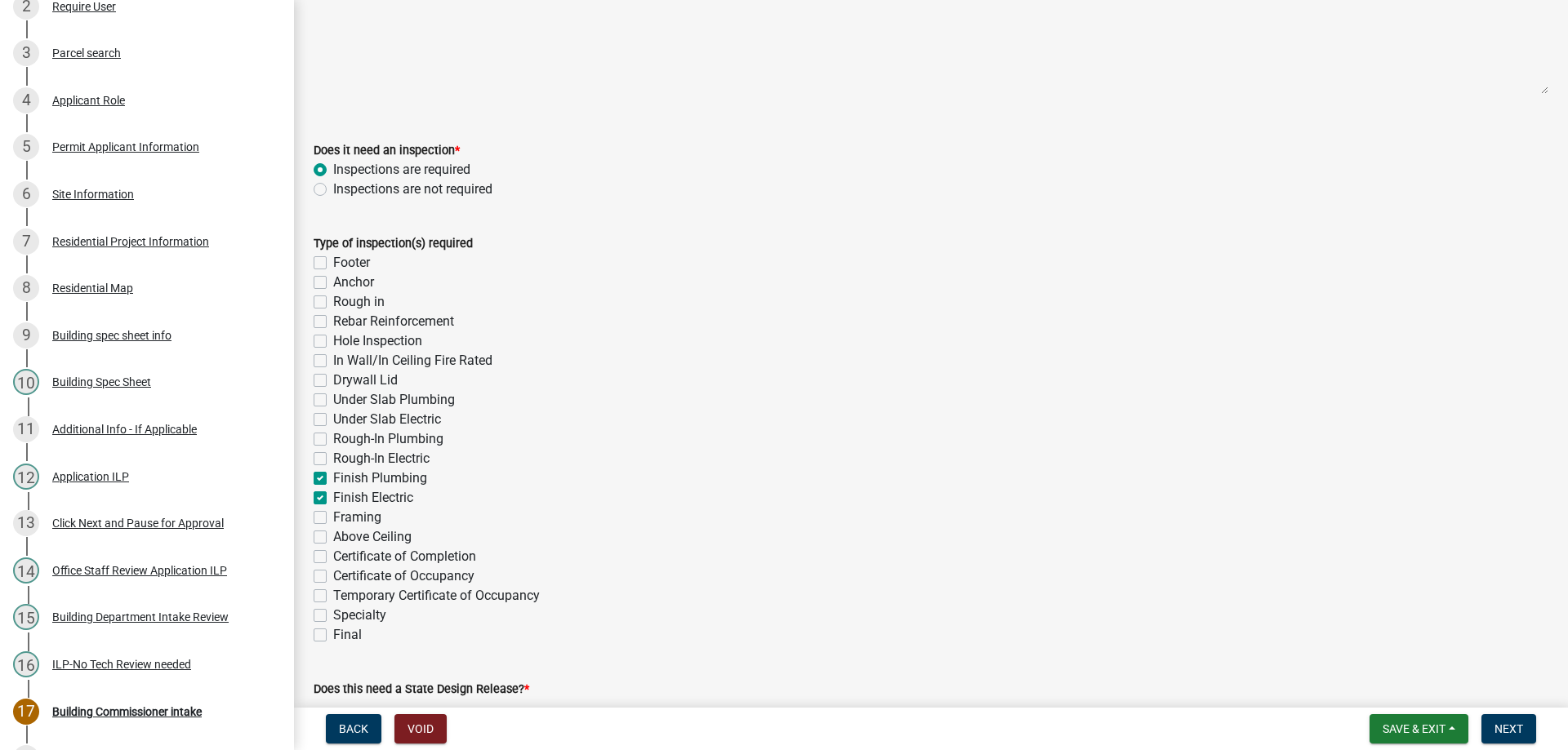
checkbox input "false"
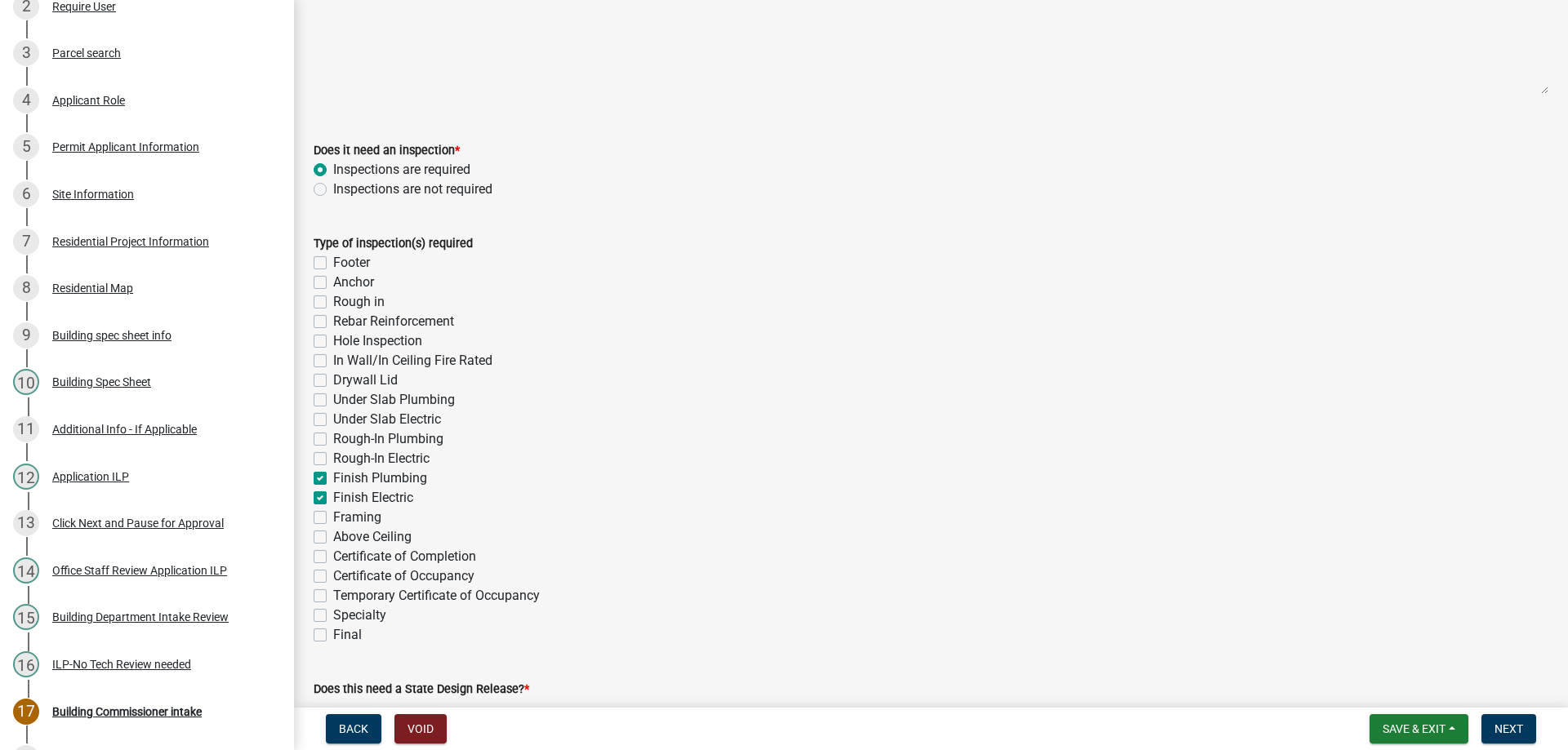
click at [333, 637] on label "Final" at bounding box center [347, 635] width 28 height 20
click at [333, 636] on input "Final" at bounding box center [338, 630] width 10 height 10
checkbox input "true"
checkbox input "false"
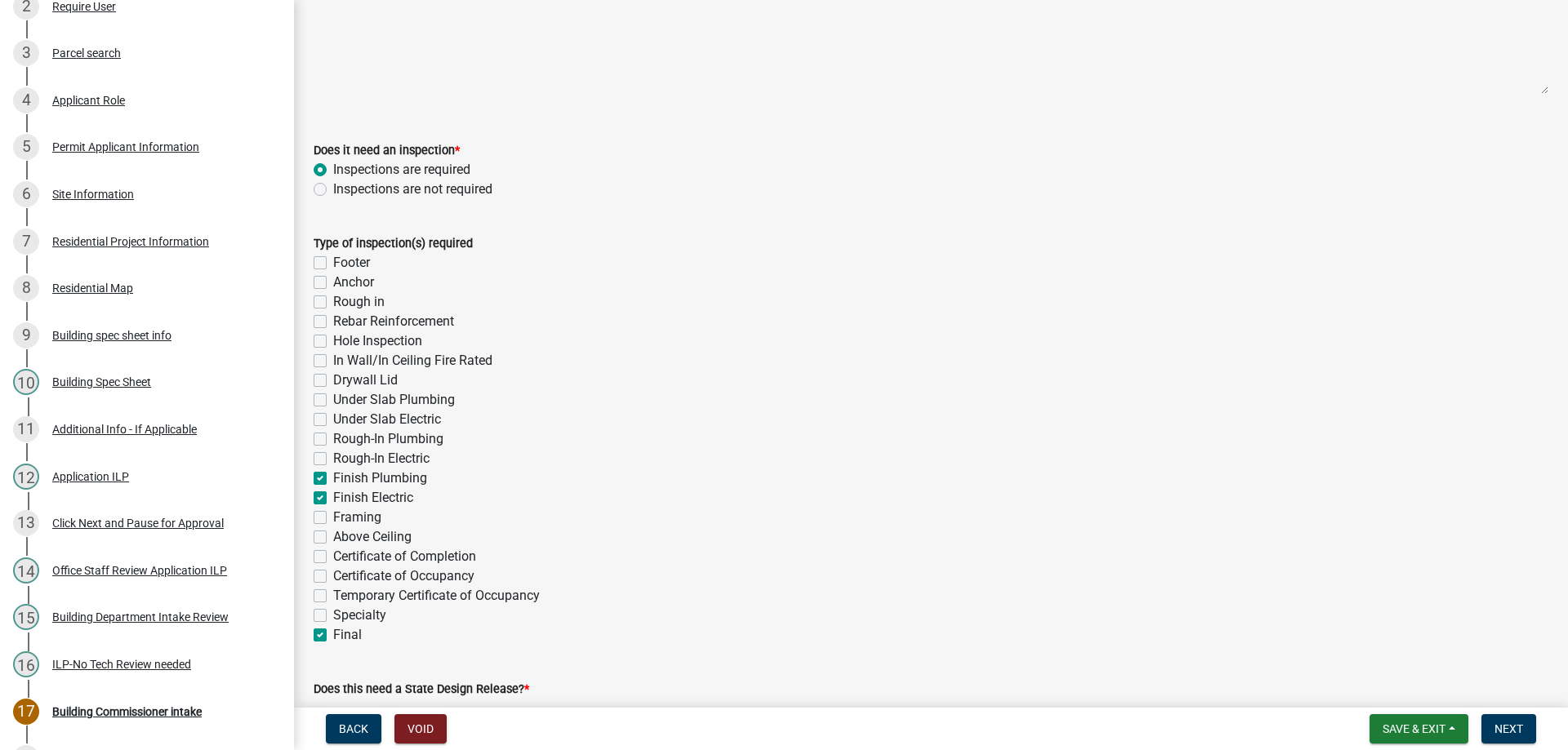
checkbox input "false"
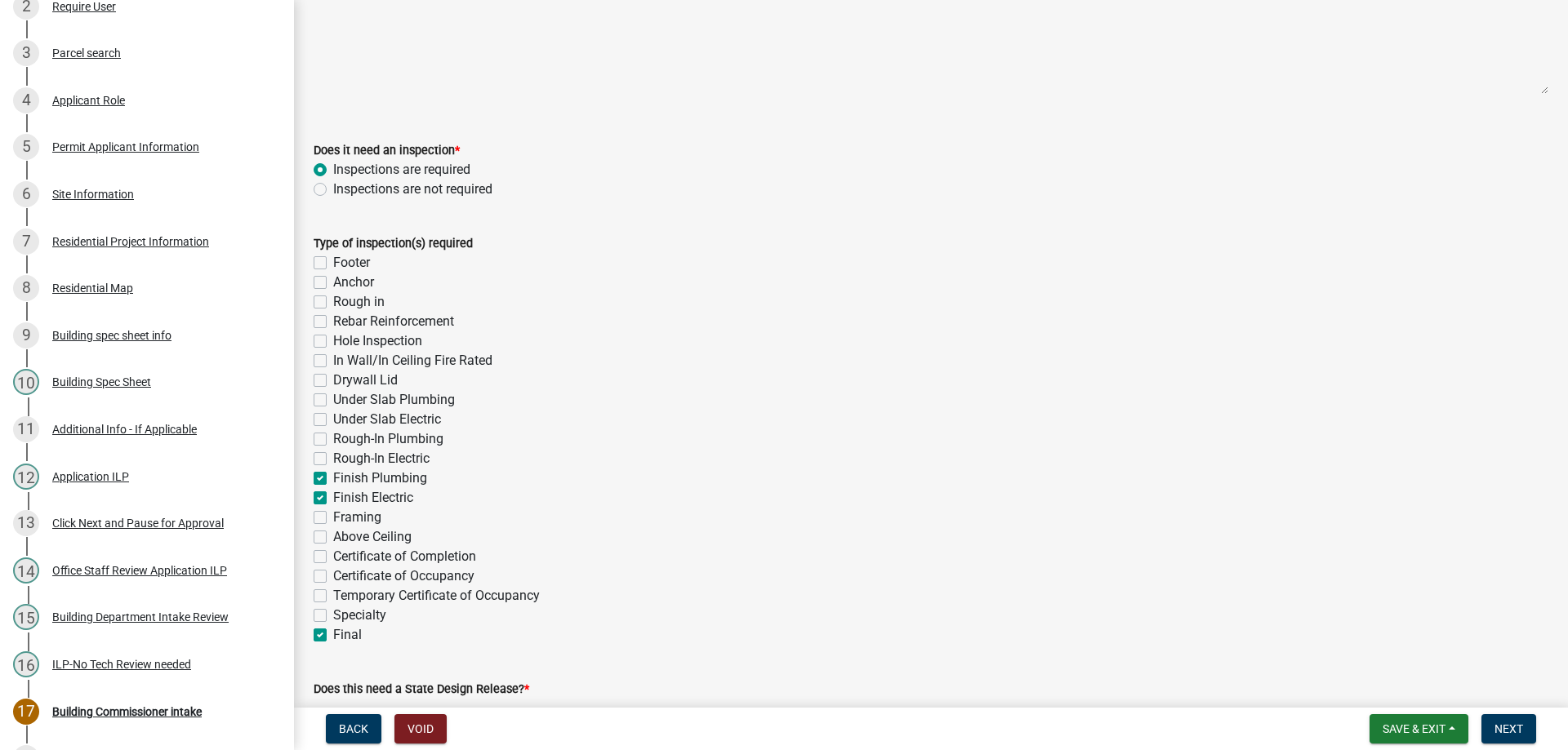
checkbox input "false"
checkbox input "true"
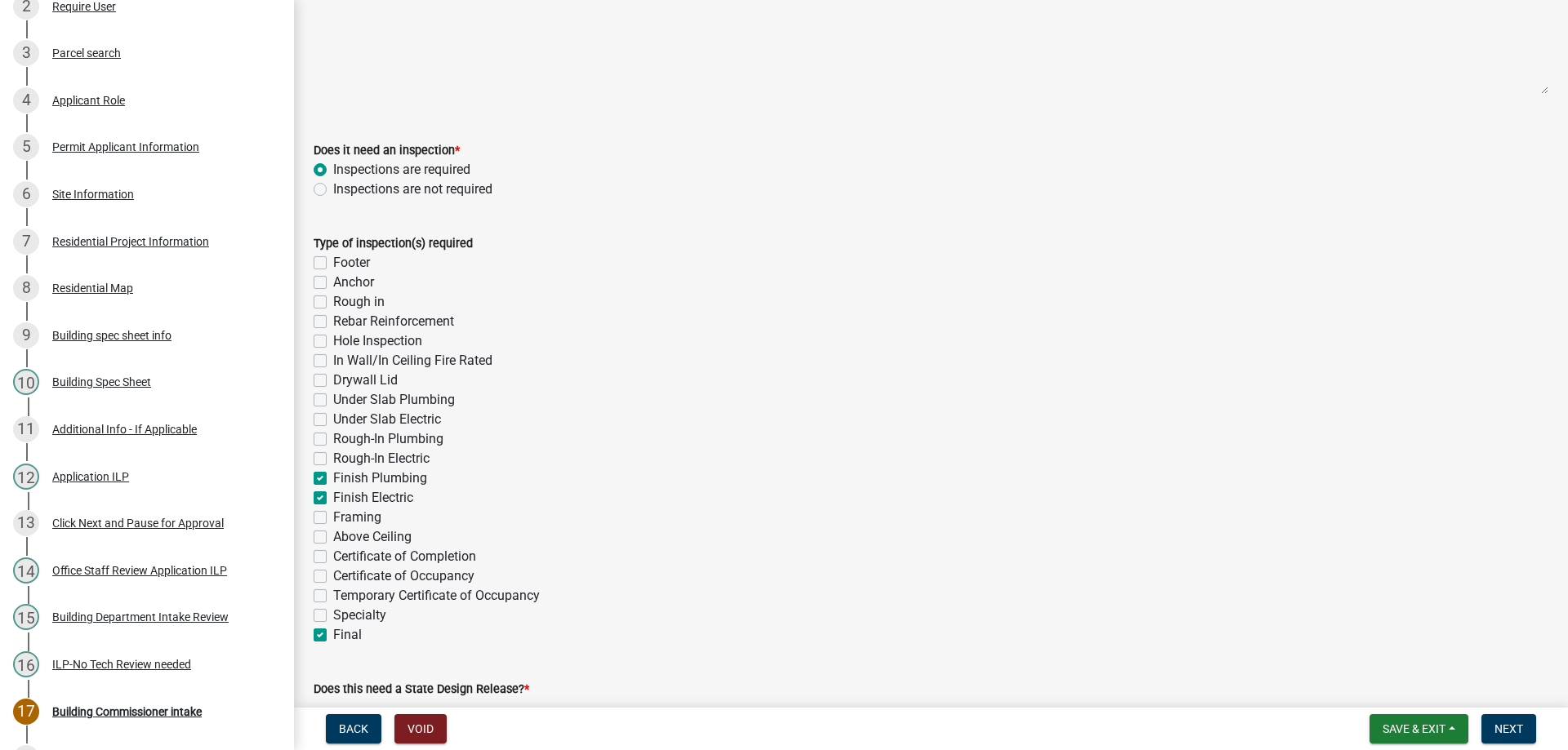
checkbox input "true"
checkbox input "false"
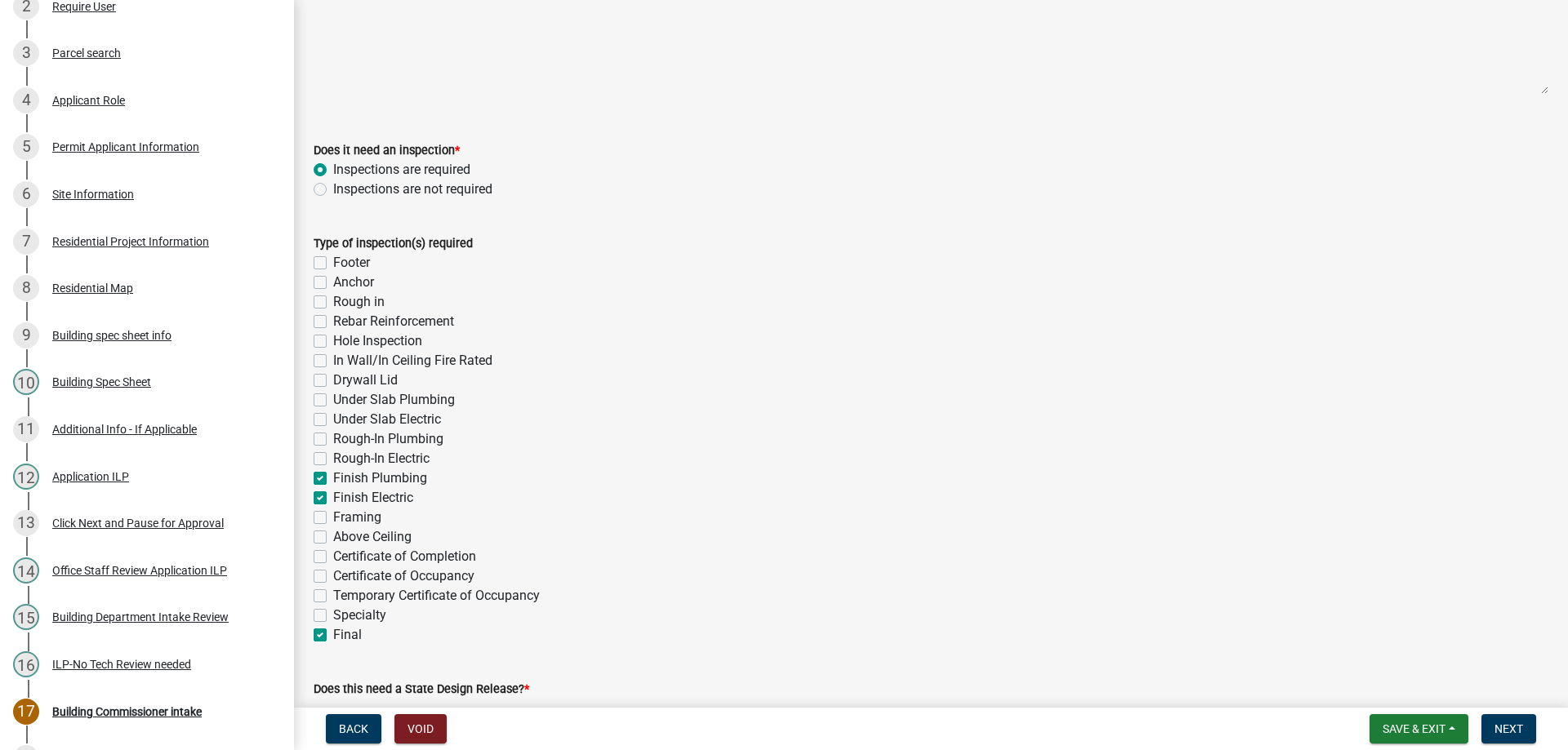
checkbox input "false"
checkbox input "true"
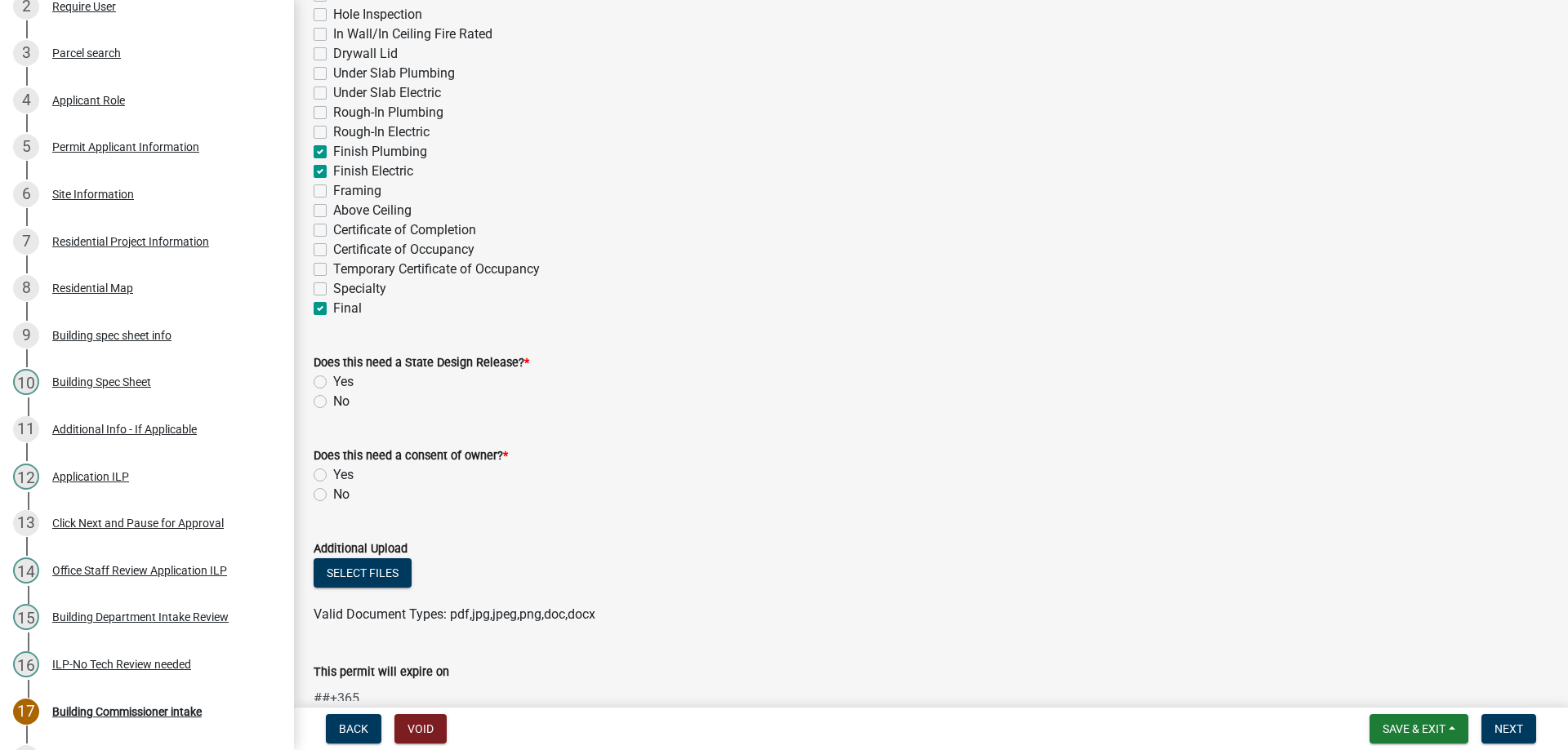
click at [327, 403] on div "No" at bounding box center [930, 402] width 1235 height 20
click at [333, 403] on label "No" at bounding box center [341, 402] width 16 height 20
click at [333, 403] on input "No" at bounding box center [338, 397] width 10 height 10
radio input "true"
click at [333, 492] on label "No" at bounding box center [341, 495] width 16 height 20
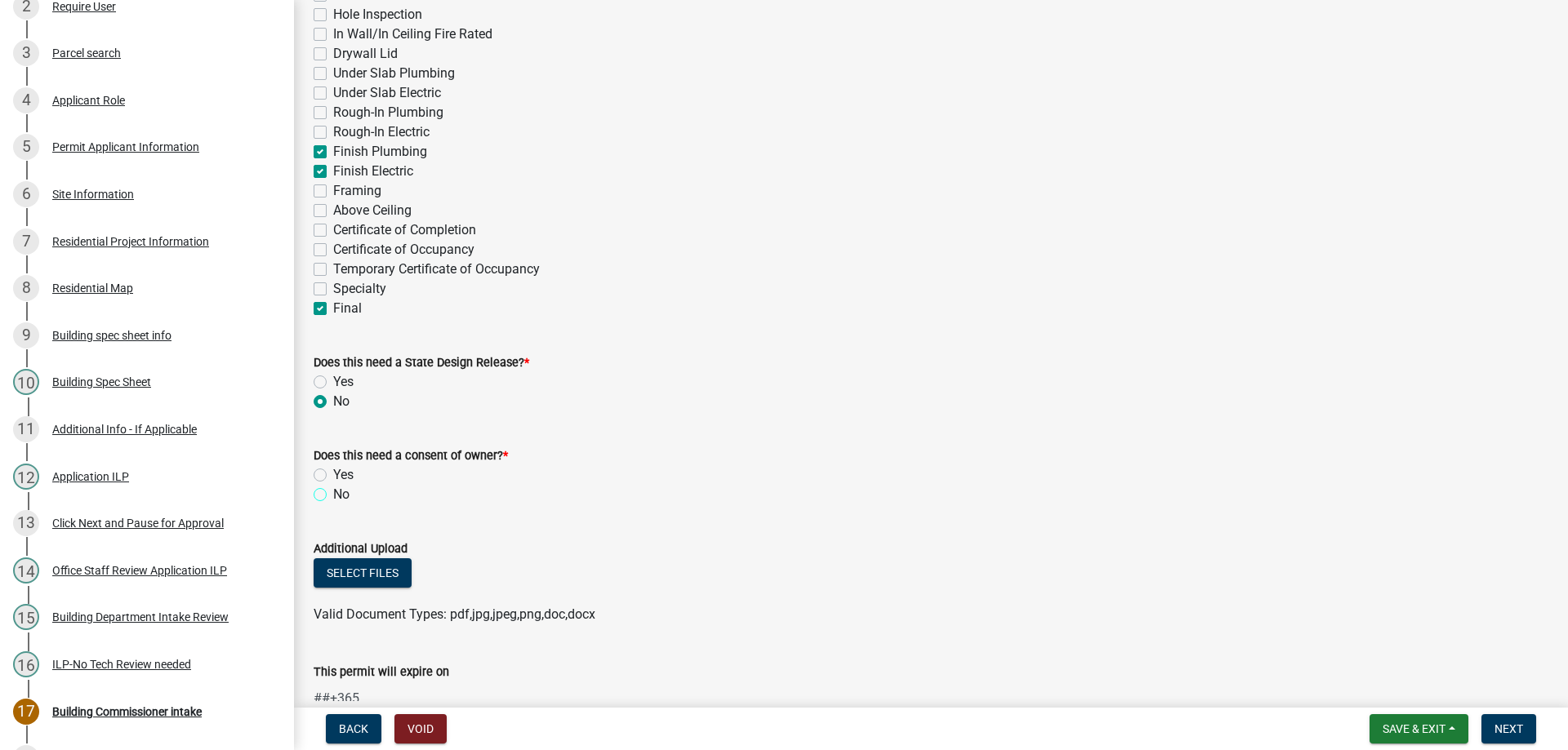
click at [333, 492] on input "No" at bounding box center [338, 490] width 10 height 10
radio input "true"
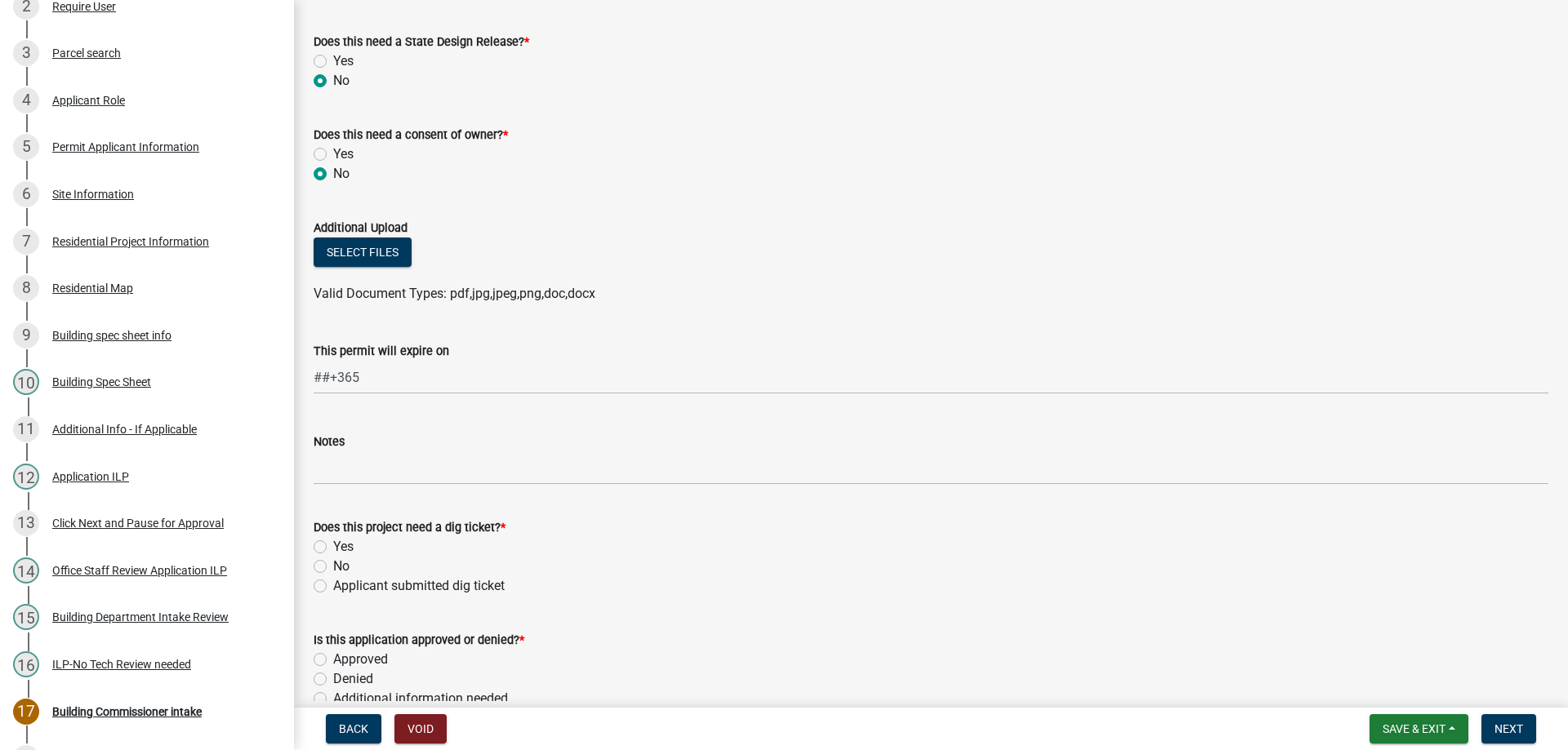
scroll to position [817, 0]
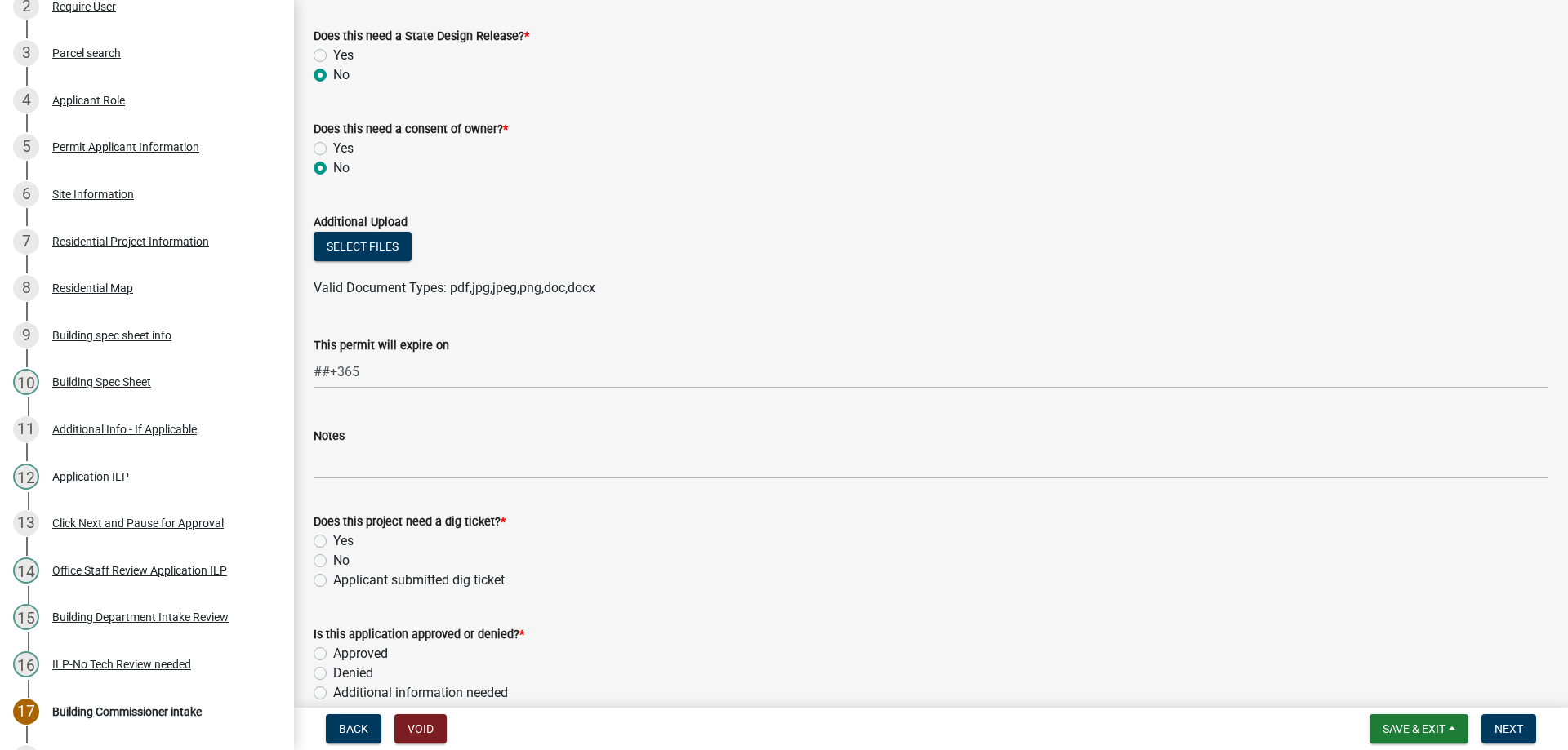
click at [333, 559] on label "No" at bounding box center [341, 560] width 16 height 20
click at [333, 559] on input "No" at bounding box center [338, 556] width 10 height 10
radio input "true"
click at [333, 652] on label "Approved" at bounding box center [361, 653] width 54 height 20
click at [333, 652] on input "Approved" at bounding box center [338, 649] width 10 height 10
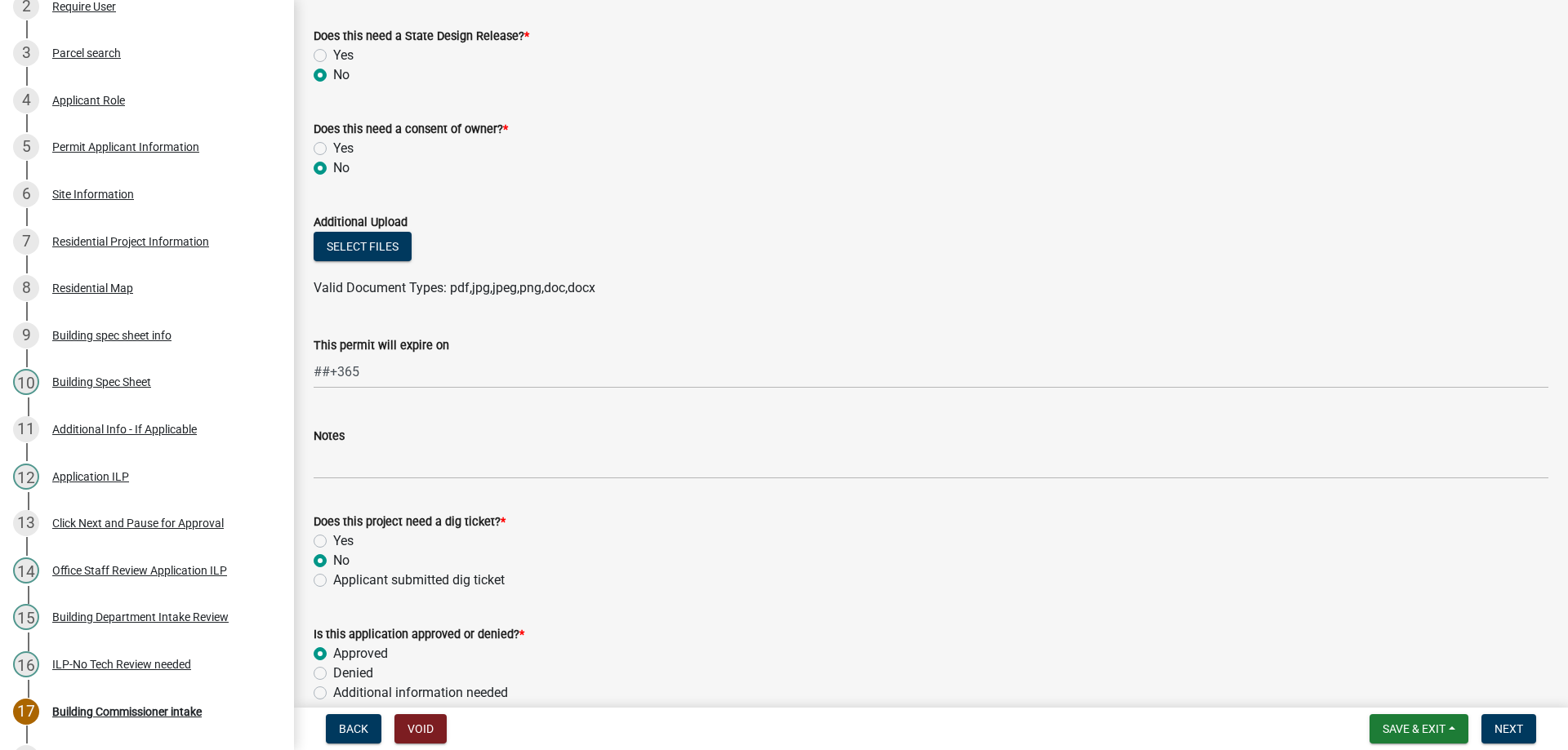
radio input "true"
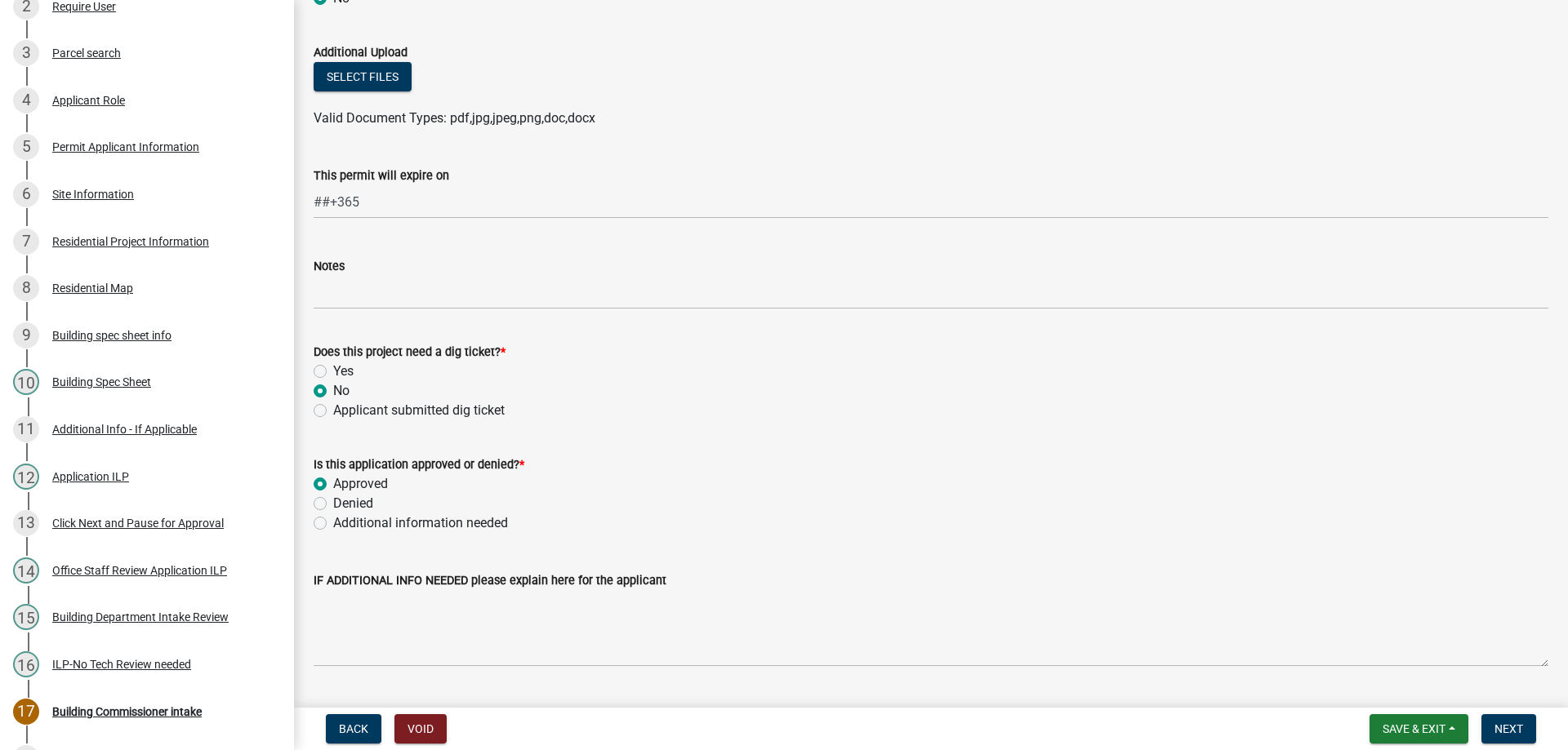
scroll to position [1211, 0]
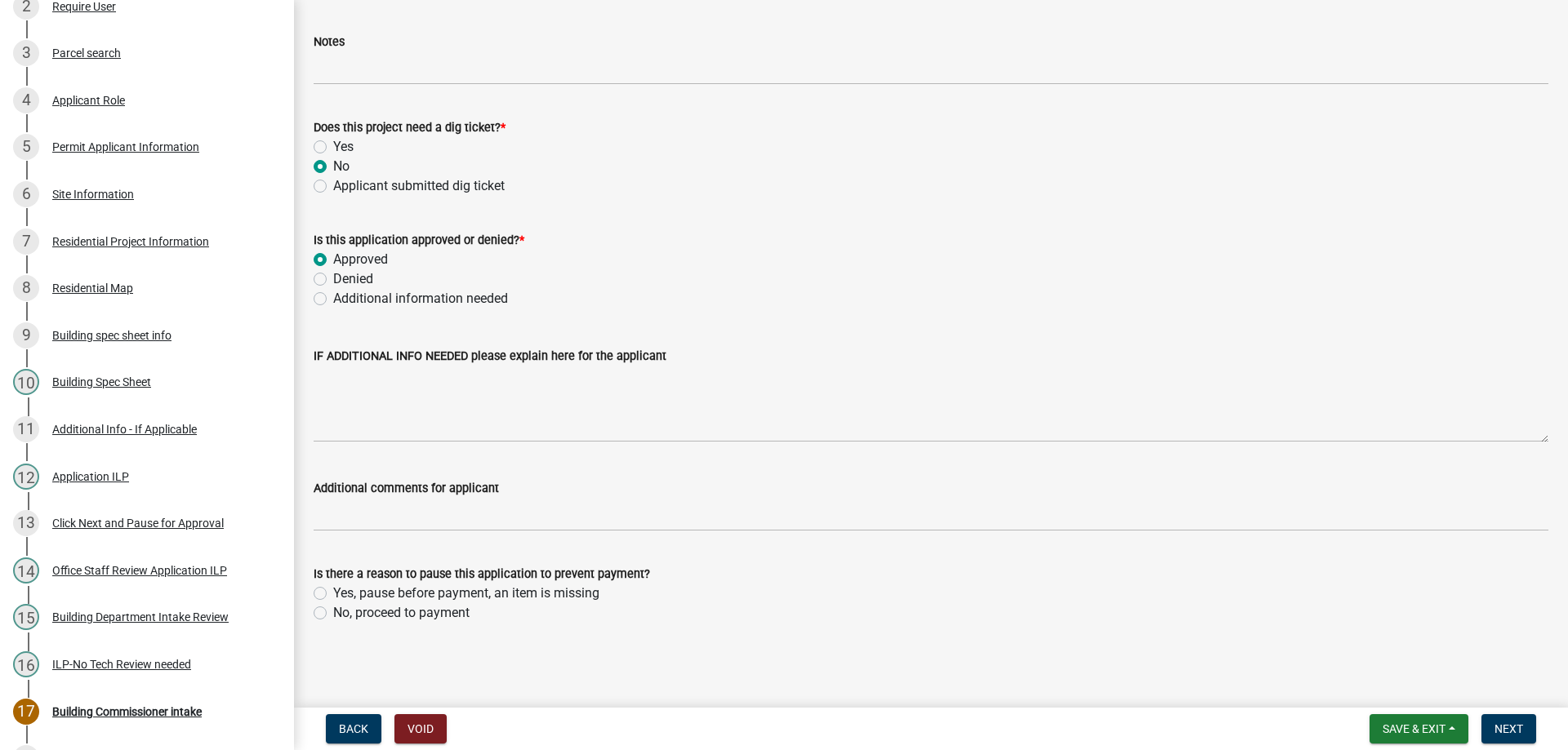
click at [333, 610] on label "No, proceed to payment" at bounding box center [401, 613] width 136 height 20
click at [333, 610] on input "No, proceed to payment" at bounding box center [338, 608] width 10 height 10
radio input "true"
click at [1503, 725] on span "Next" at bounding box center [1509, 729] width 28 height 13
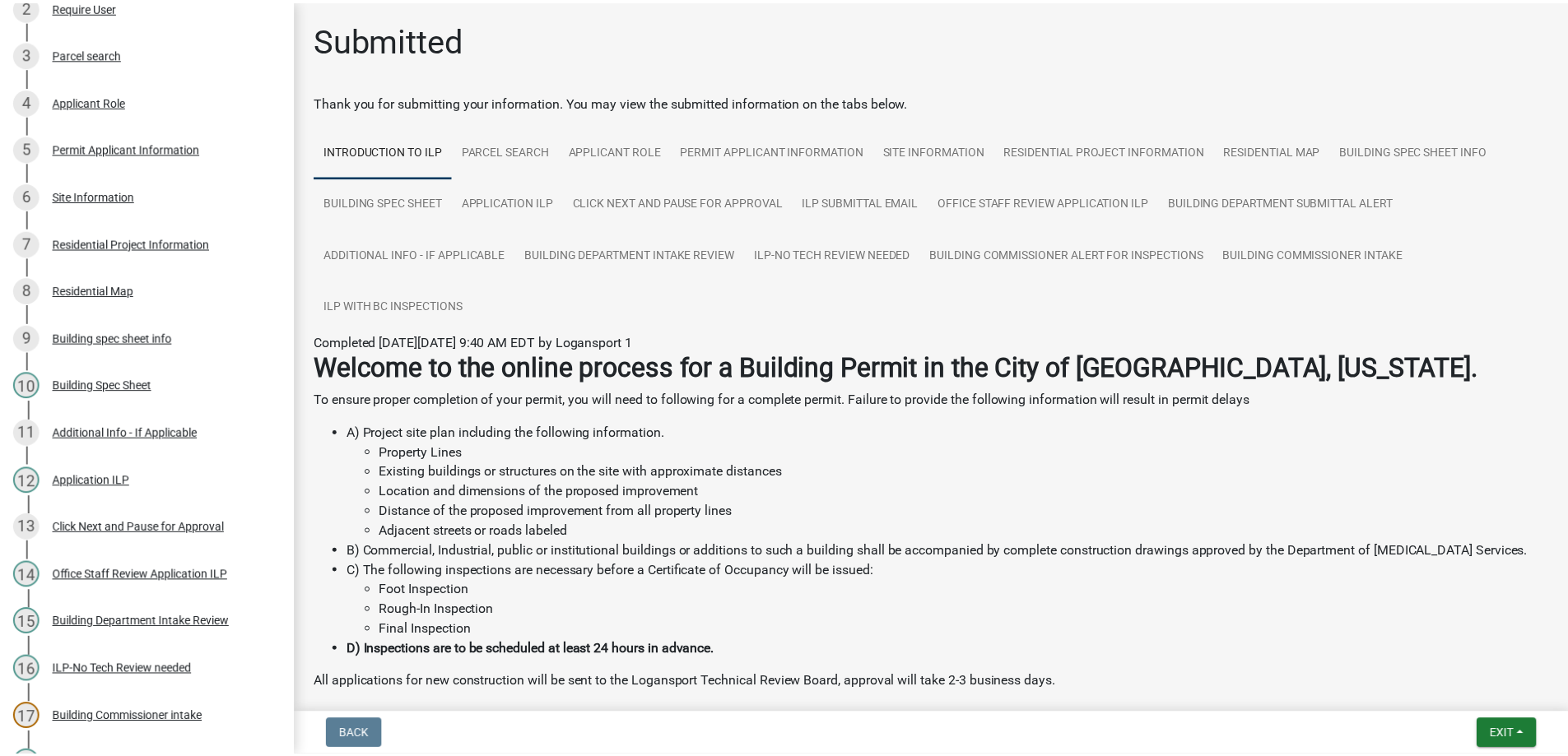
scroll to position [471, 0]
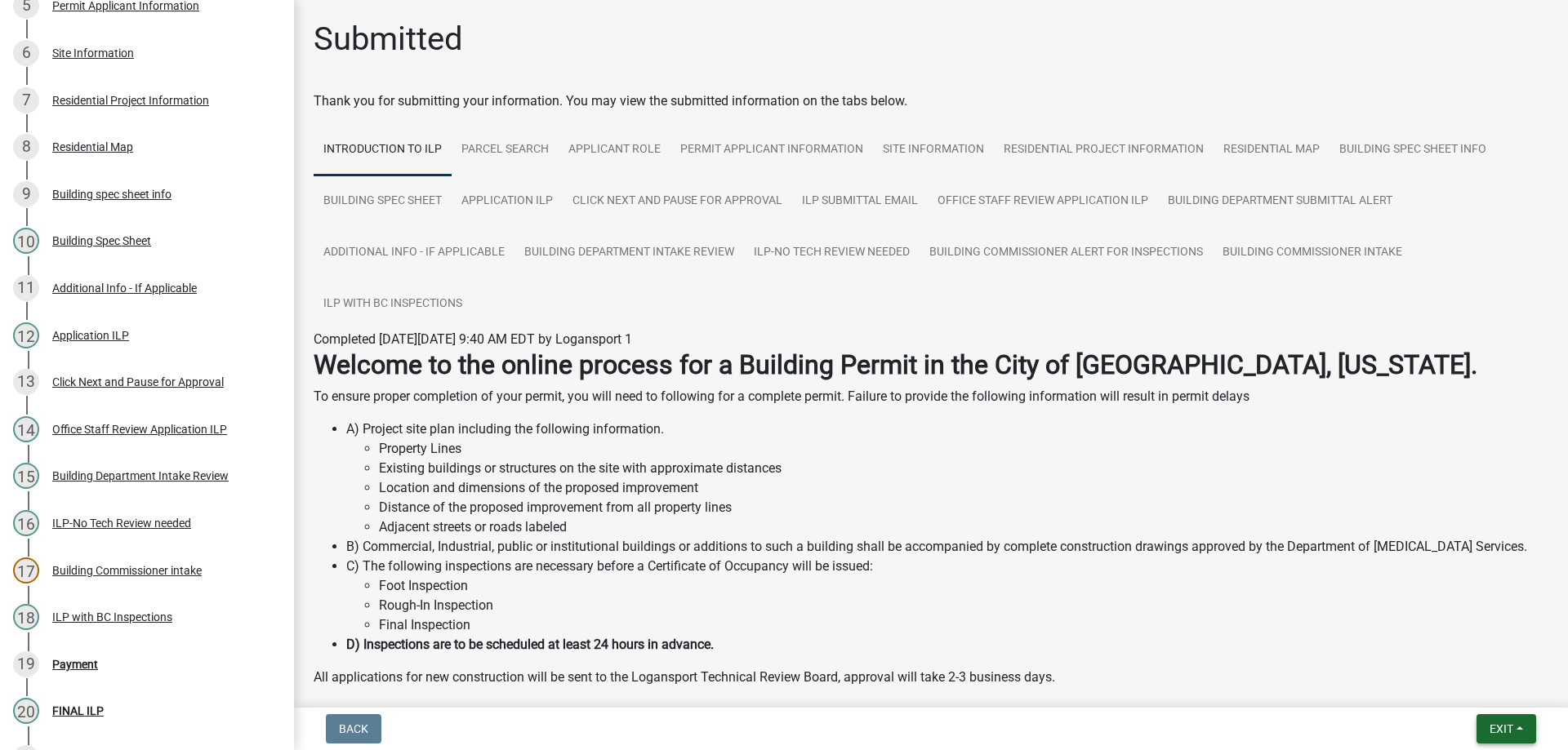
click at [1512, 723] on span "Exit" at bounding box center [1501, 729] width 23 height 13
click at [1437, 685] on button "Save & Exit" at bounding box center [1470, 687] width 131 height 39
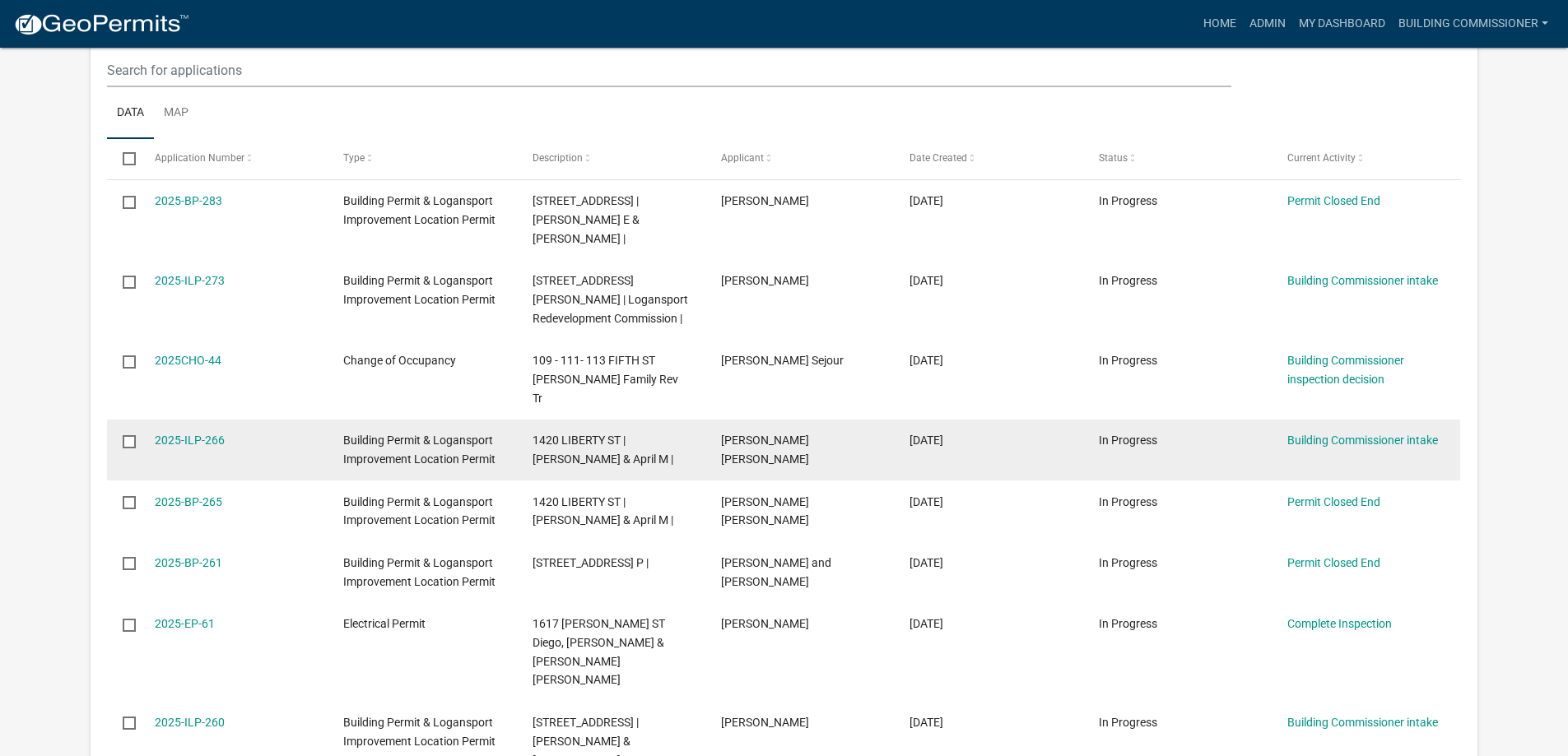
scroll to position [881, 0]
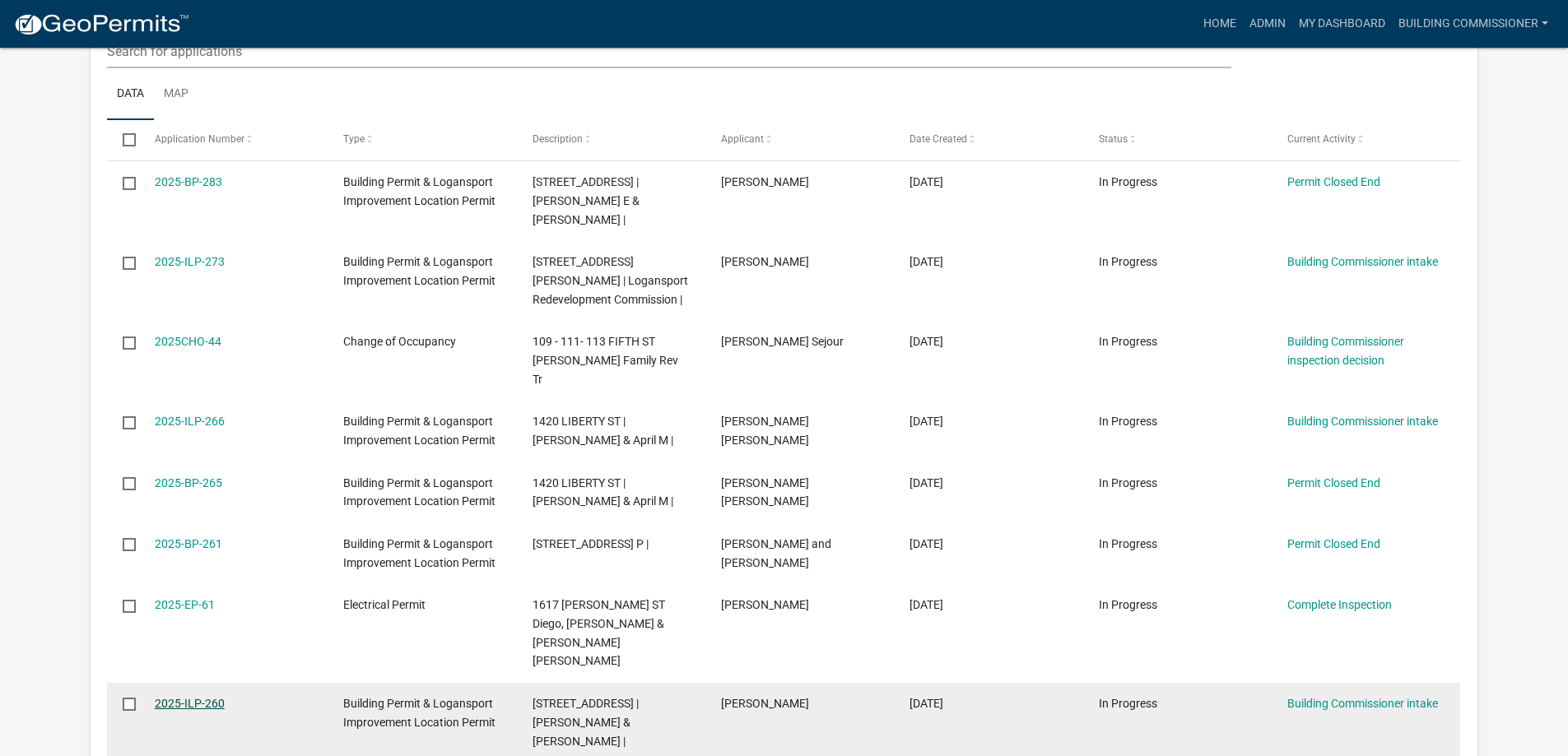
click at [190, 697] on link "2025-ILP-260" at bounding box center [190, 704] width 70 height 13
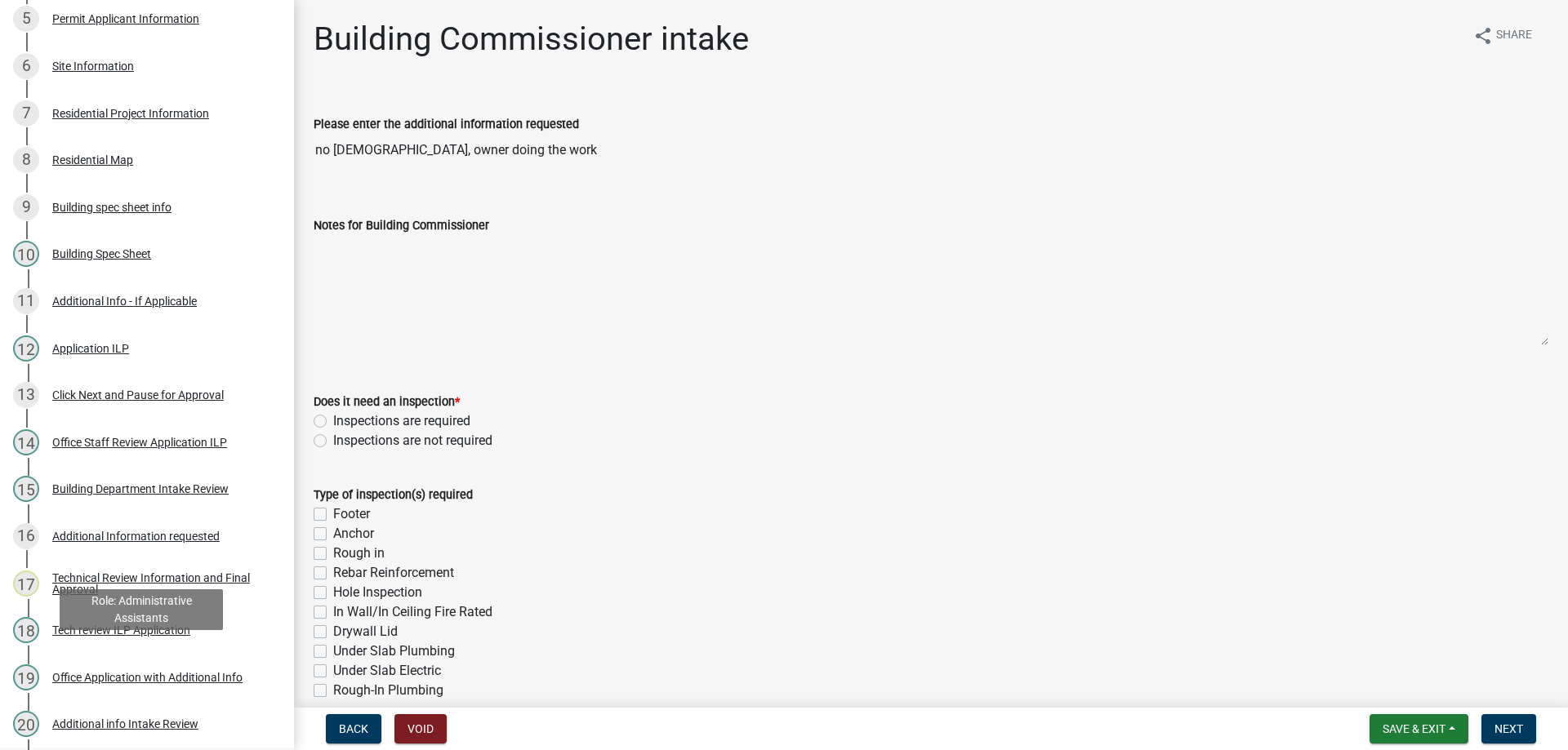
scroll to position [572, 0]
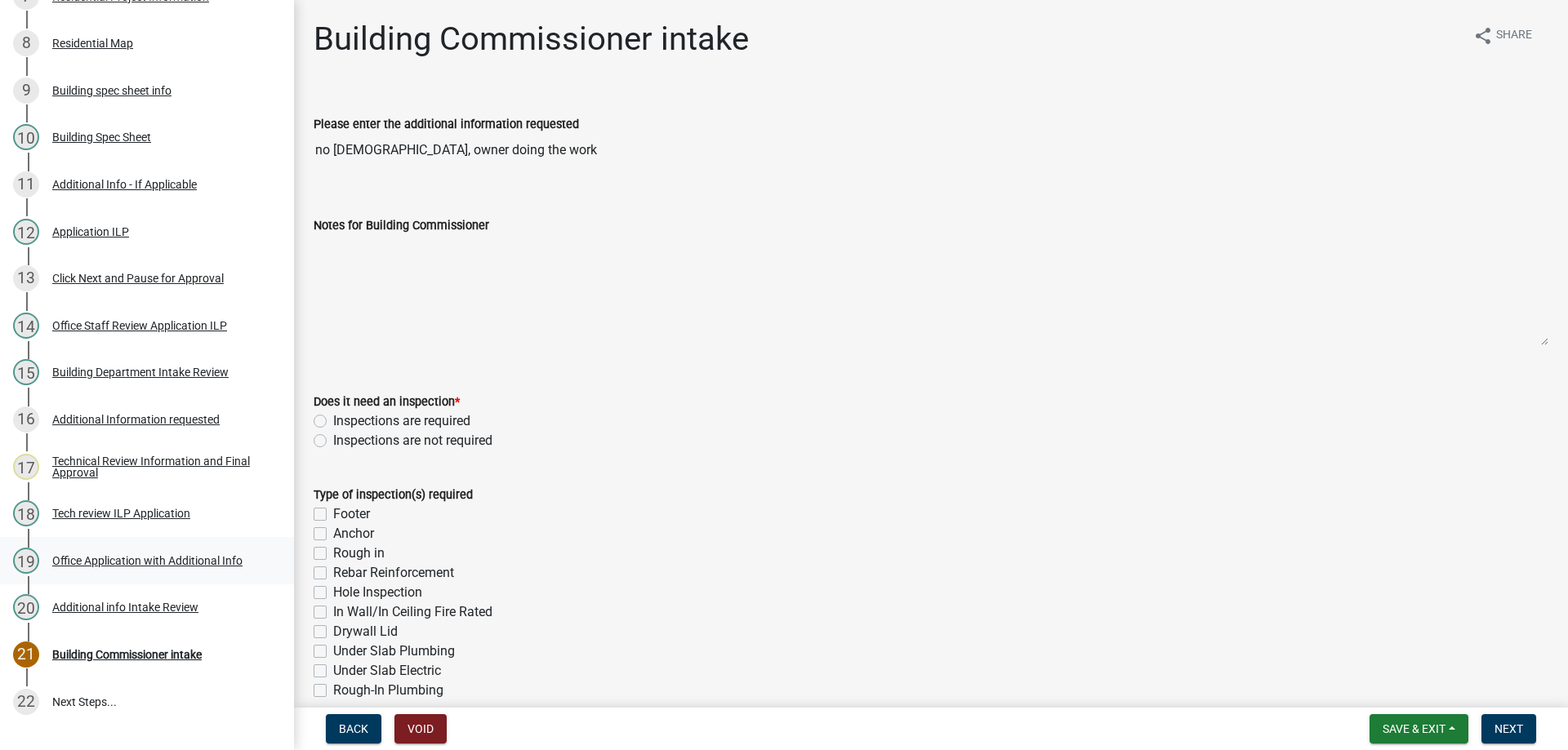
click at [129, 557] on div "Office Application with Additional Info" at bounding box center [147, 561] width 191 height 11
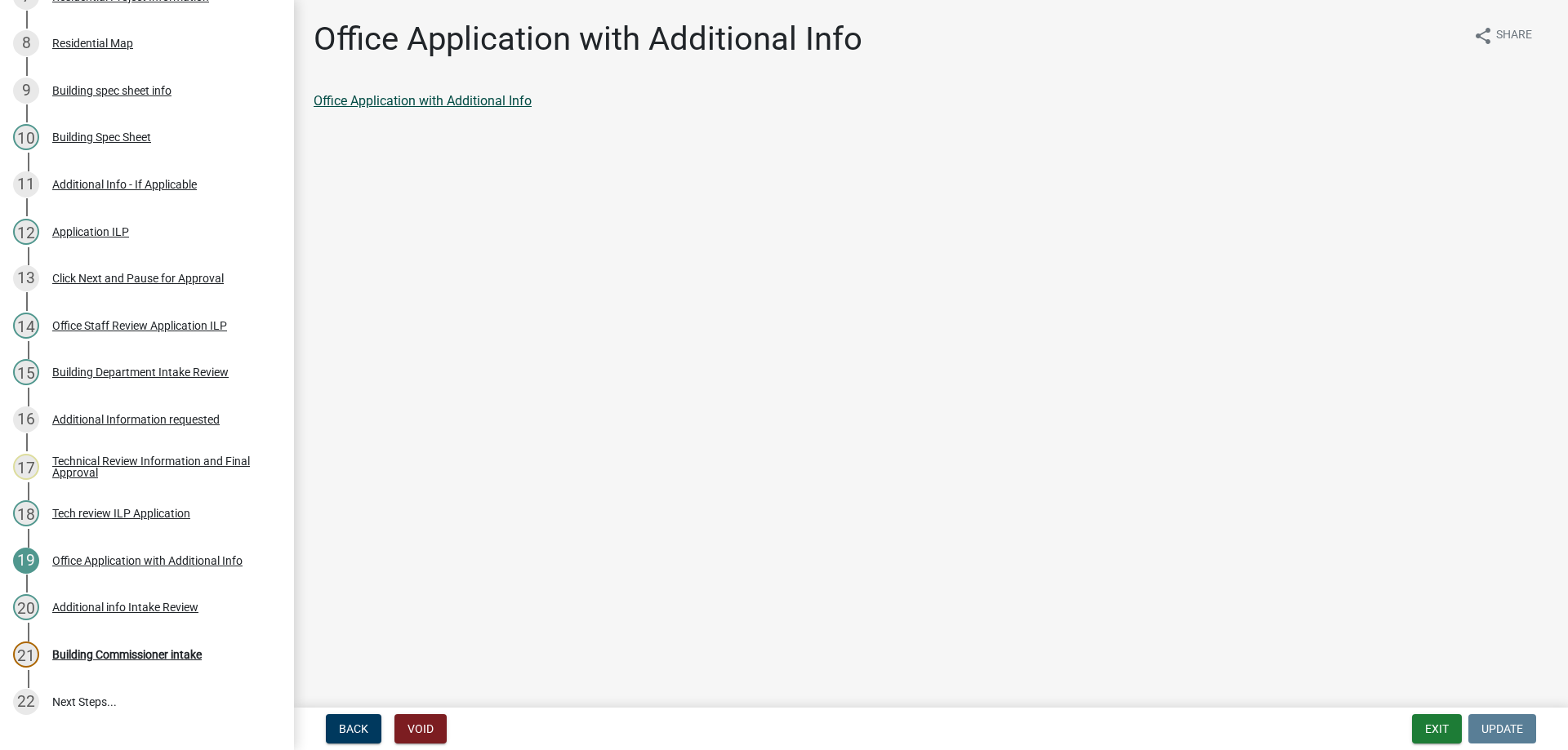
click at [413, 99] on link "Office Application with Additional Info" at bounding box center [423, 100] width 218 height 16
click at [85, 135] on div "Building Spec Sheet" at bounding box center [101, 137] width 99 height 11
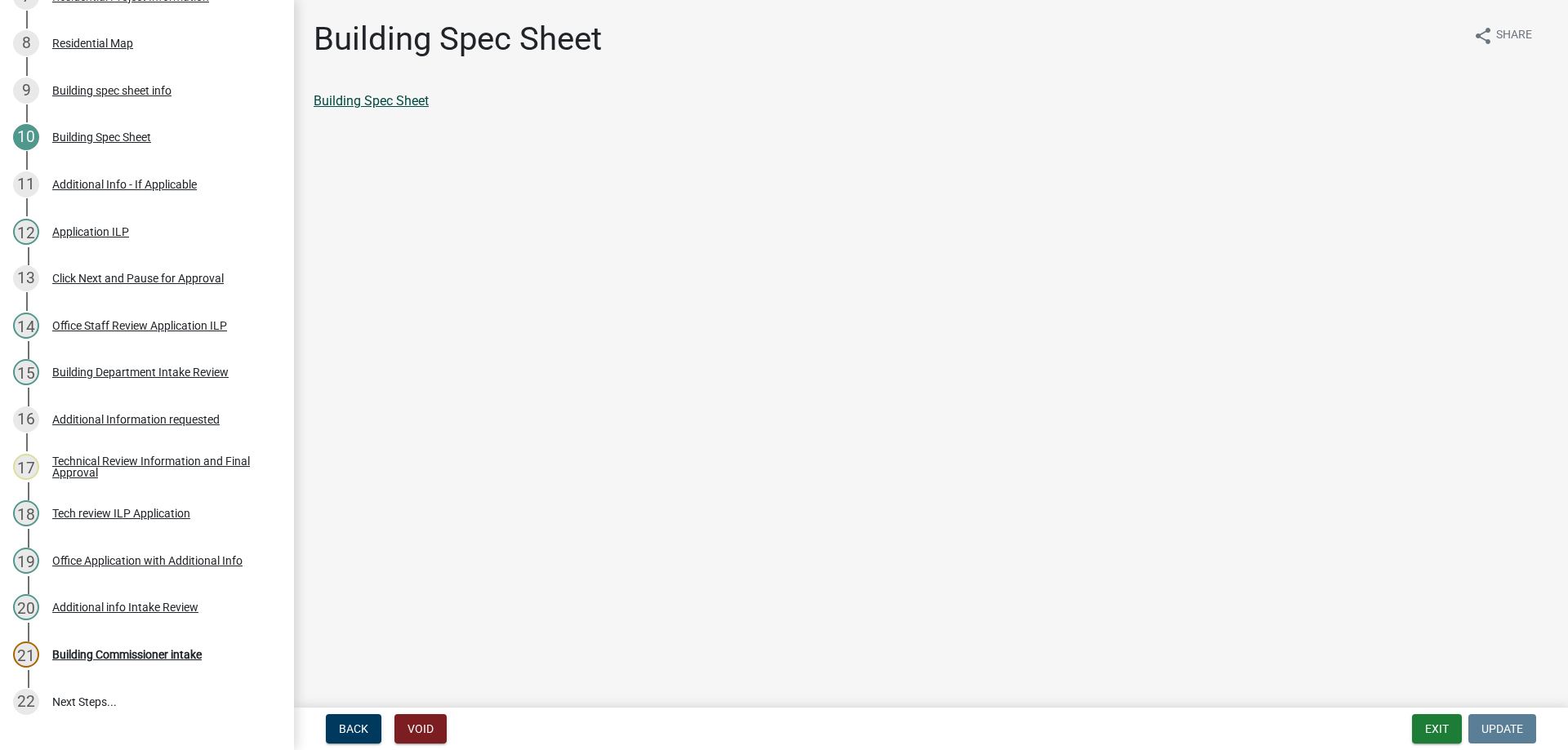
click at [370, 99] on link "Building Spec Sheet" at bounding box center [371, 100] width 115 height 16
click at [116, 651] on div "Building Commissioner intake" at bounding box center [127, 655] width 149 height 11
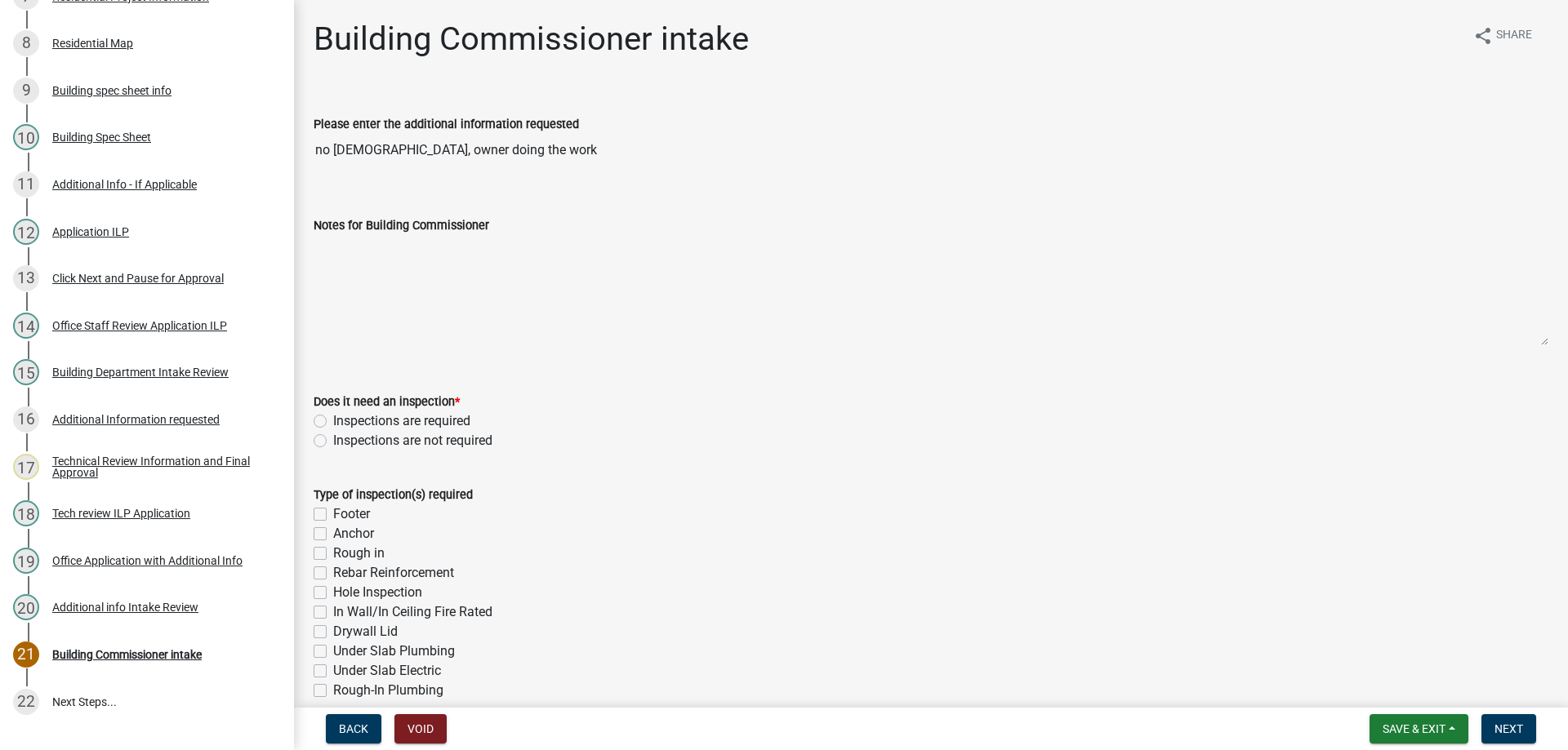
click at [333, 421] on label "Inspections are required" at bounding box center [402, 421] width 137 height 20
click at [333, 421] on input "Inspections are required" at bounding box center [338, 416] width 10 height 10
radio input "true"
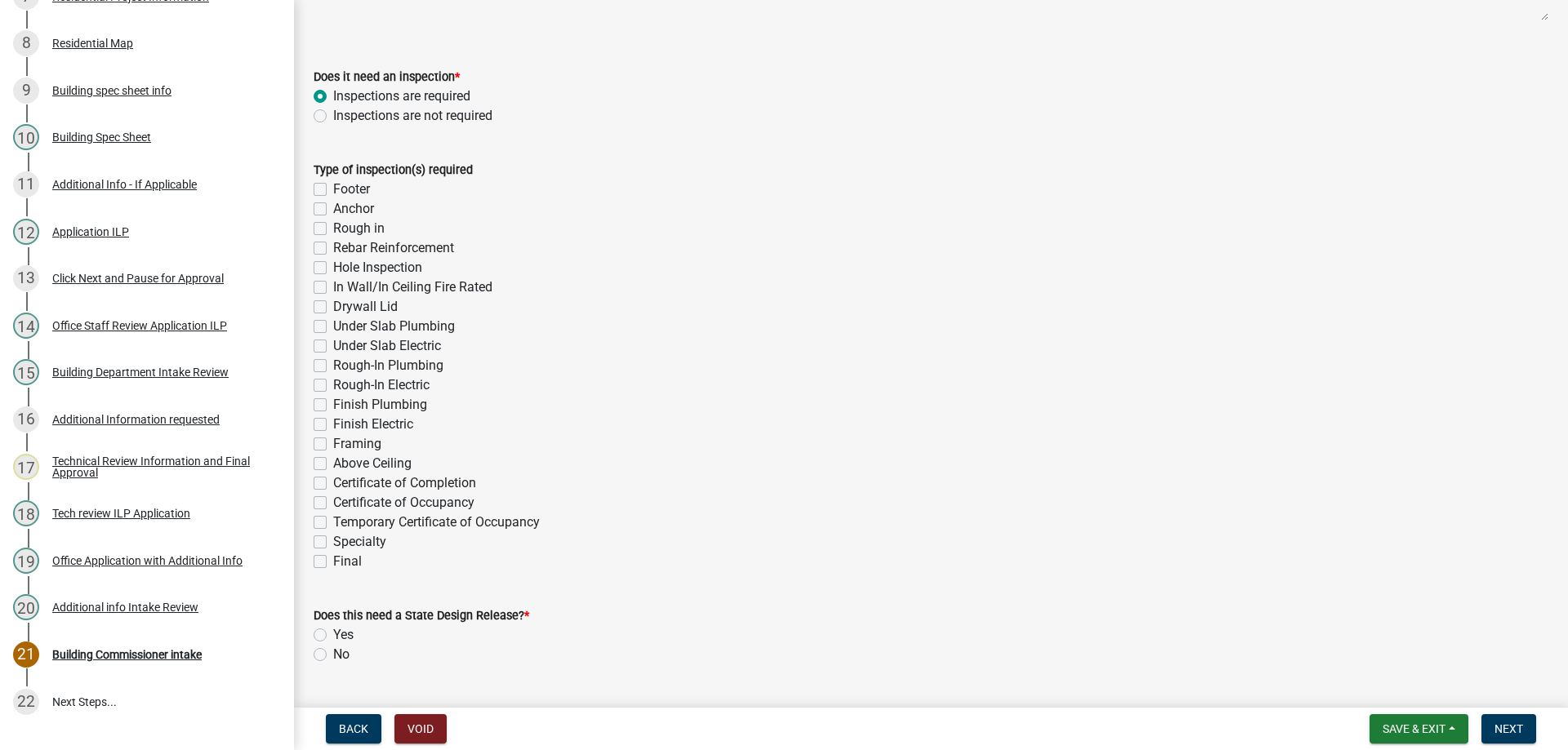
scroll to position [327, 0]
click at [333, 261] on label "Hole Inspection" at bounding box center [377, 266] width 89 height 20
click at [333, 261] on input "Hole Inspection" at bounding box center [338, 261] width 10 height 10
checkbox input "true"
checkbox input "false"
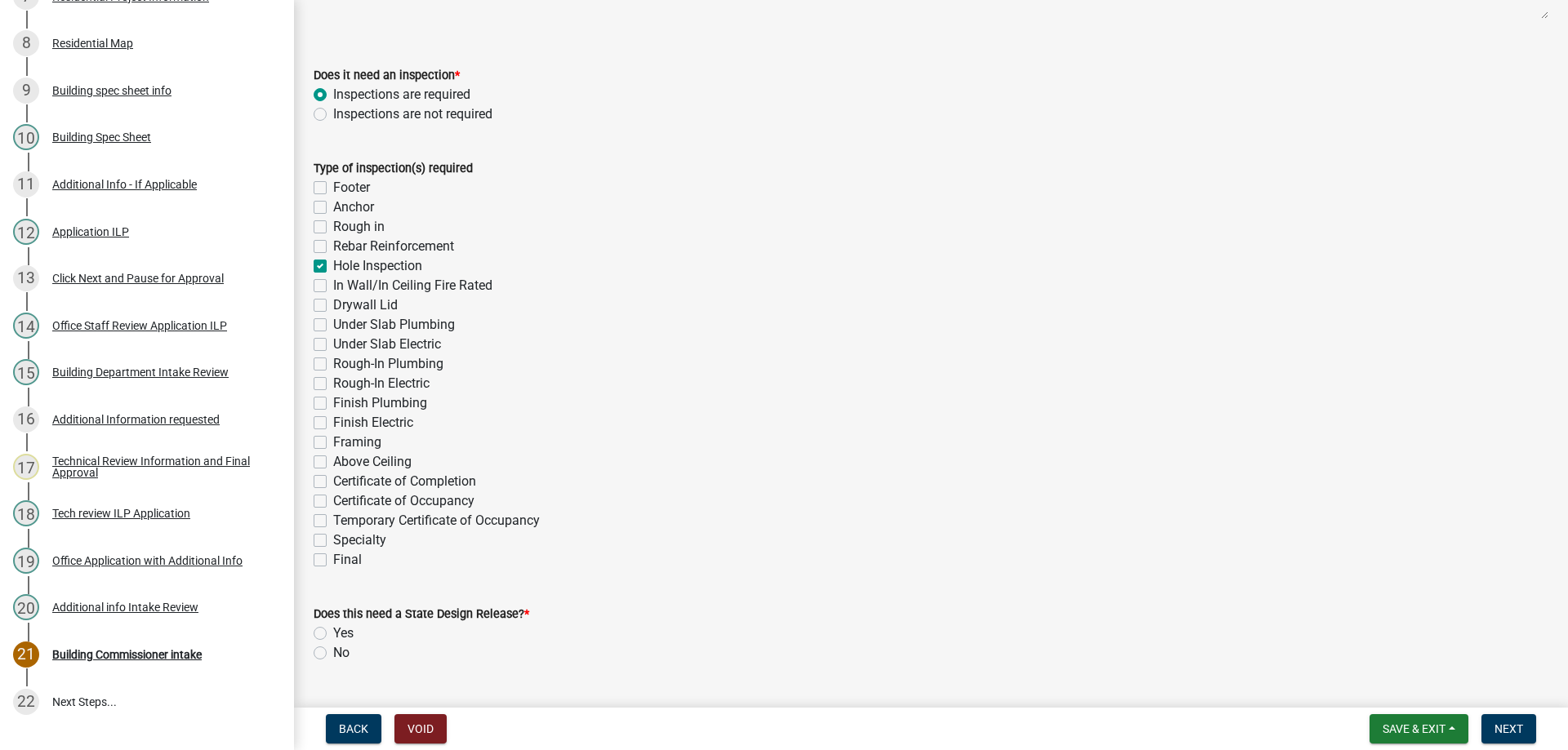
checkbox input "false"
checkbox input "true"
checkbox input "false"
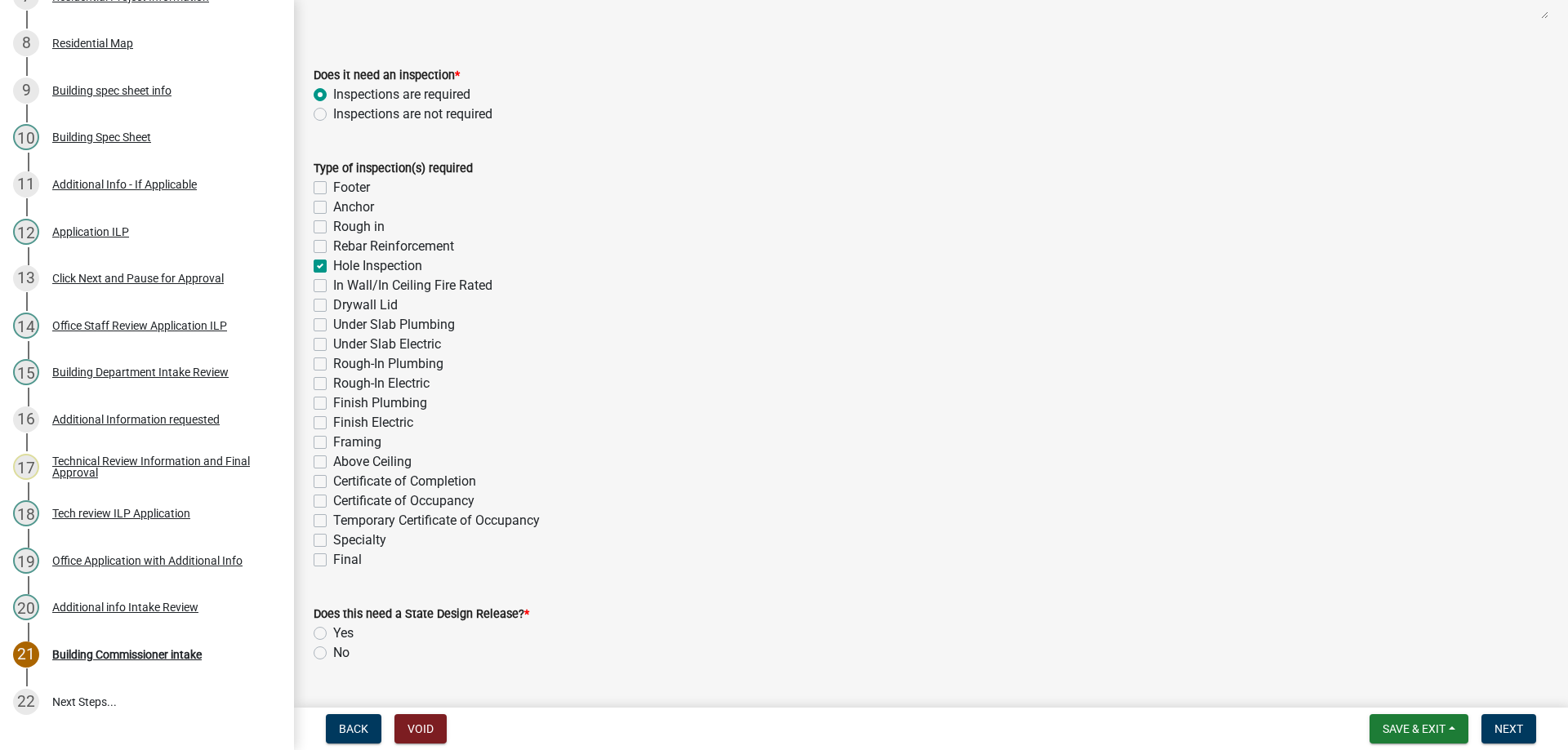
checkbox input "false"
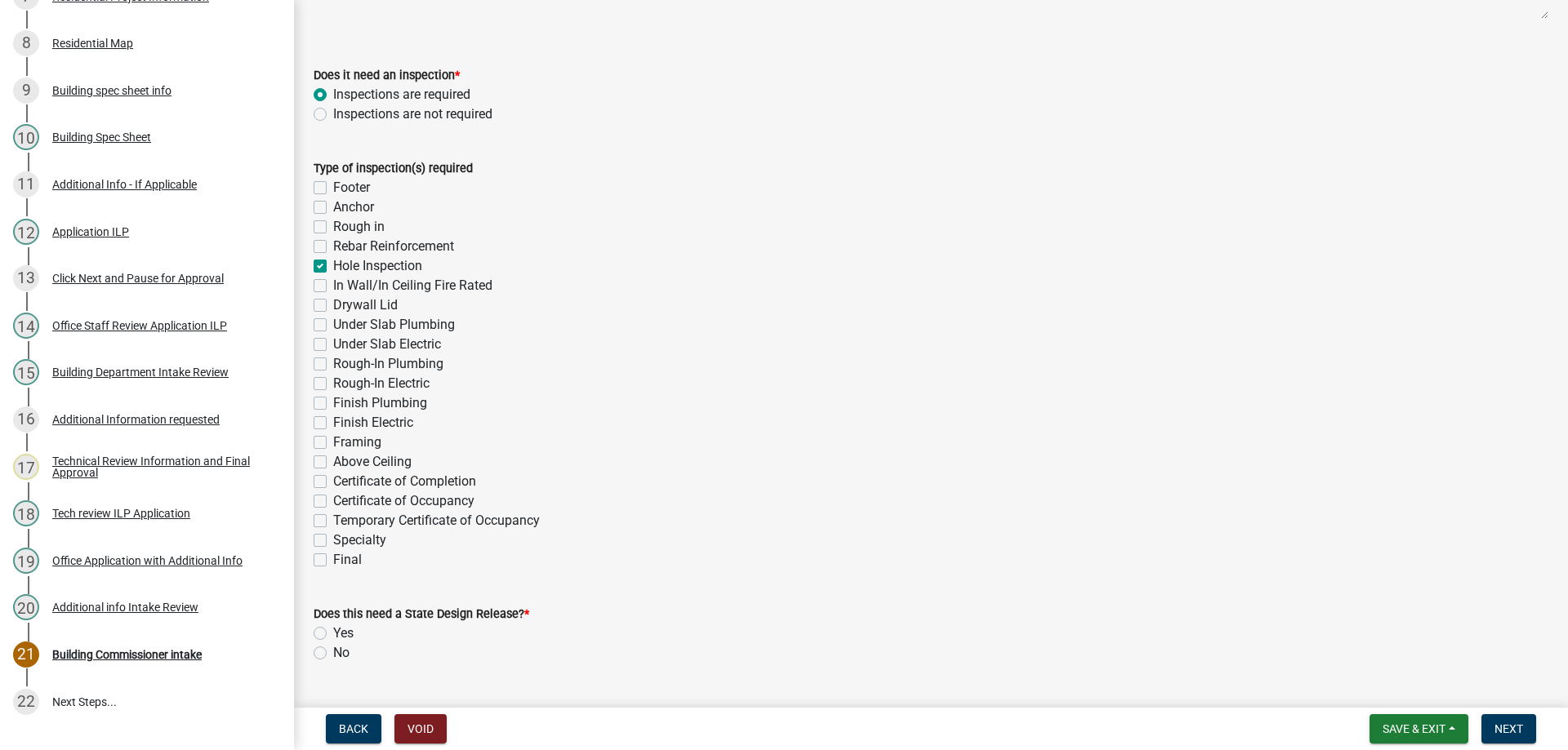
checkbox input "false"
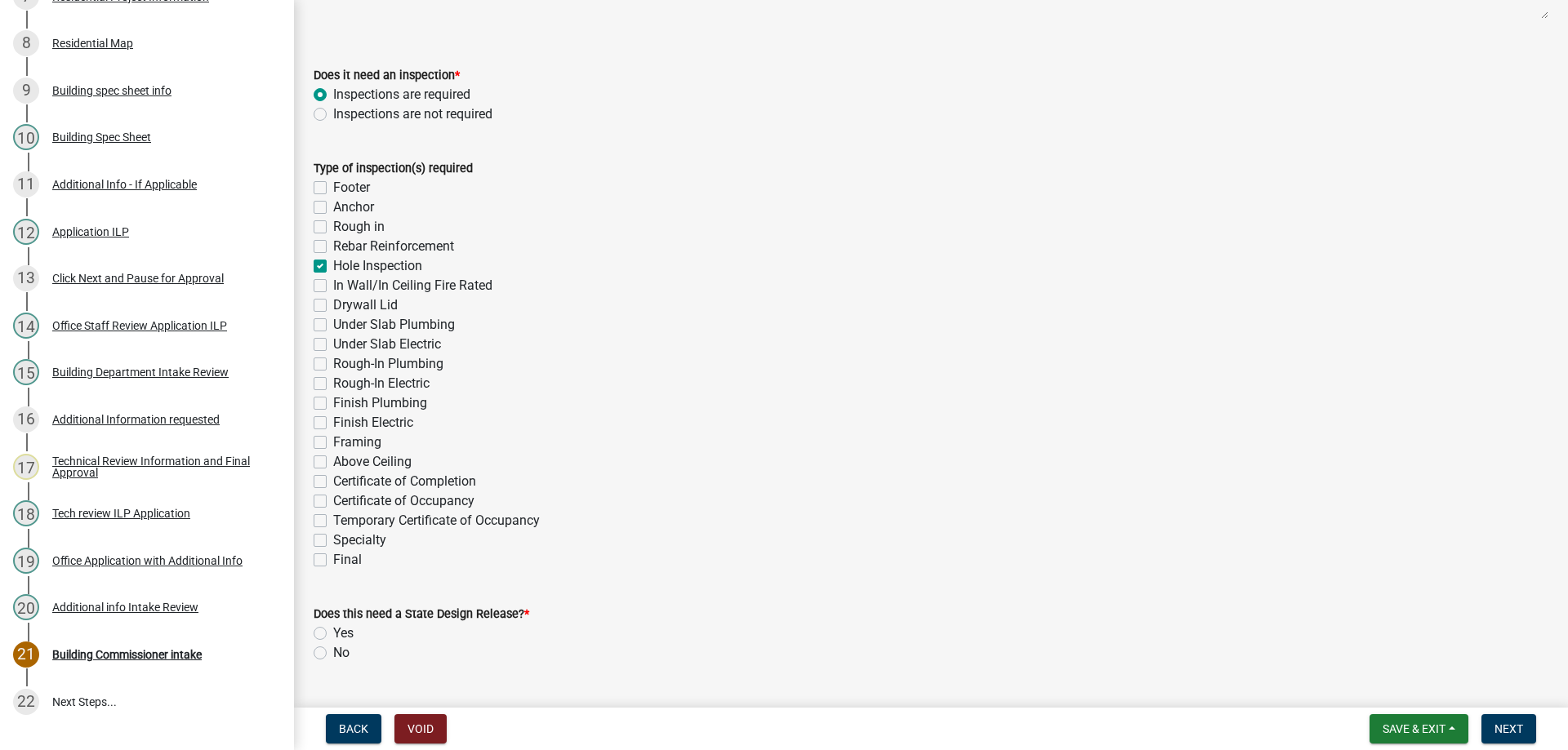
checkbox input "false"
click at [333, 439] on label "Framing" at bounding box center [357, 442] width 48 height 20
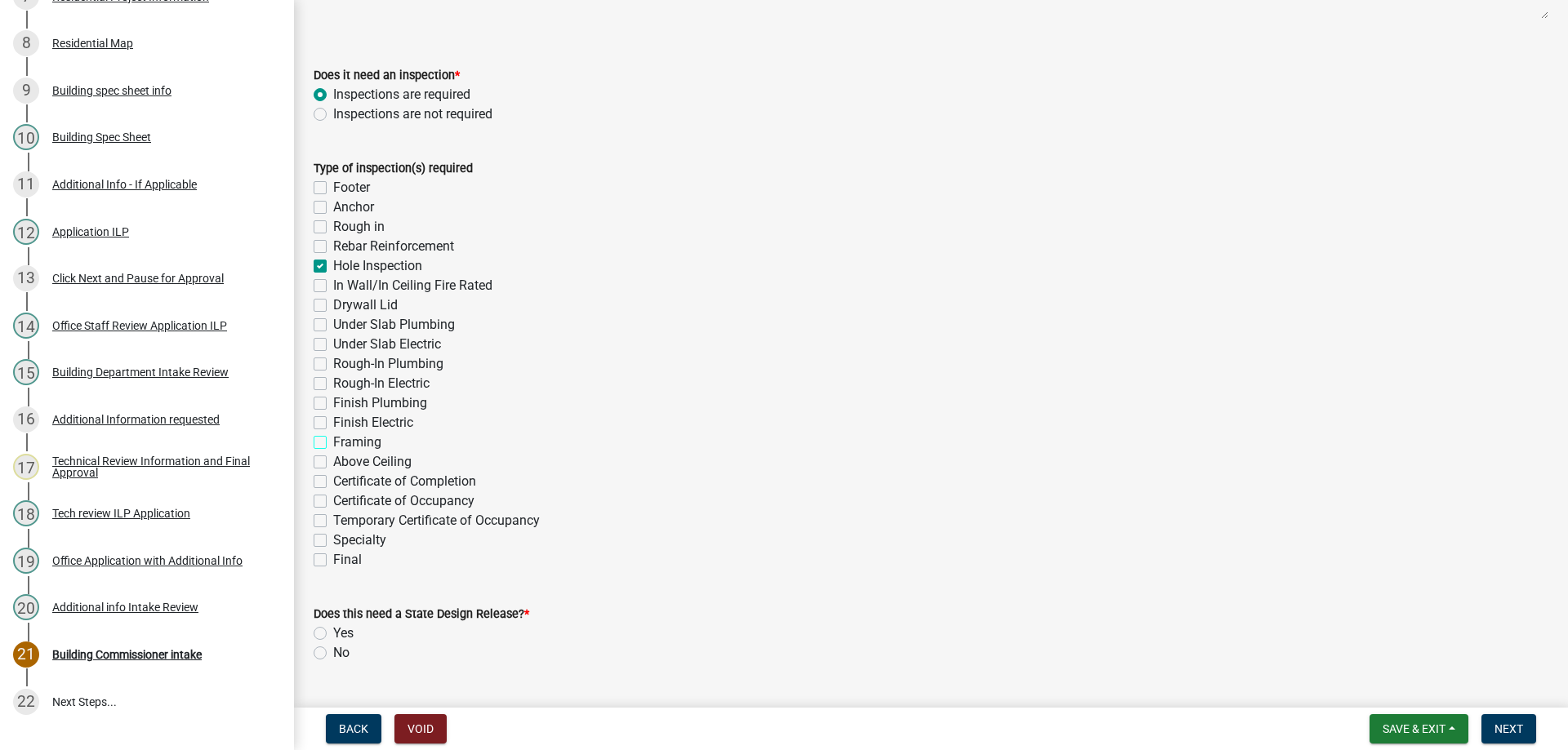
click at [333, 439] on input "Framing" at bounding box center [338, 437] width 10 height 10
checkbox input "true"
checkbox input "false"
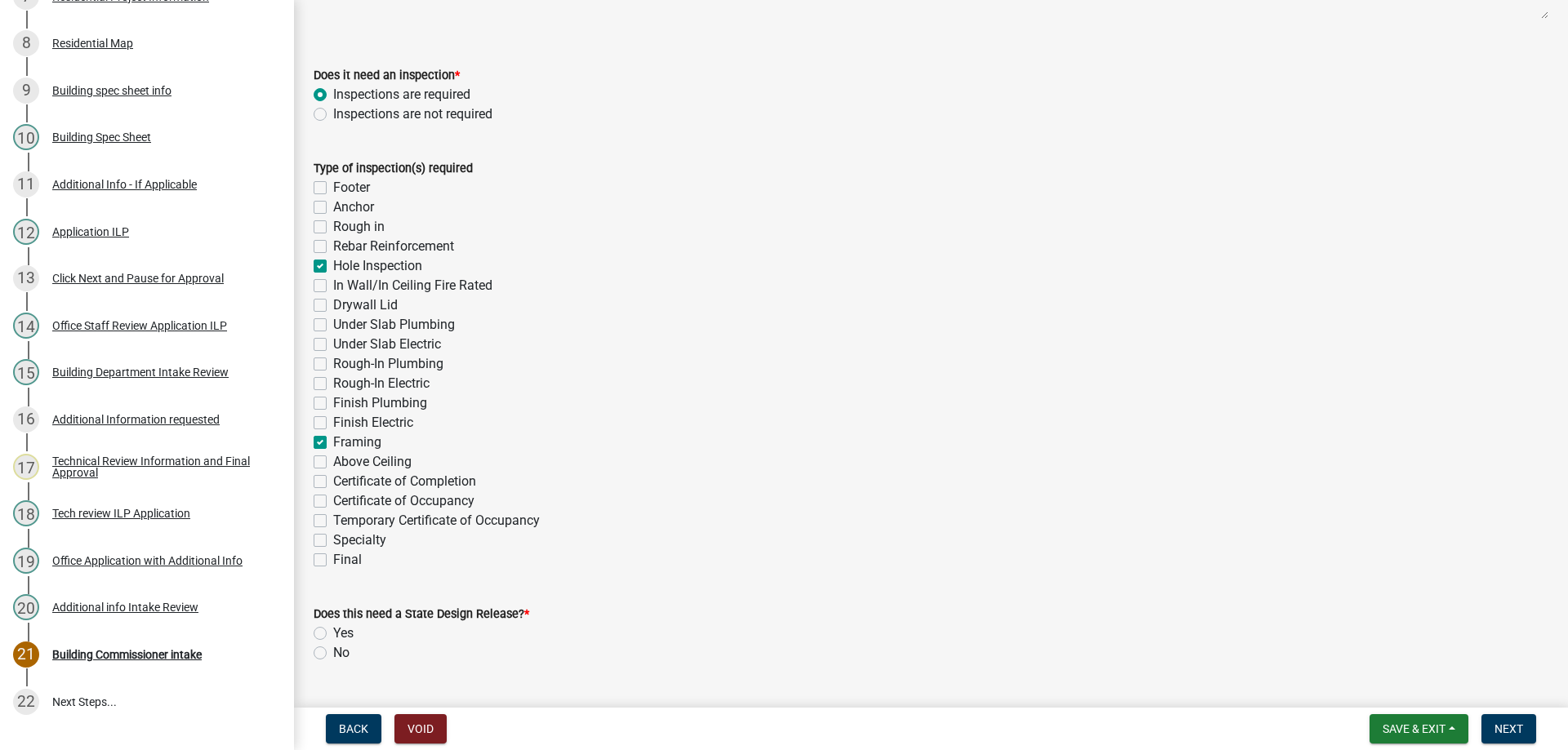
checkbox input "false"
checkbox input "true"
checkbox input "false"
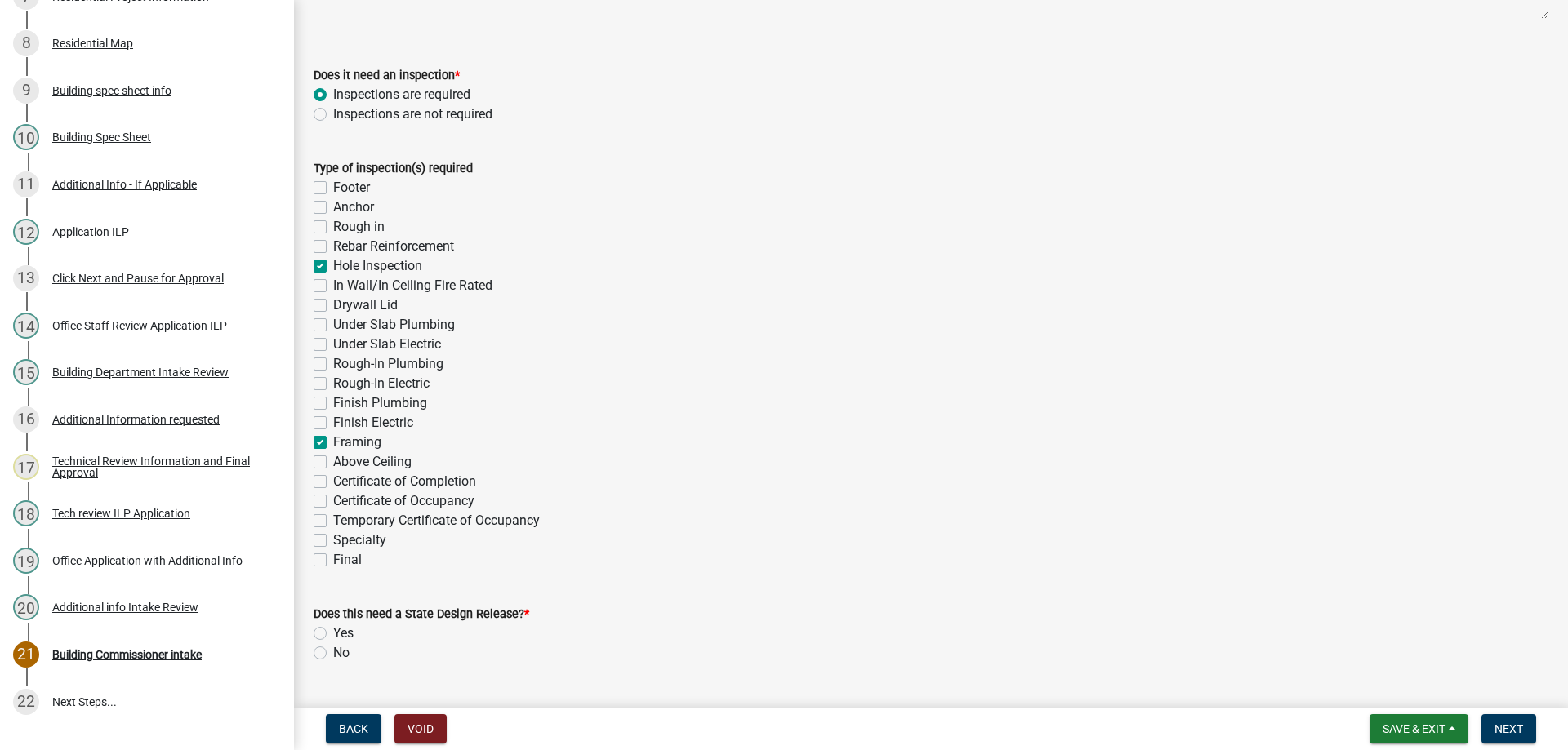
checkbox input "false"
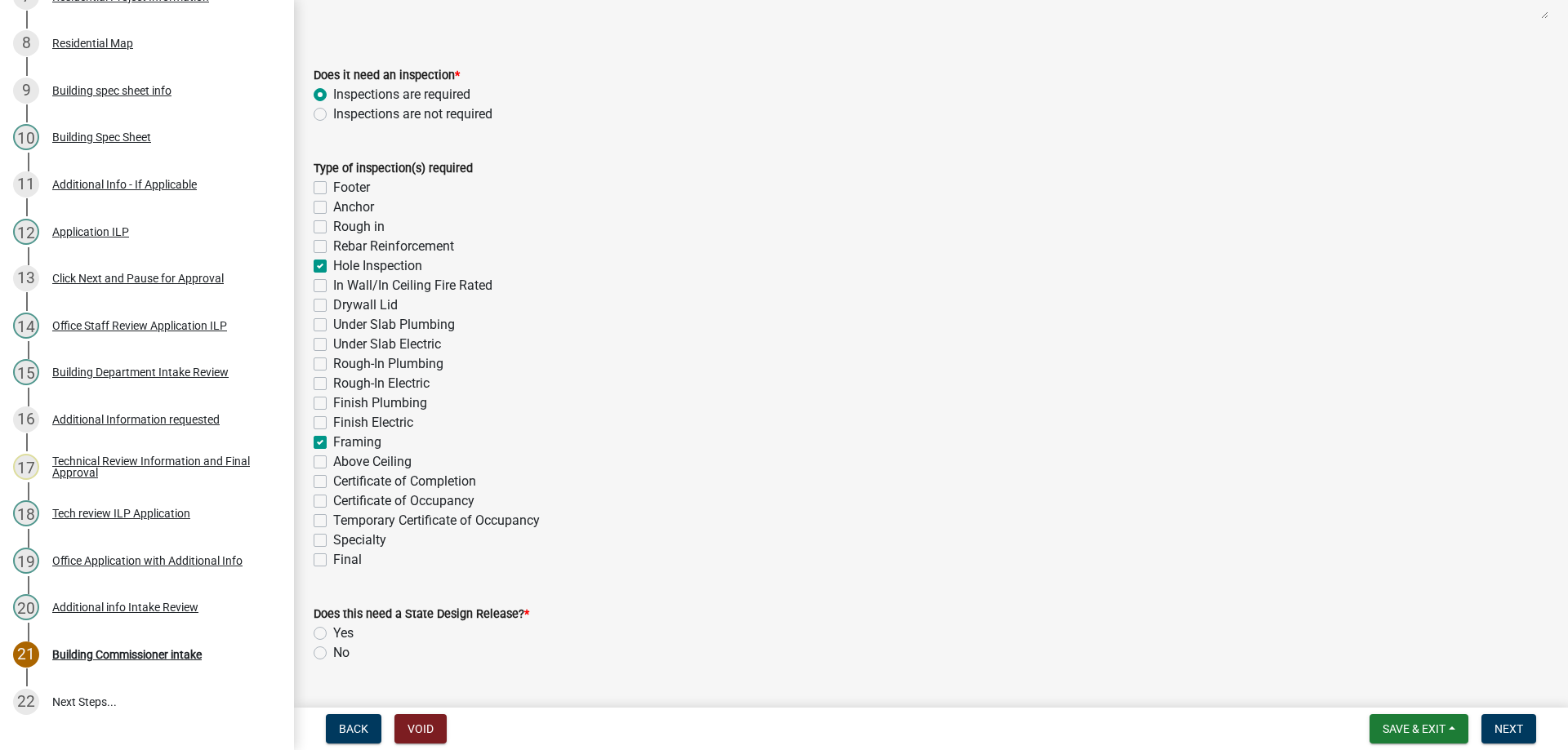
checkbox input "true"
checkbox input "false"
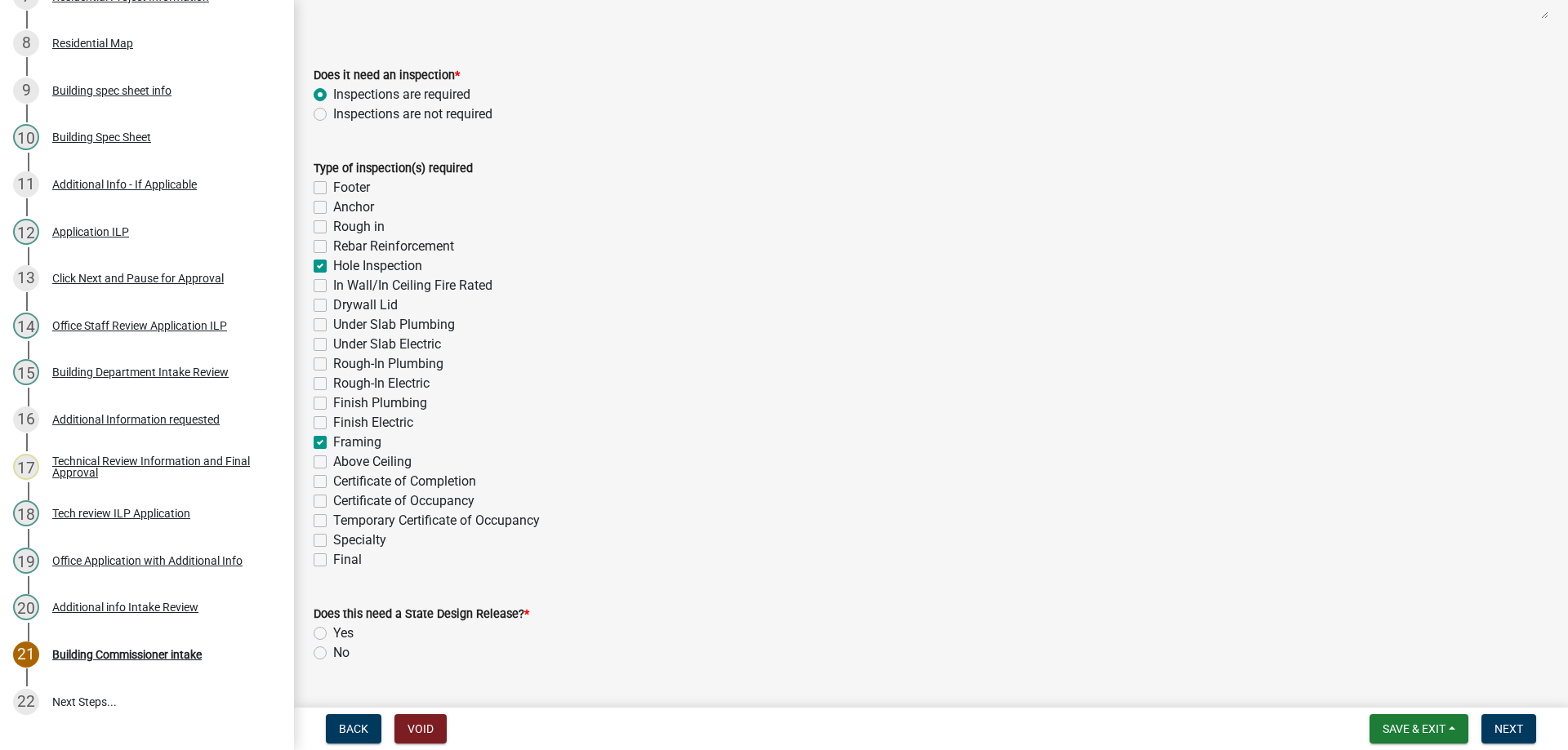
checkbox input "false"
click at [333, 559] on label "Final" at bounding box center [347, 559] width 28 height 20
click at [333, 559] on input "Final" at bounding box center [338, 555] width 10 height 10
checkbox input "true"
checkbox input "false"
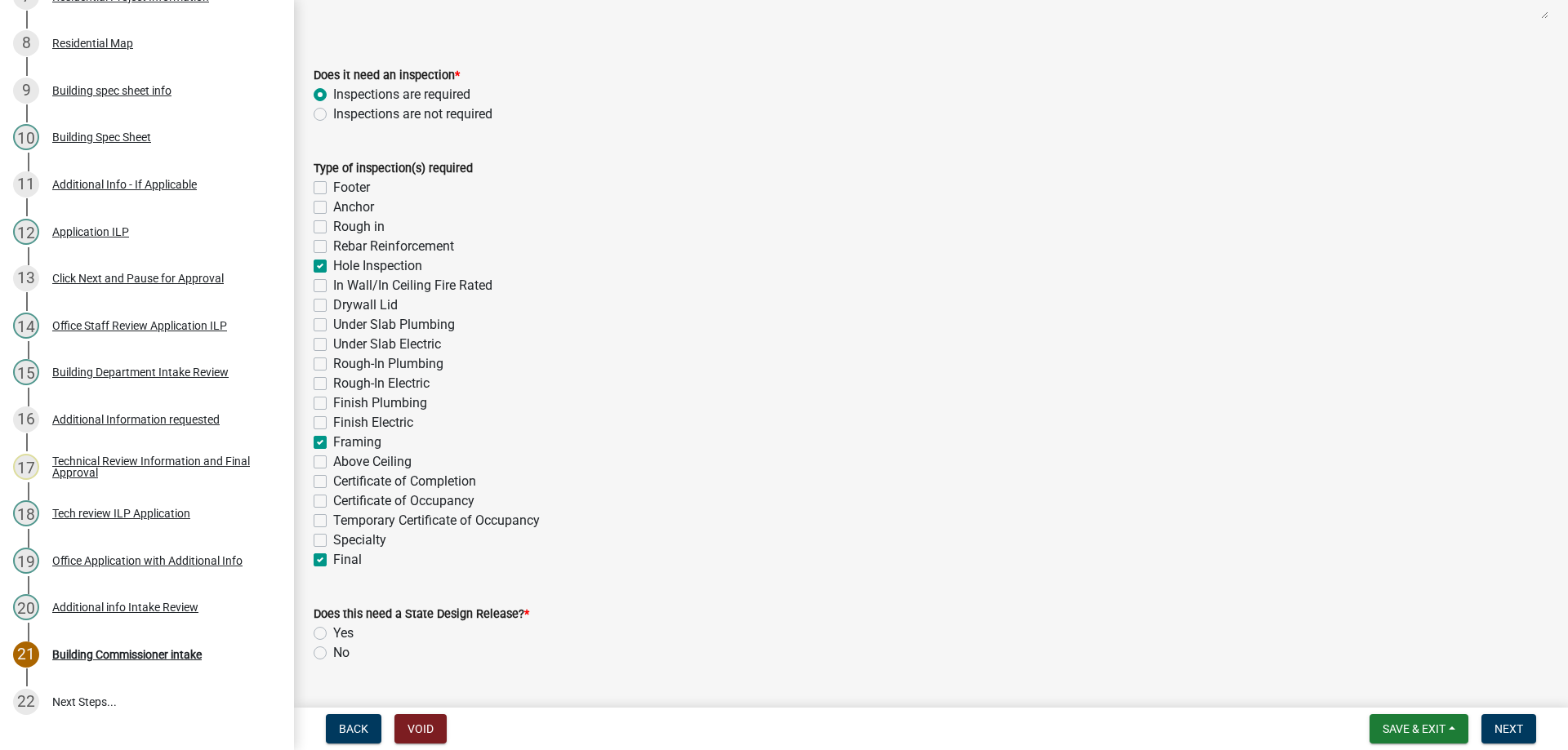
checkbox input "false"
checkbox input "true"
checkbox input "false"
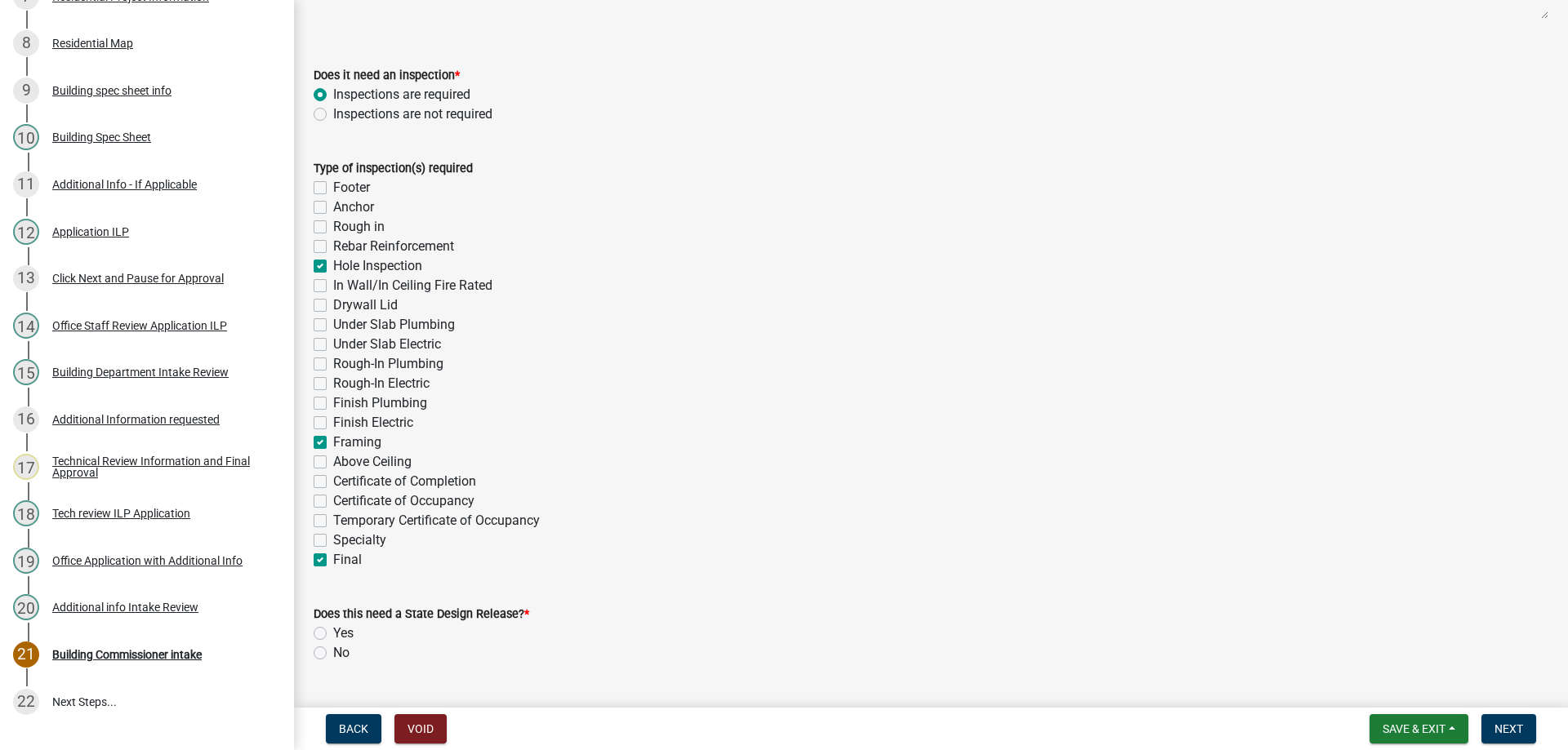
checkbox input "false"
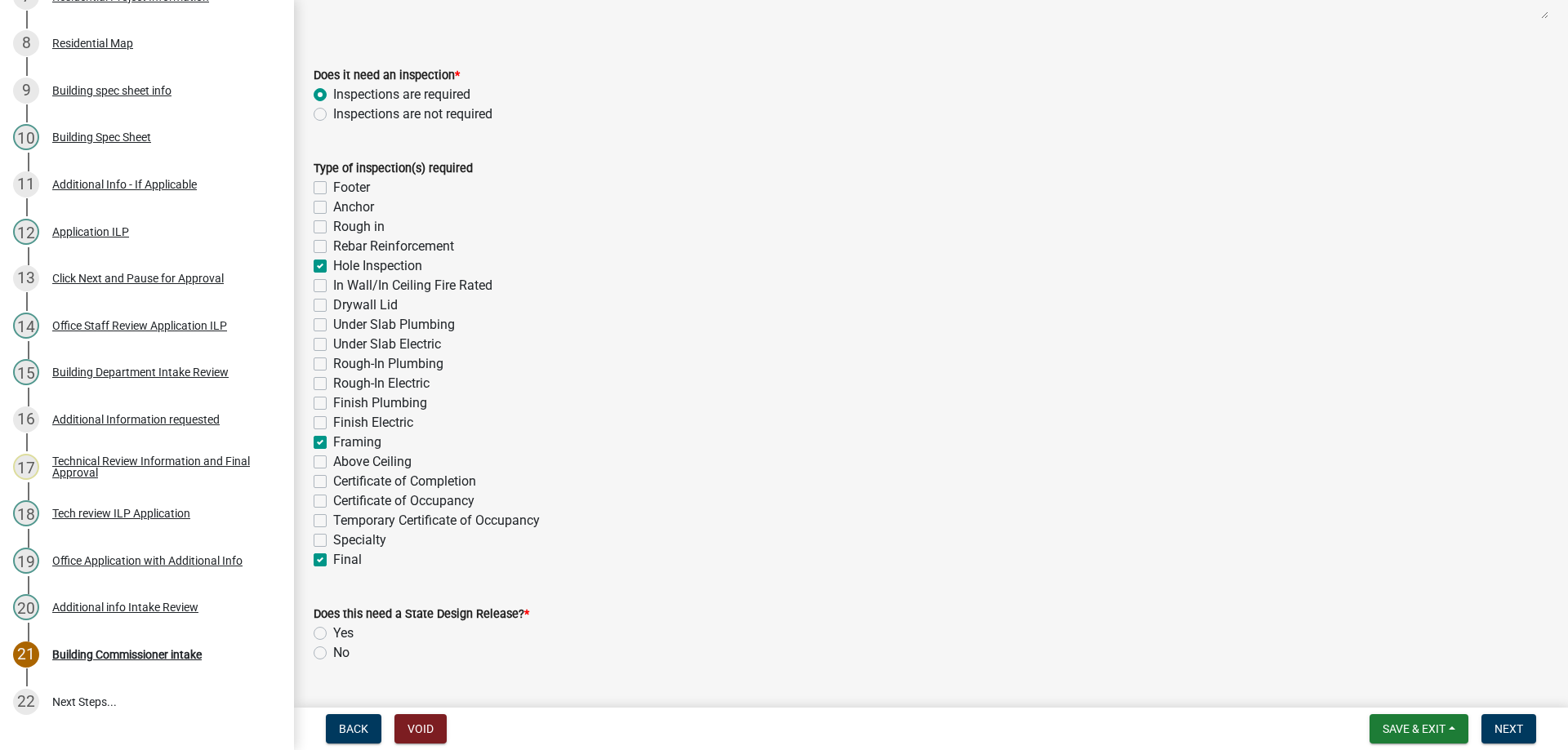
checkbox input "false"
checkbox input "true"
checkbox input "false"
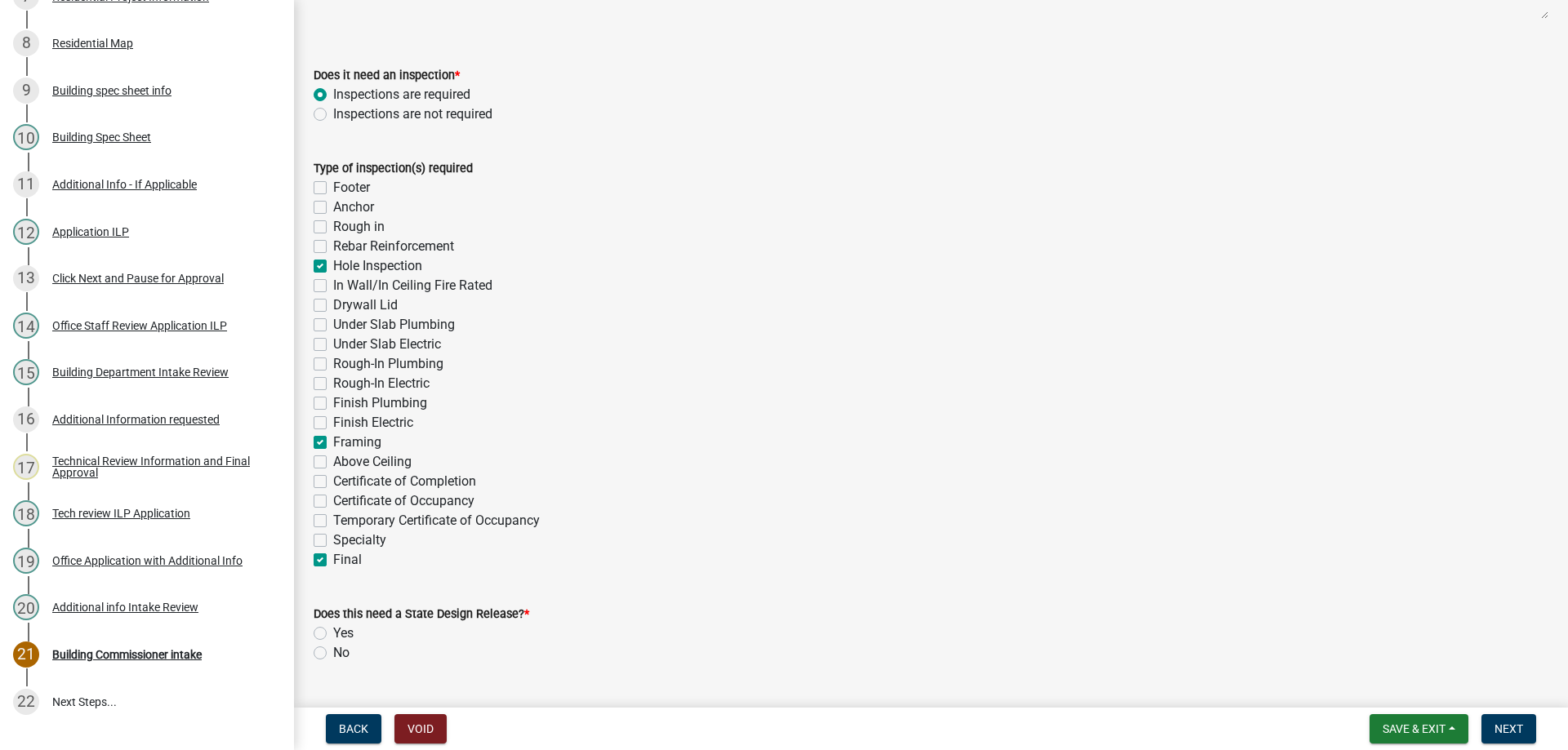
checkbox input "false"
checkbox input "true"
click at [333, 652] on label "No" at bounding box center [341, 652] width 16 height 20
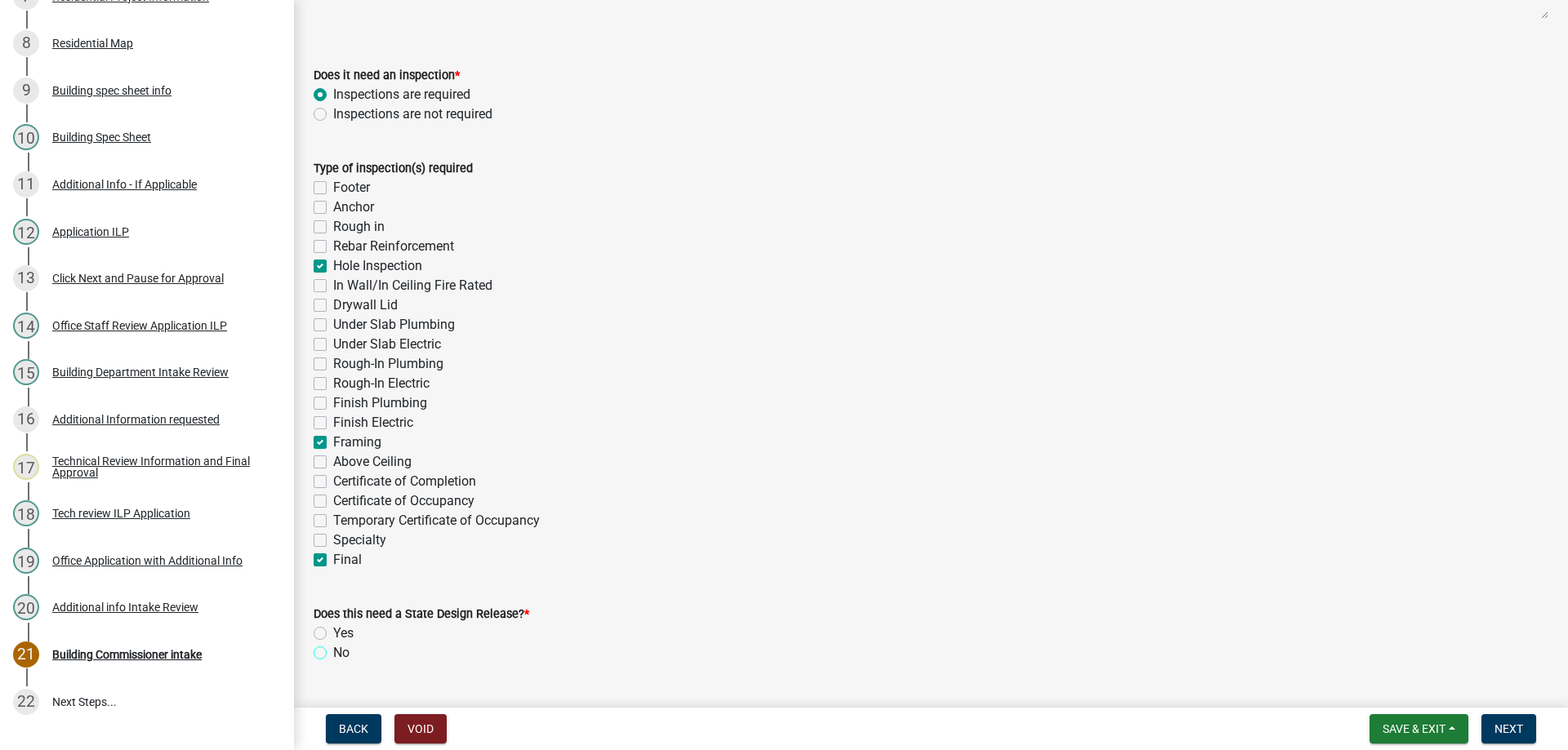
click at [333, 652] on input "No" at bounding box center [338, 648] width 10 height 10
radio input "true"
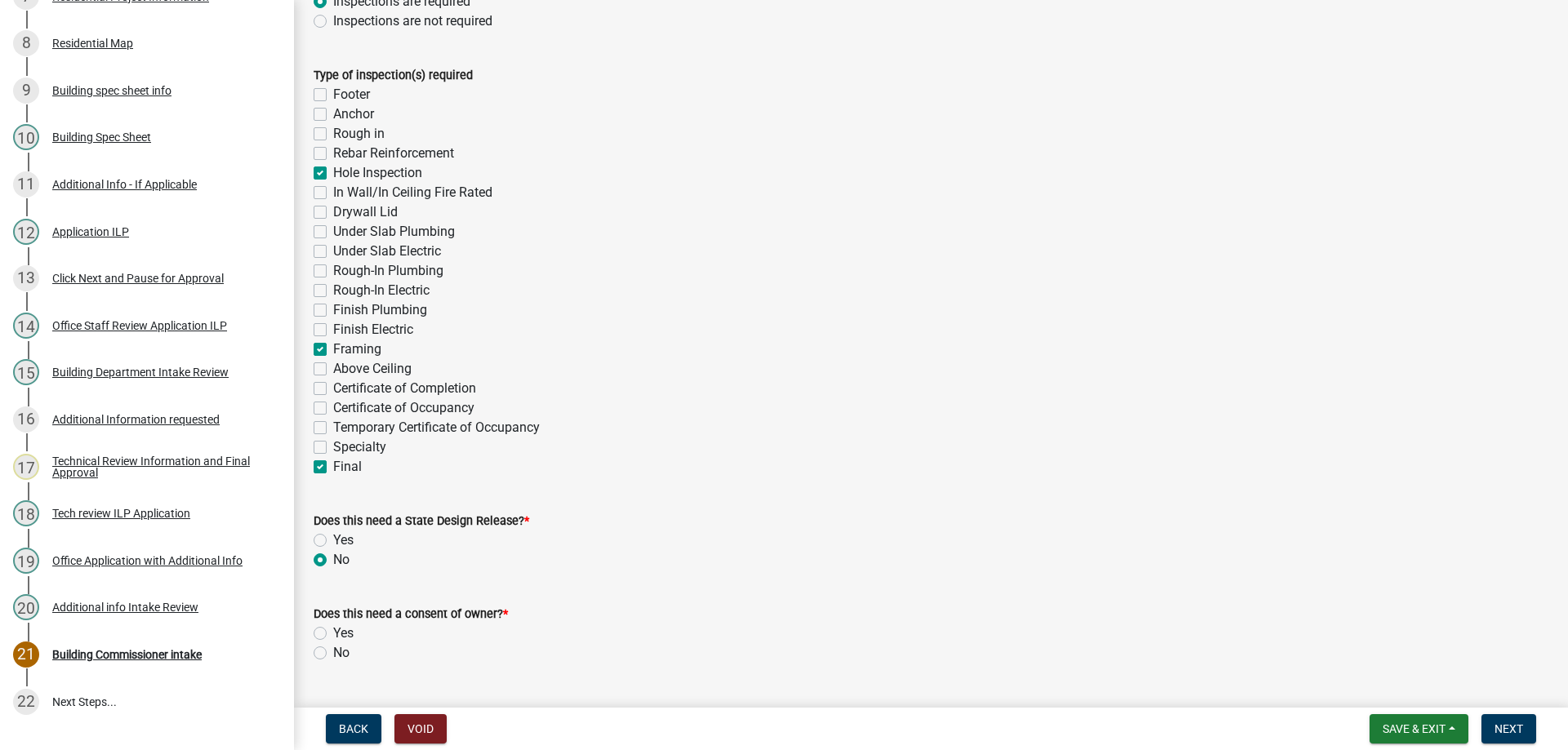
scroll to position [572, 0]
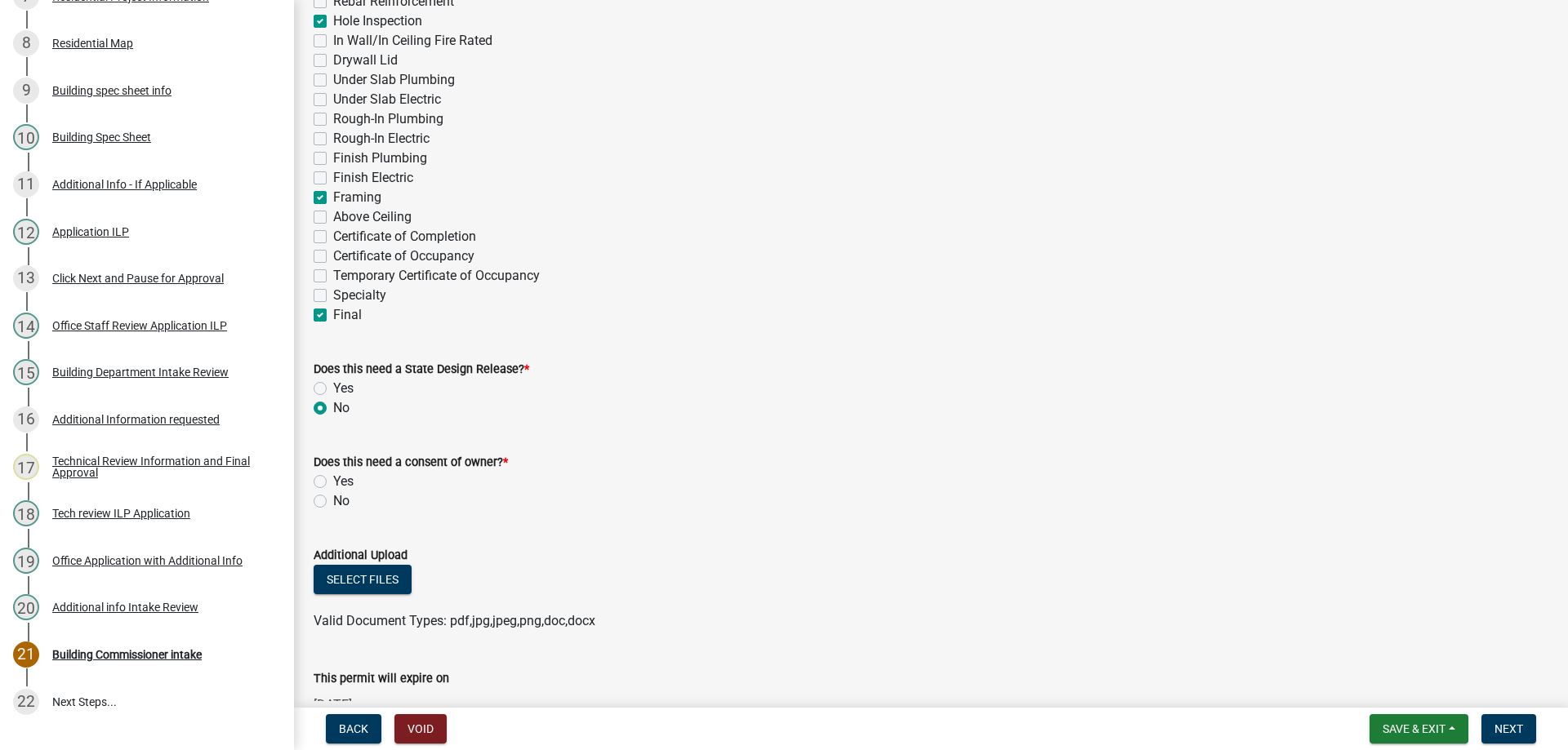
click at [333, 497] on label "No" at bounding box center [341, 501] width 16 height 20
click at [333, 497] on input "No" at bounding box center [338, 497] width 10 height 10
radio input "true"
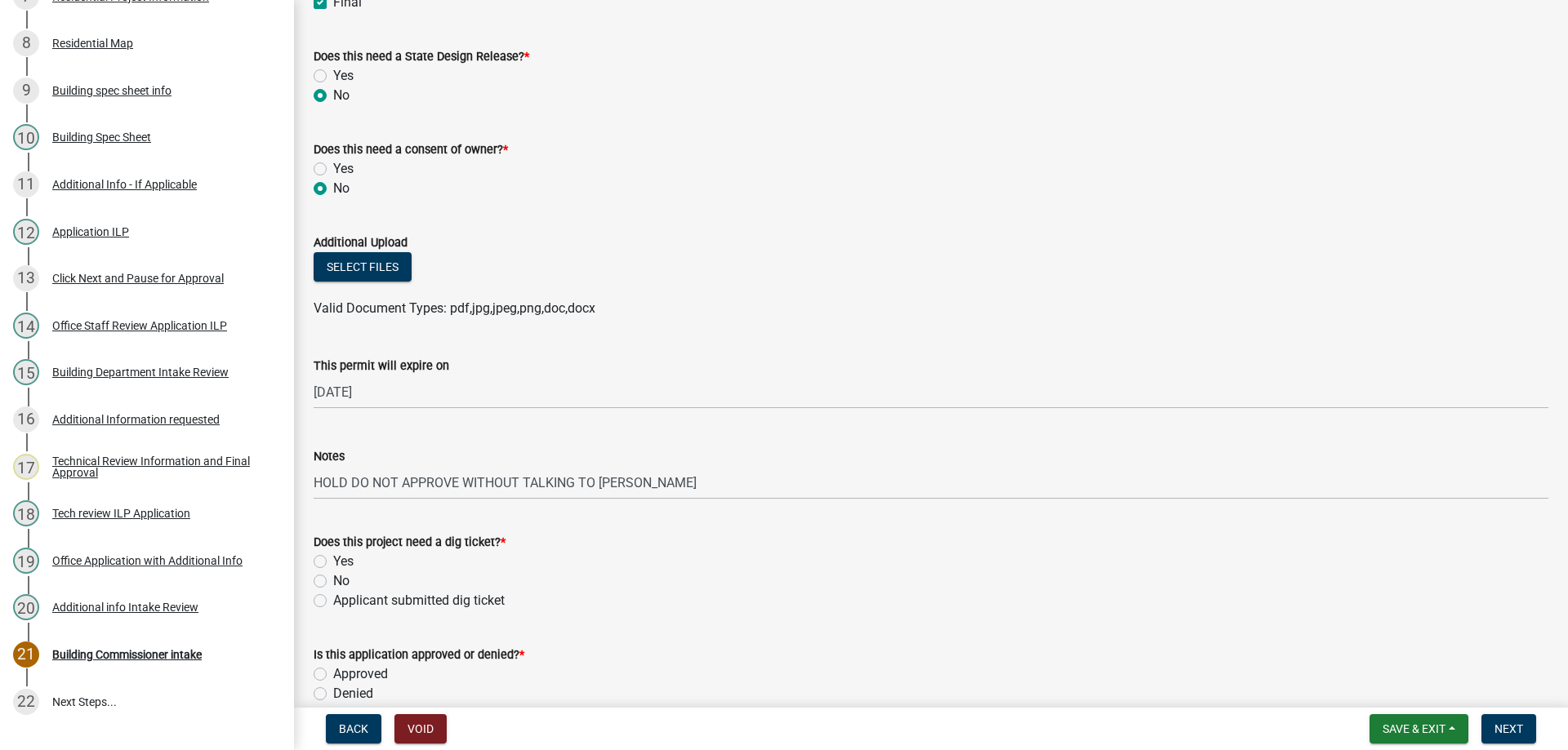
scroll to position [898, 0]
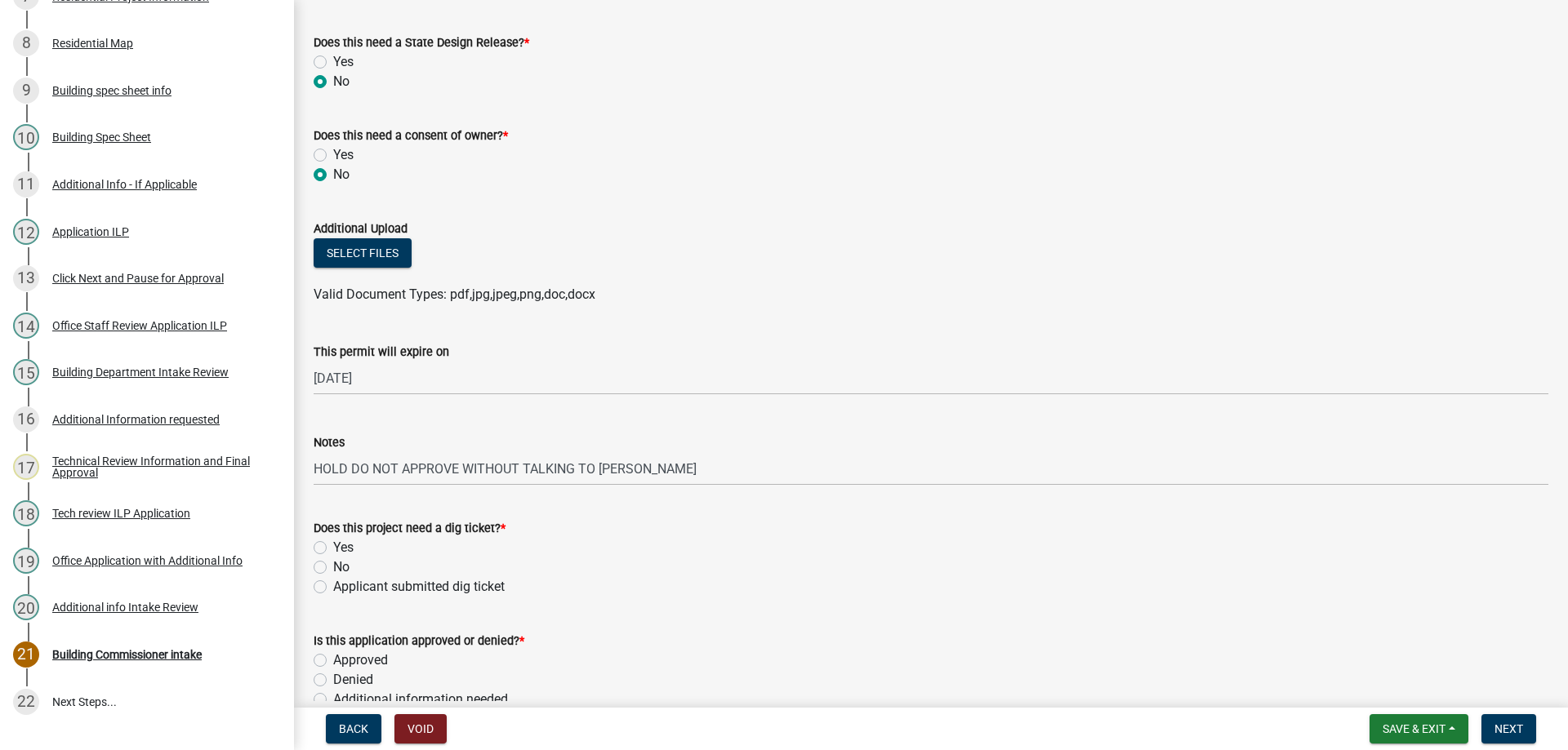
click at [333, 567] on label "No" at bounding box center [341, 567] width 16 height 20
click at [333, 567] on input "No" at bounding box center [338, 562] width 10 height 10
radio input "true"
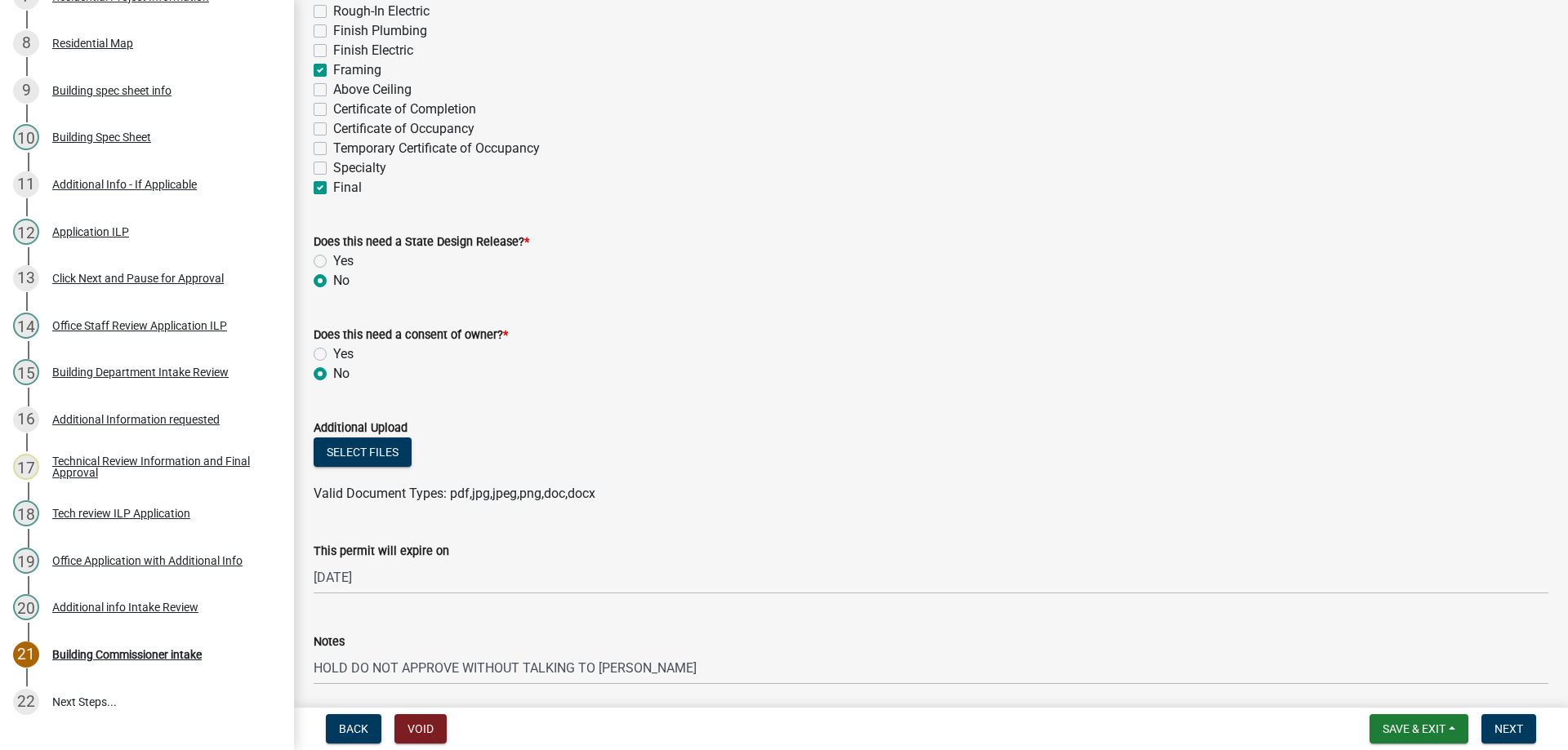
scroll to position [735, 0]
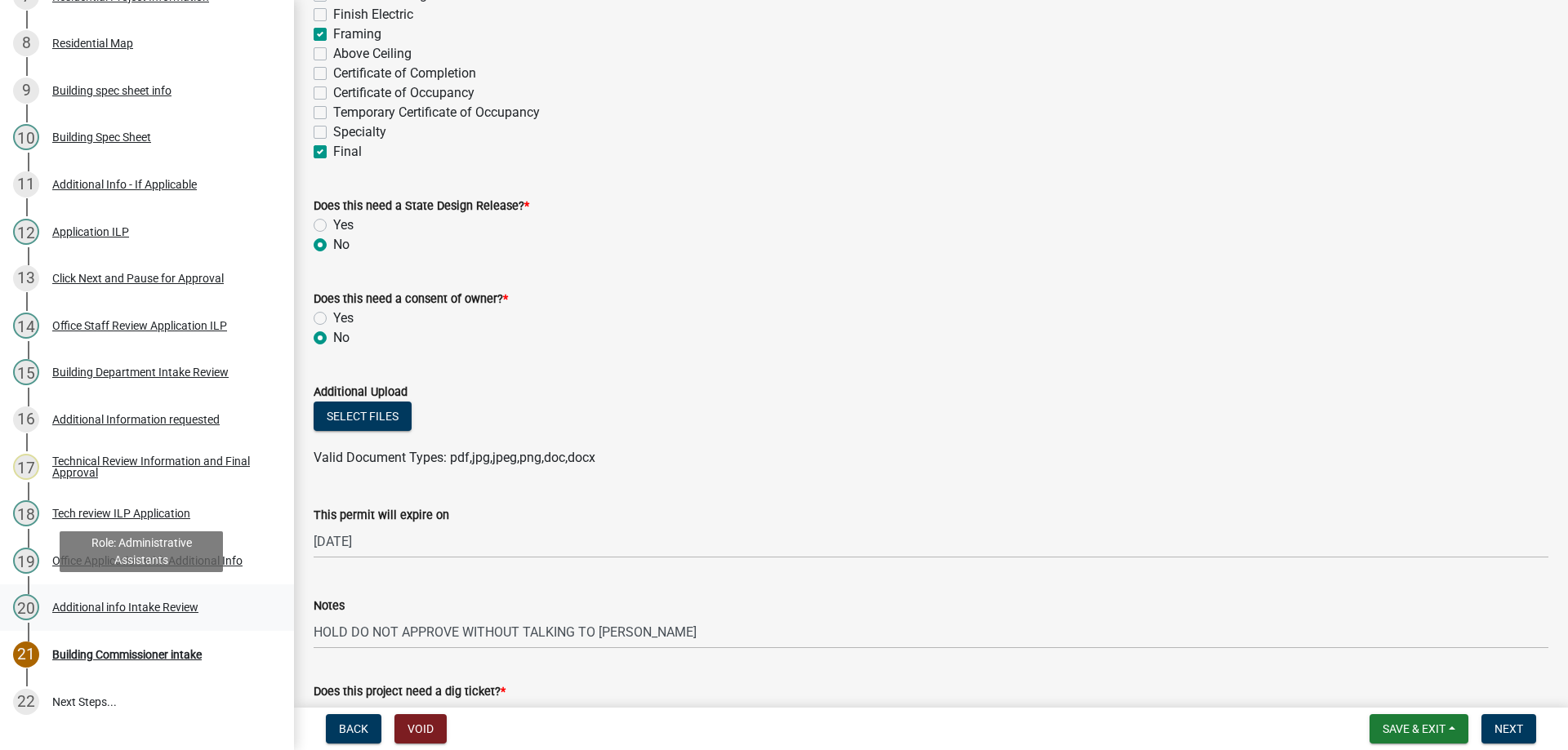
click at [113, 604] on div "Additional info Intake Review" at bounding box center [126, 607] width 146 height 11
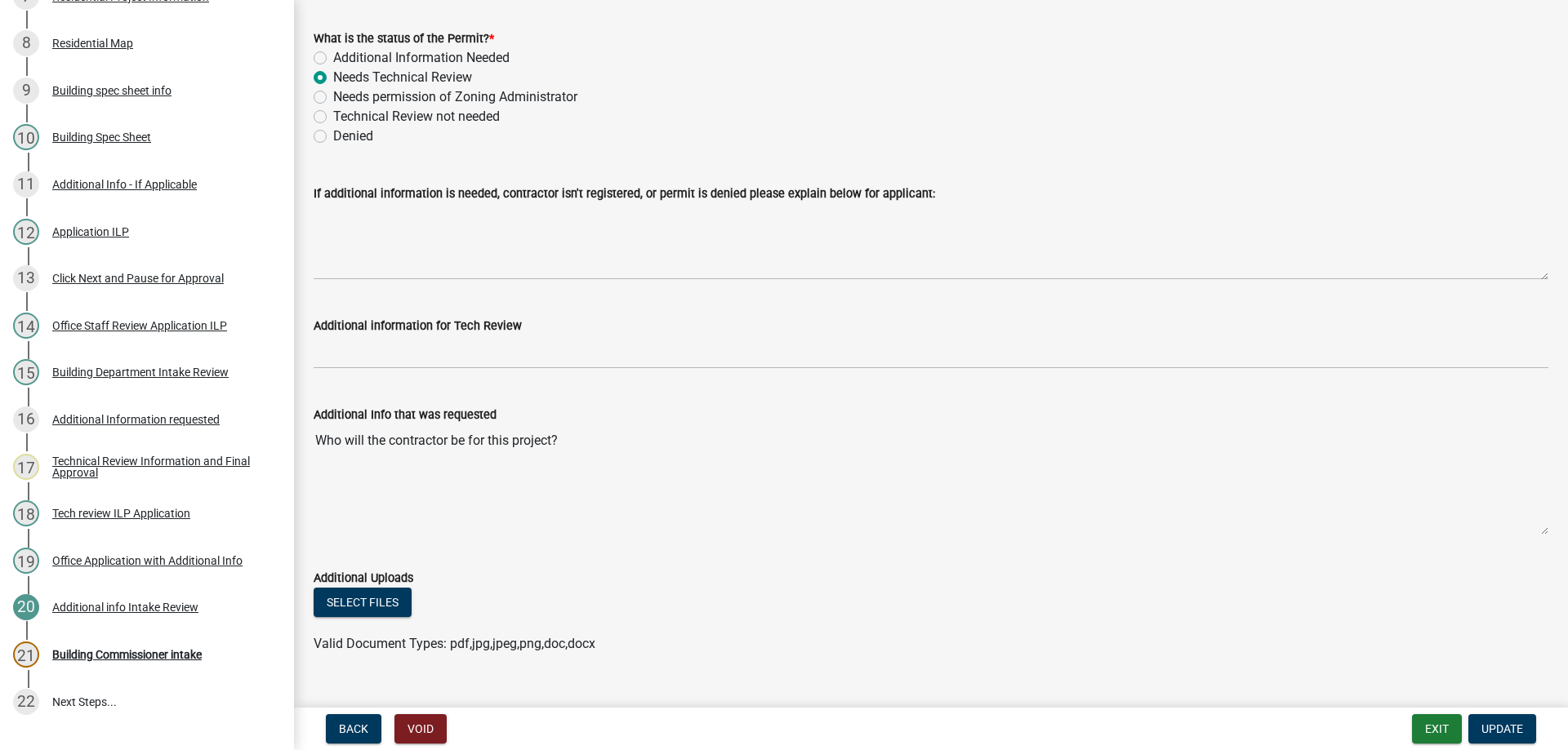
scroll to position [140, 0]
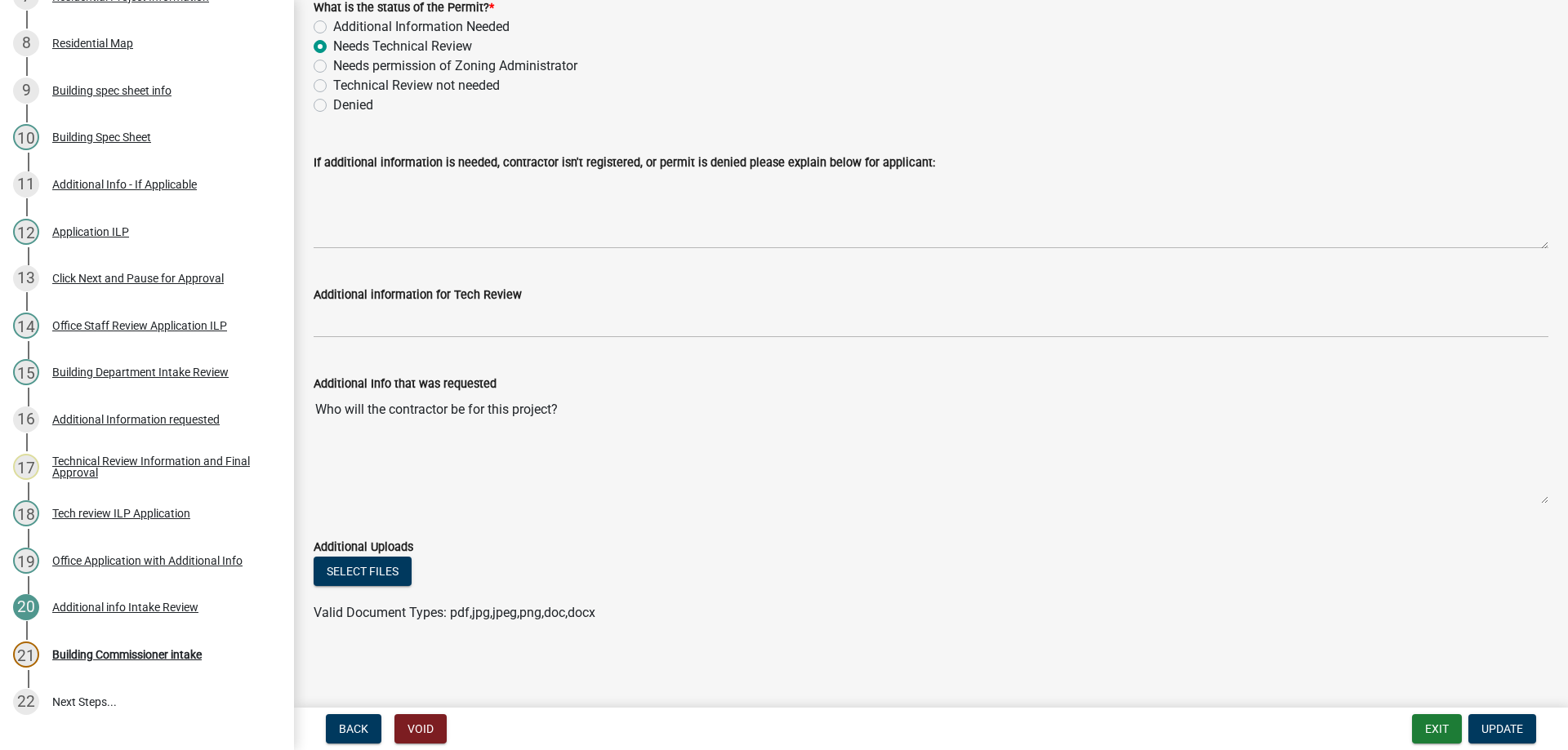
click at [110, 559] on div "Office Application with Additional Info" at bounding box center [147, 561] width 191 height 11
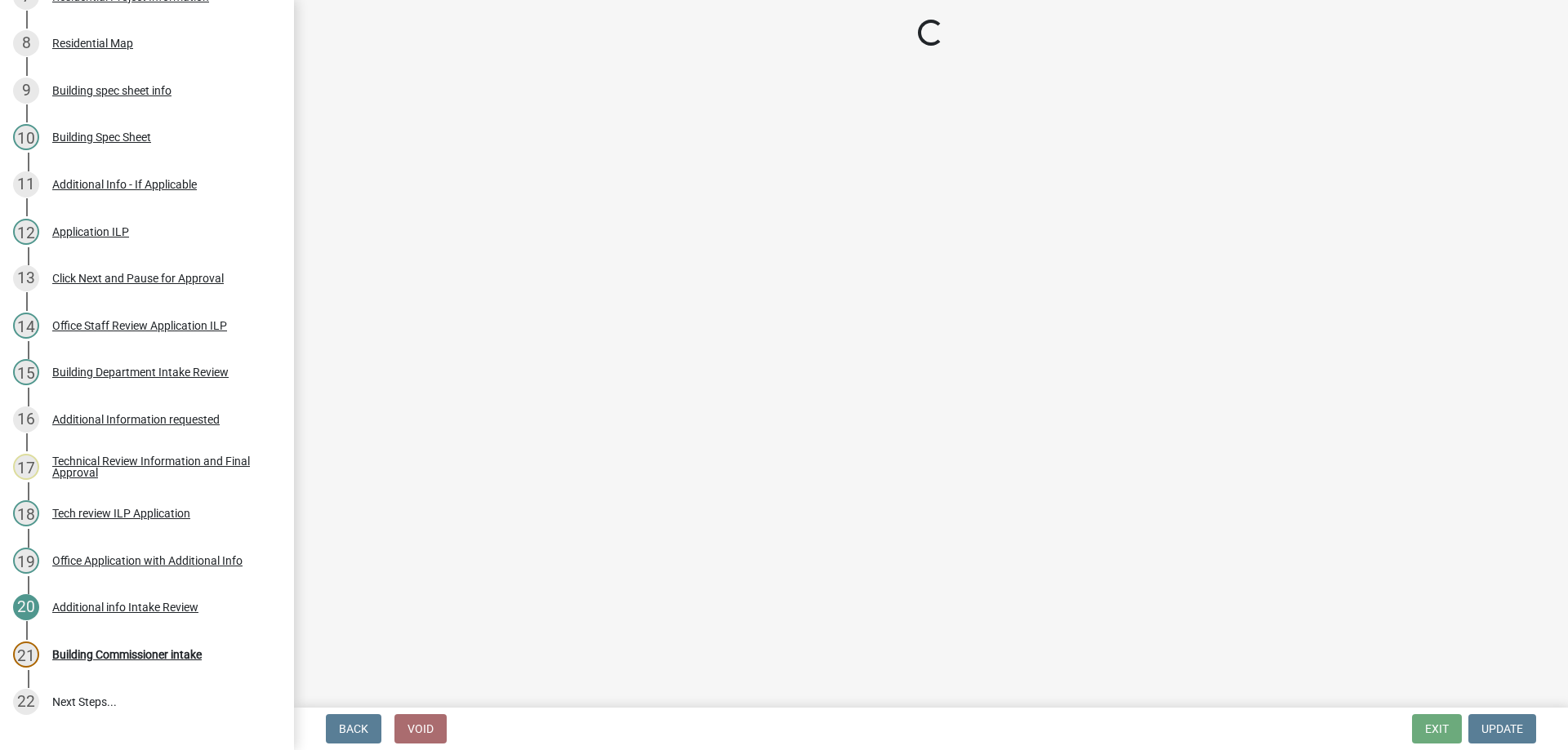
scroll to position [0, 0]
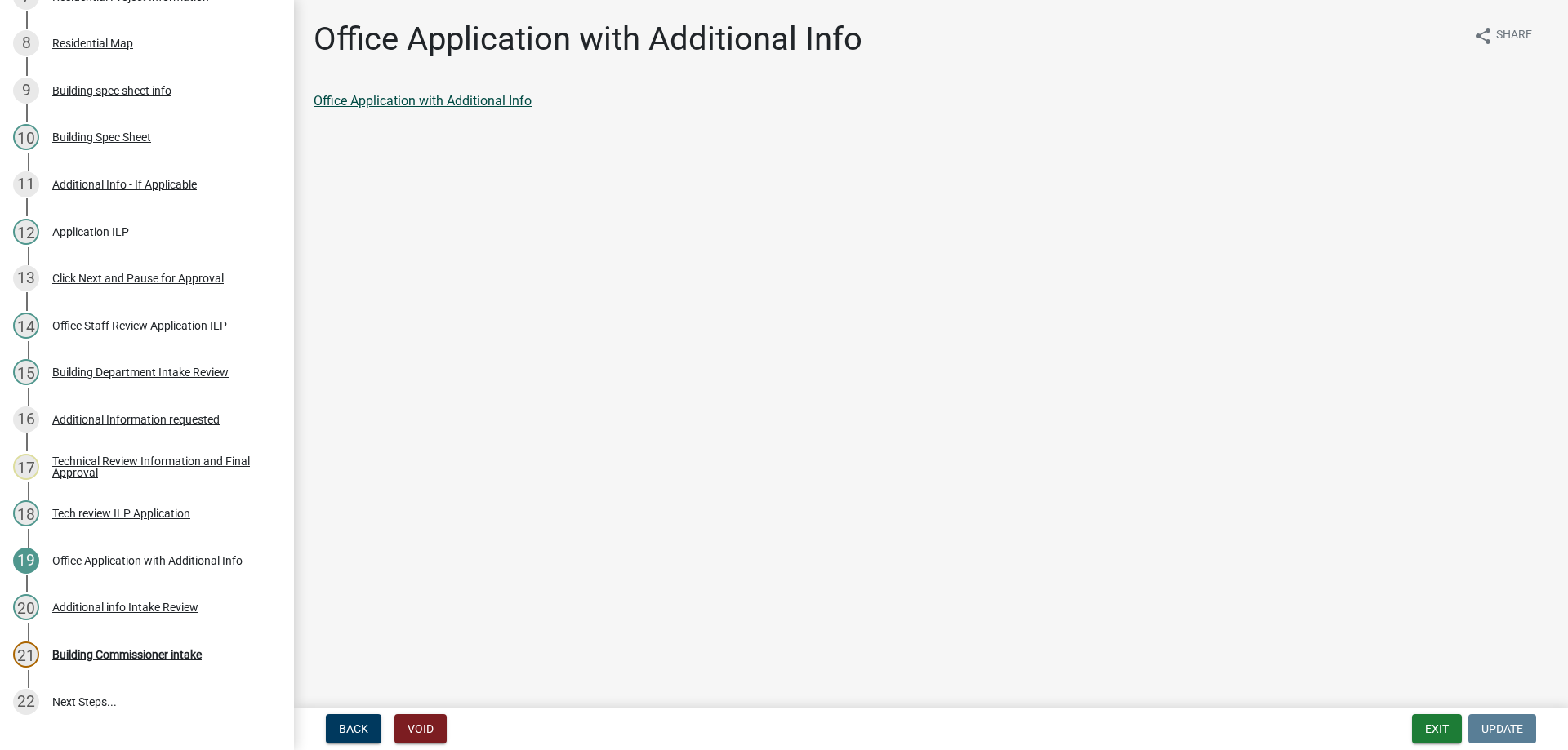
click at [424, 97] on link "Office Application with Additional Info" at bounding box center [423, 100] width 218 height 16
click at [150, 651] on div "Building Commissioner intake" at bounding box center [127, 655] width 149 height 11
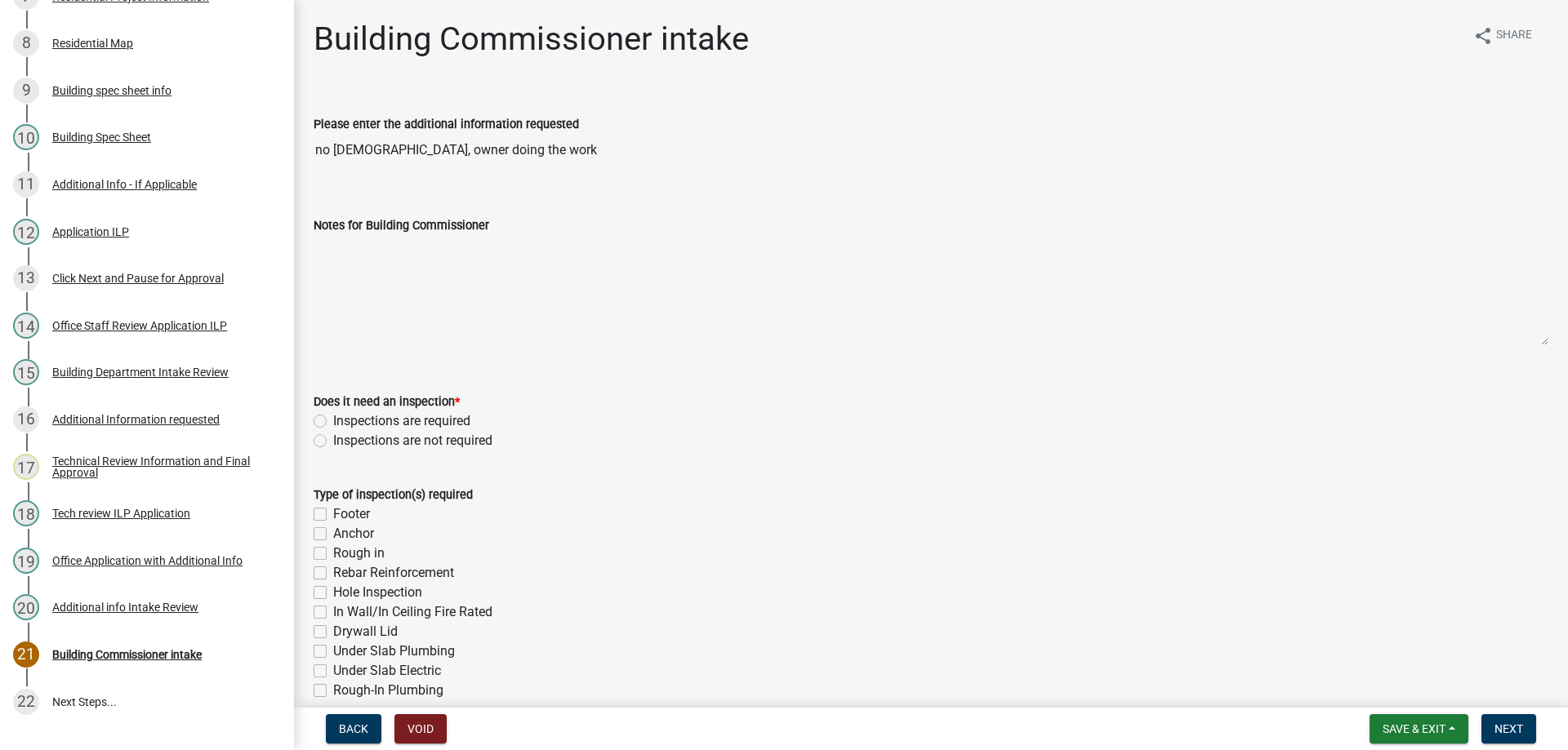
click at [333, 421] on label "Inspections are required" at bounding box center [402, 421] width 137 height 20
click at [333, 421] on input "Inspections are required" at bounding box center [338, 416] width 10 height 10
radio input "true"
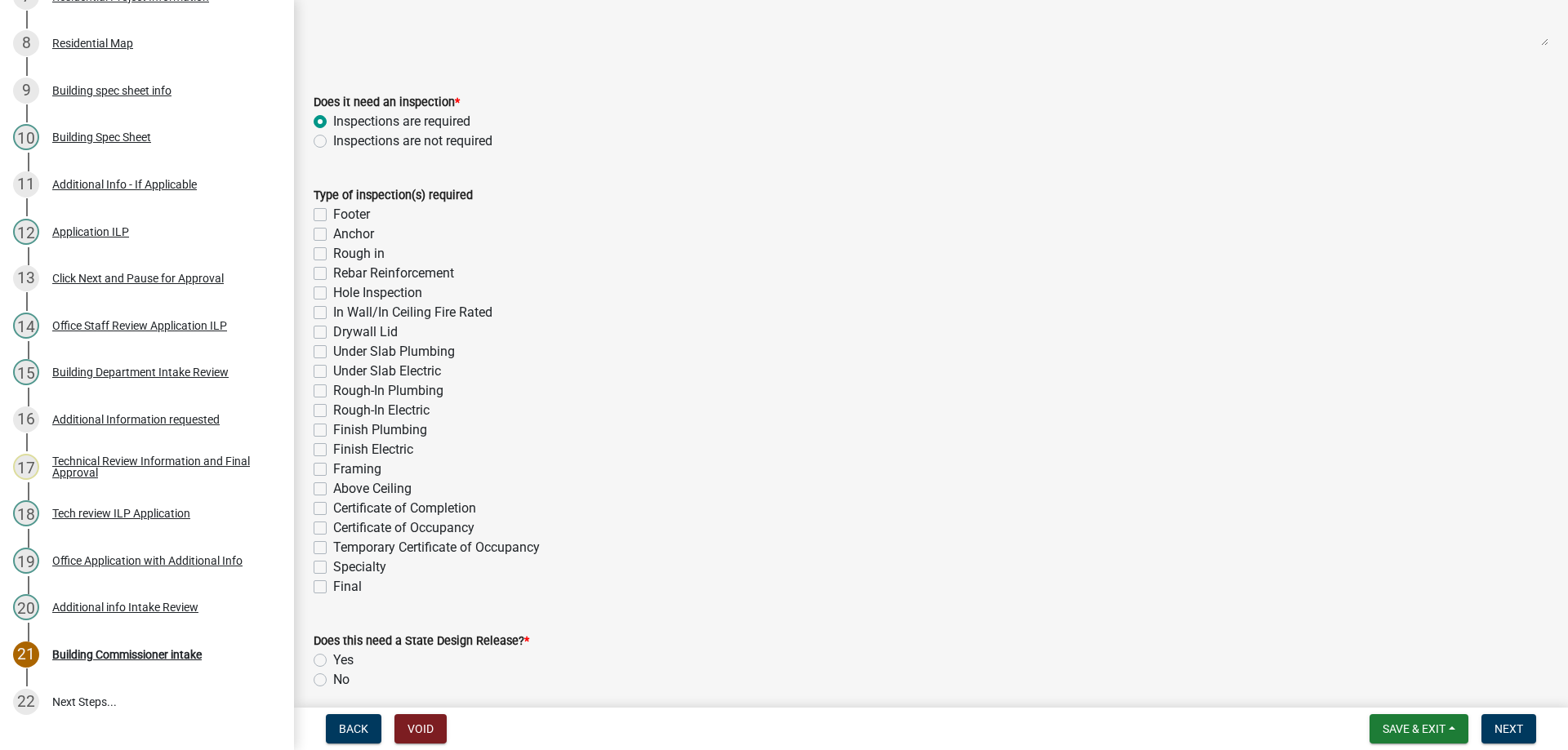
scroll to position [327, 0]
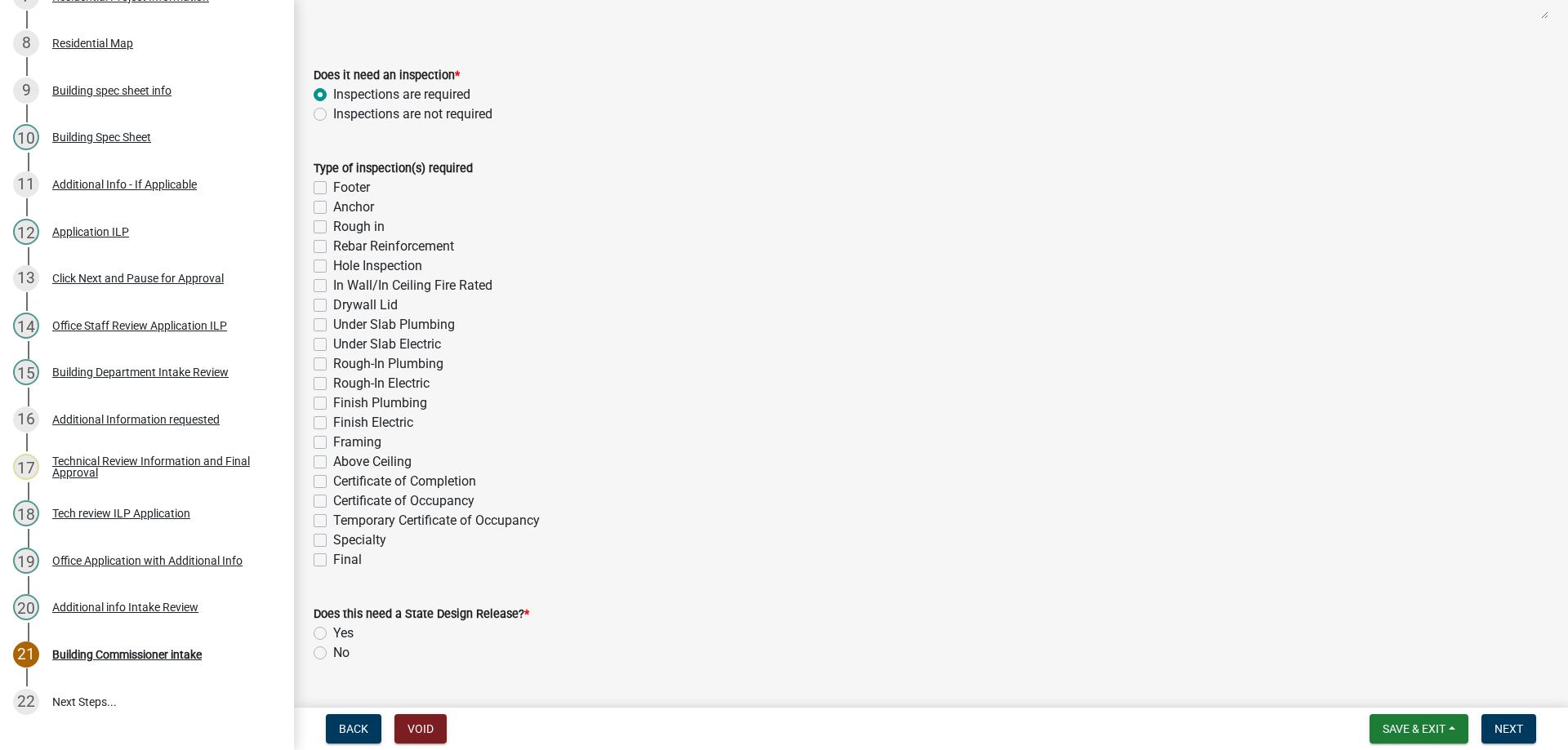
click at [333, 267] on label "Hole Inspection" at bounding box center [377, 266] width 89 height 20
click at [333, 267] on input "Hole Inspection" at bounding box center [338, 261] width 10 height 10
checkbox input "true"
checkbox input "false"
click at [333, 447] on label "Framing" at bounding box center [357, 442] width 48 height 20
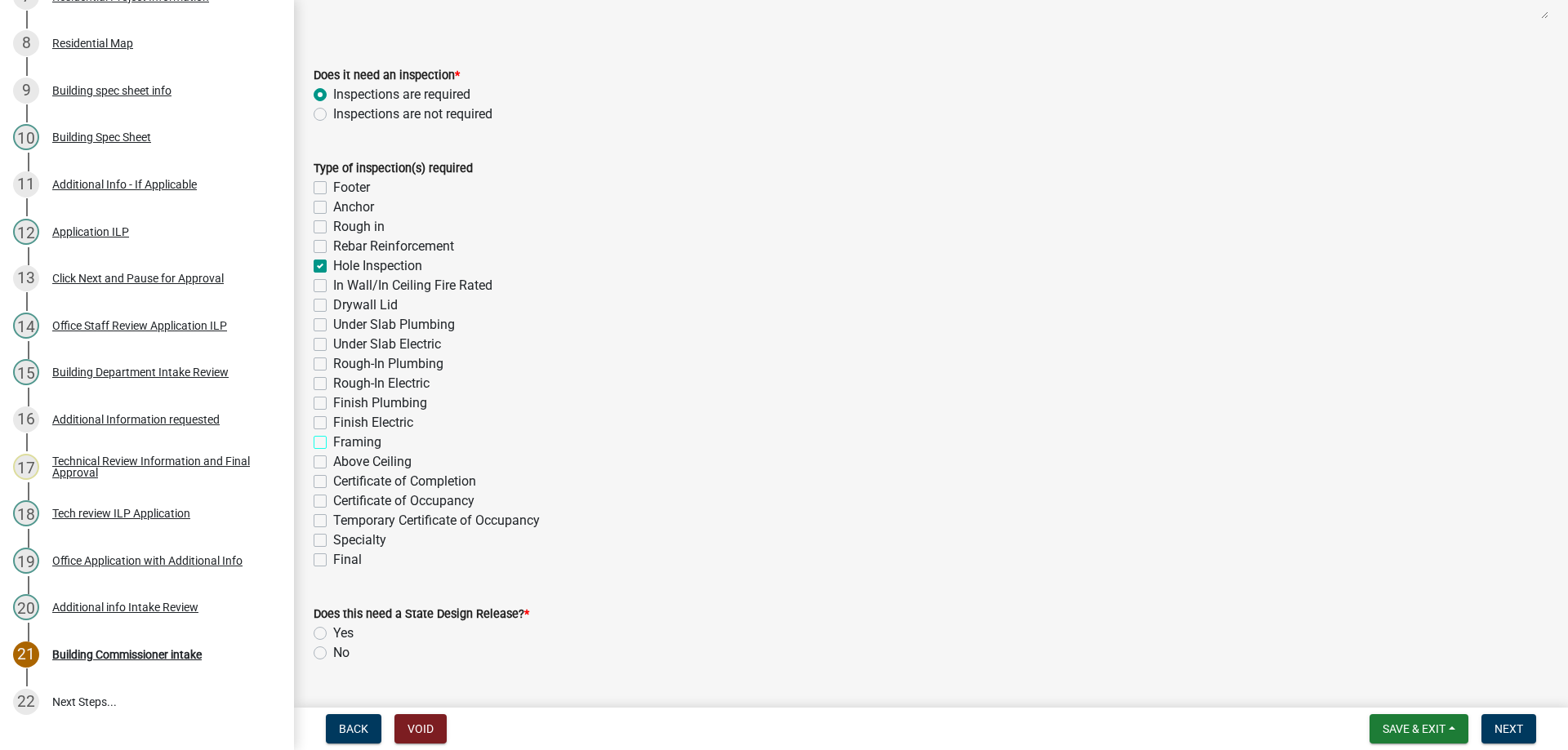
click at [333, 443] on input "Framing" at bounding box center [338, 437] width 10 height 10
click at [333, 559] on label "Final" at bounding box center [347, 559] width 28 height 20
click at [333, 559] on input "Final" at bounding box center [338, 555] width 10 height 10
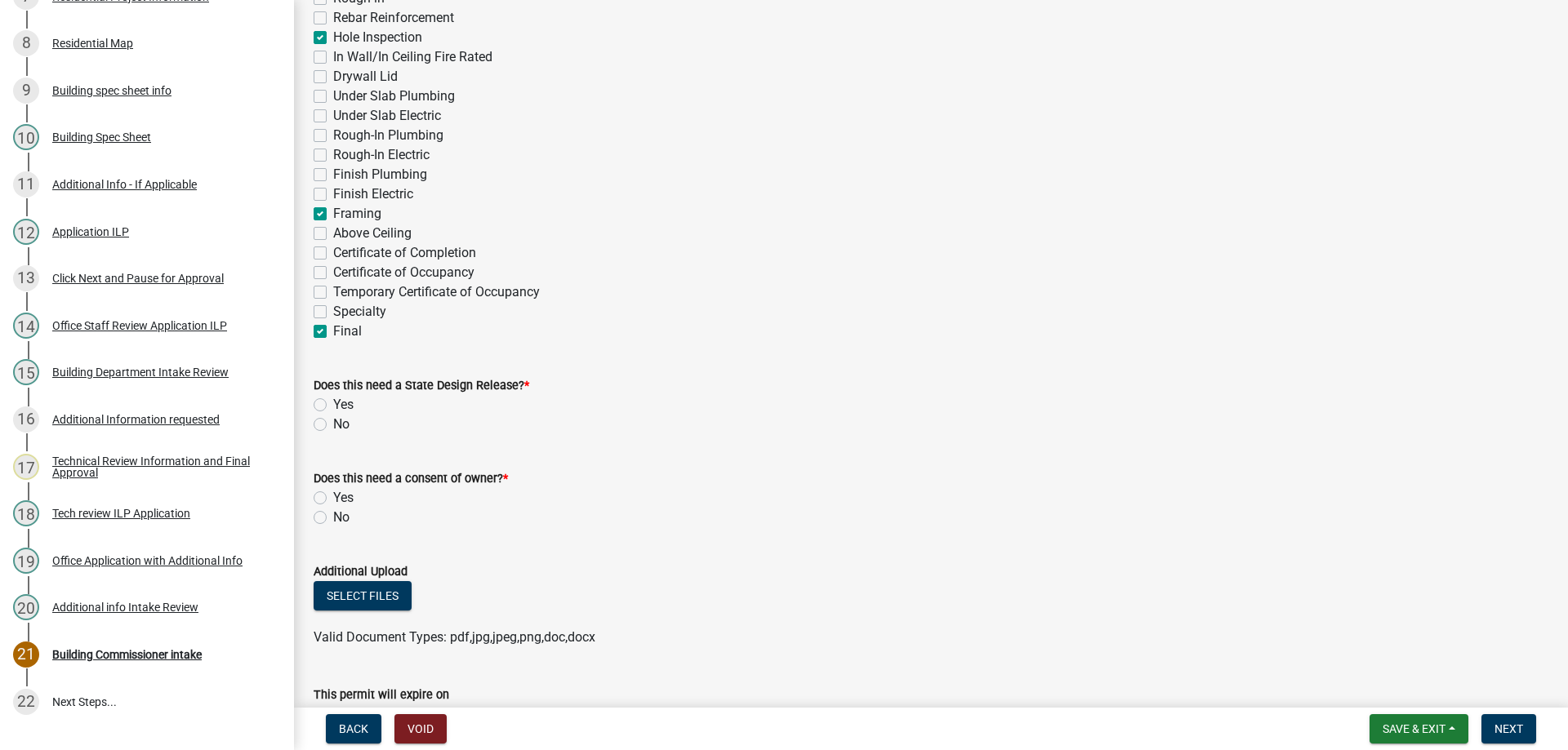
scroll to position [572, 0]
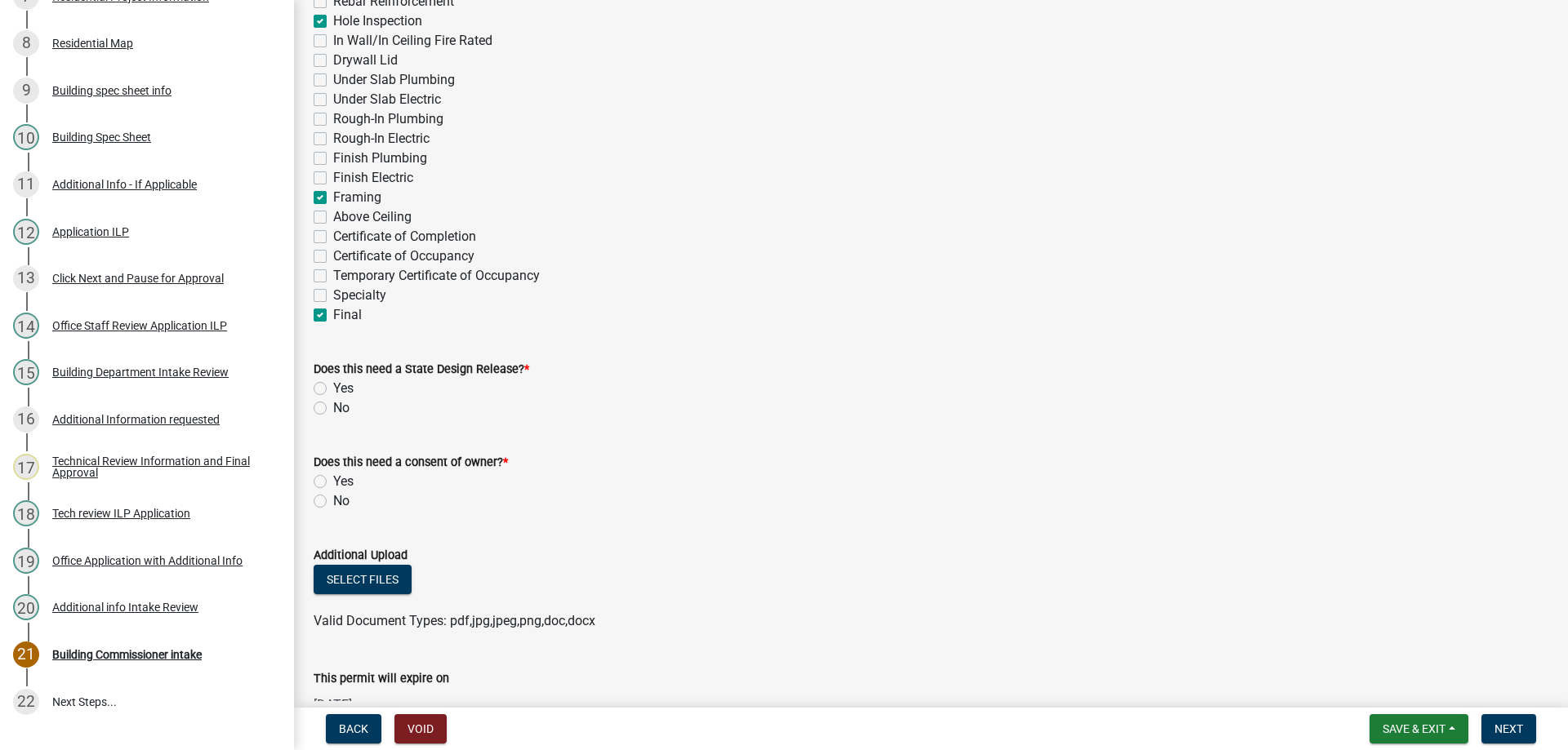
click at [333, 407] on label "No" at bounding box center [341, 408] width 16 height 20
click at [333, 407] on input "No" at bounding box center [338, 404] width 10 height 10
click at [333, 502] on label "No" at bounding box center [341, 501] width 16 height 20
click at [333, 502] on input "No" at bounding box center [338, 497] width 10 height 10
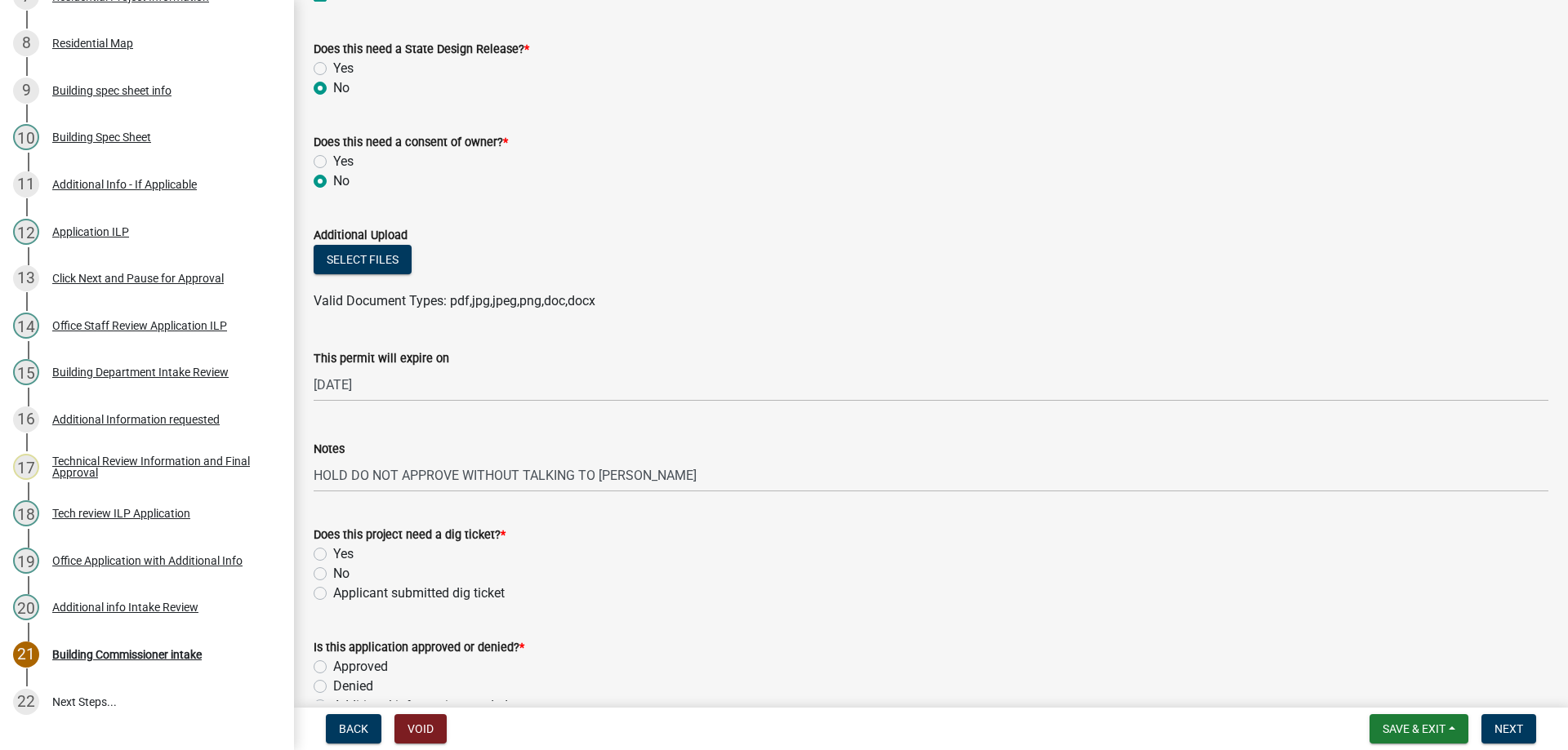
scroll to position [980, 0]
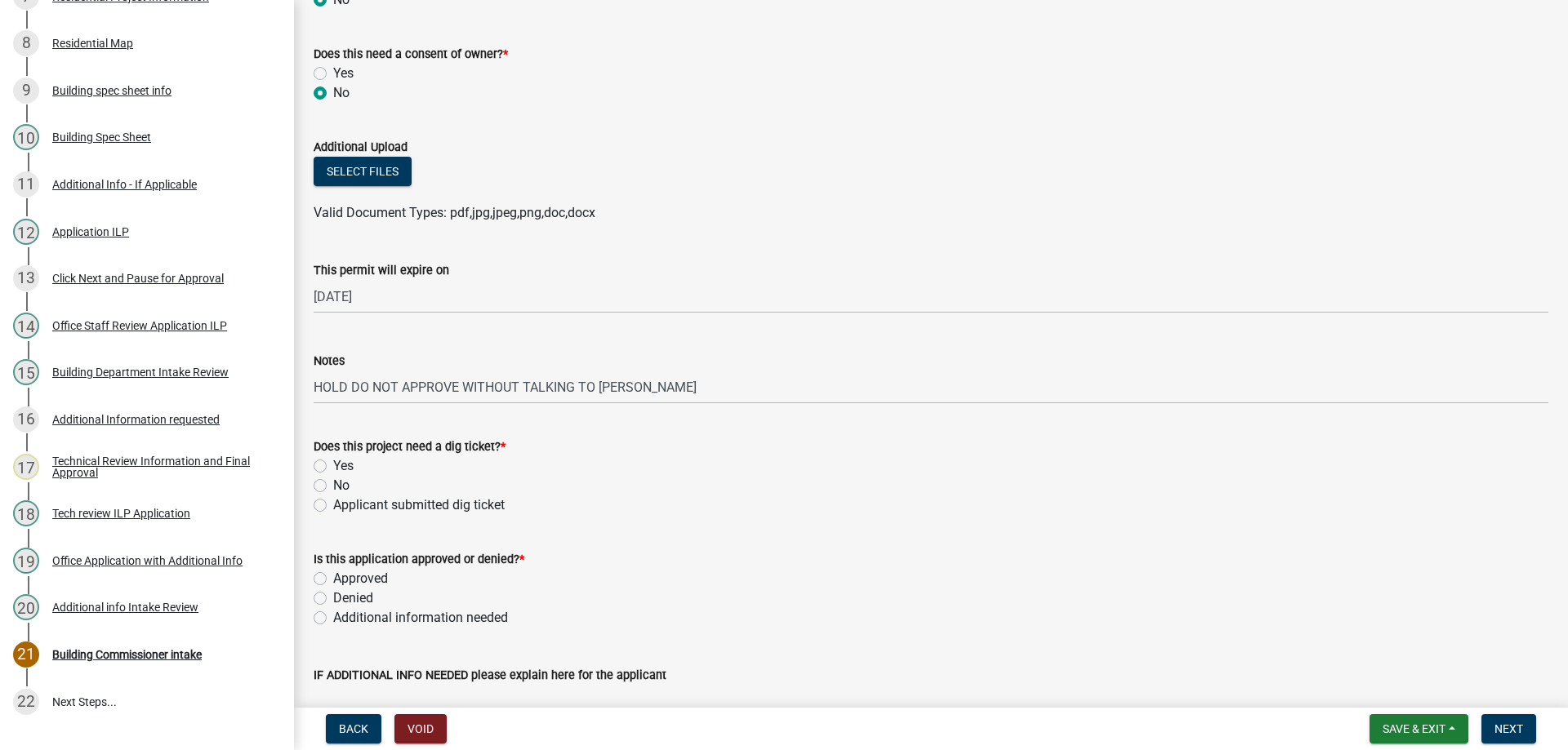
click at [333, 482] on label "No" at bounding box center [341, 485] width 16 height 20
click at [333, 482] on input "No" at bounding box center [338, 481] width 10 height 10
drag, startPoint x: 319, startPoint y: 574, endPoint x: 336, endPoint y: 564, distance: 19.7
click at [333, 574] on label "Approved" at bounding box center [361, 578] width 54 height 20
click at [333, 574] on input "Approved" at bounding box center [338, 574] width 10 height 10
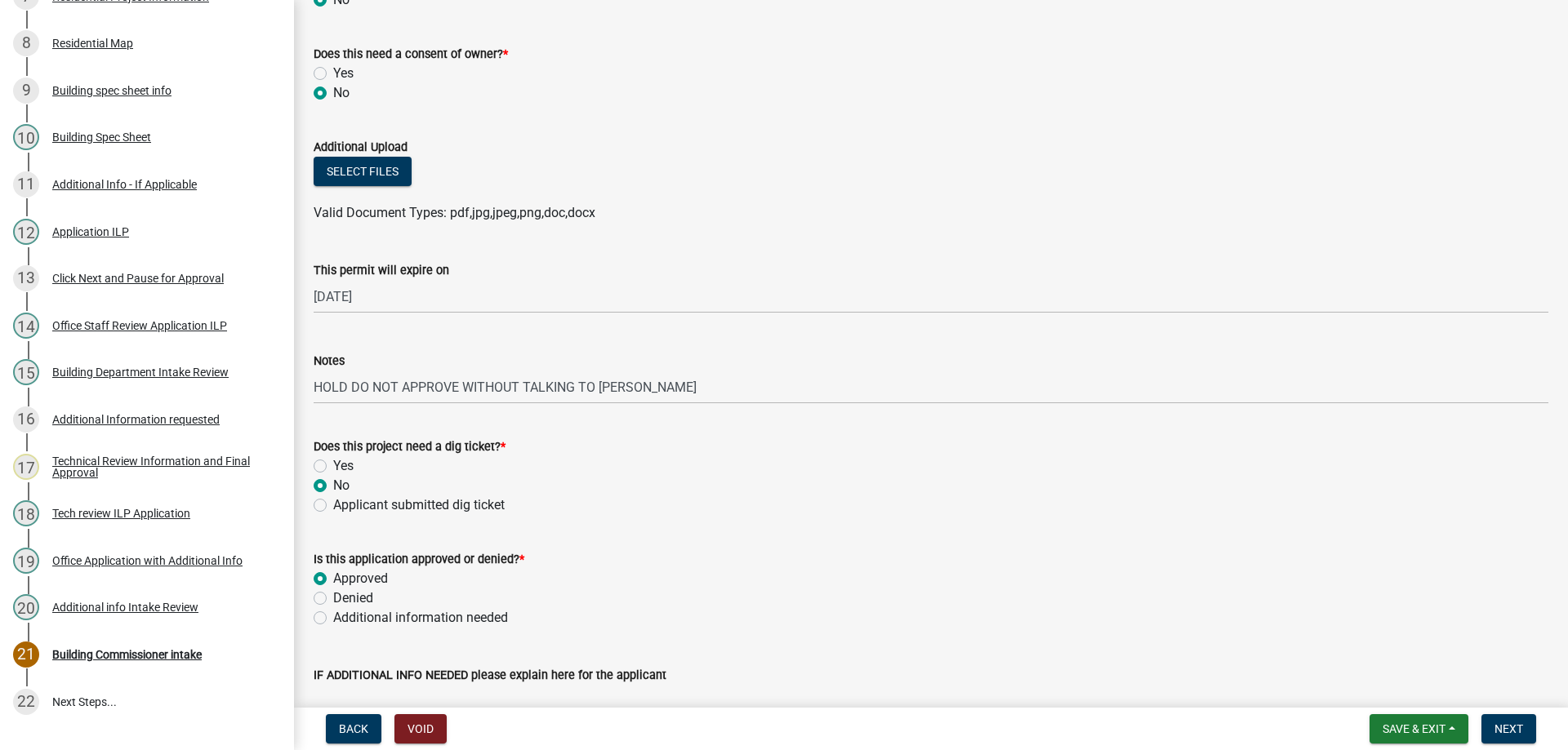
scroll to position [1299, 0]
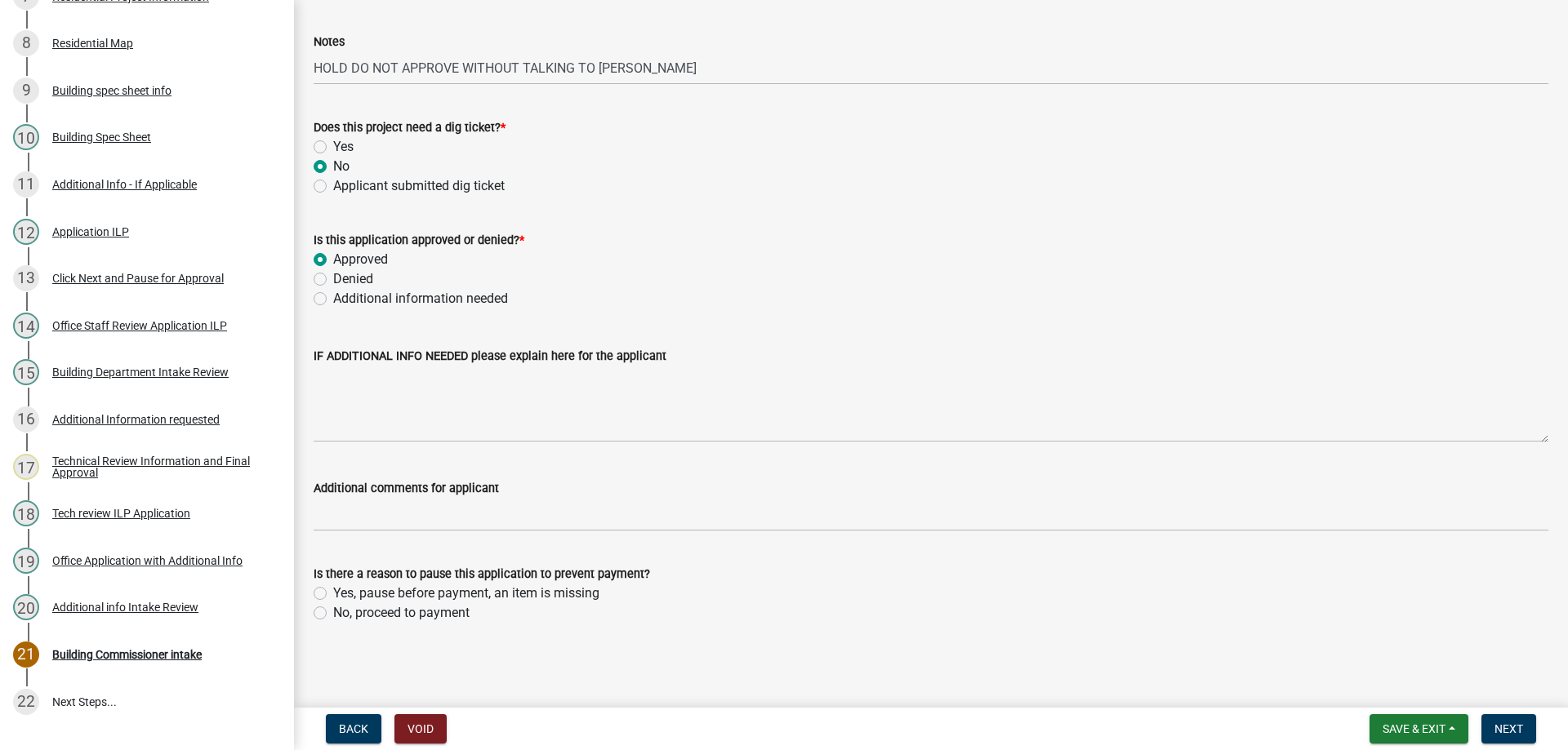
click at [333, 614] on label "No, proceed to payment" at bounding box center [401, 613] width 136 height 20
click at [333, 614] on input "No, proceed to payment" at bounding box center [338, 608] width 10 height 10
click at [1514, 726] on span "Next" at bounding box center [1509, 729] width 28 height 13
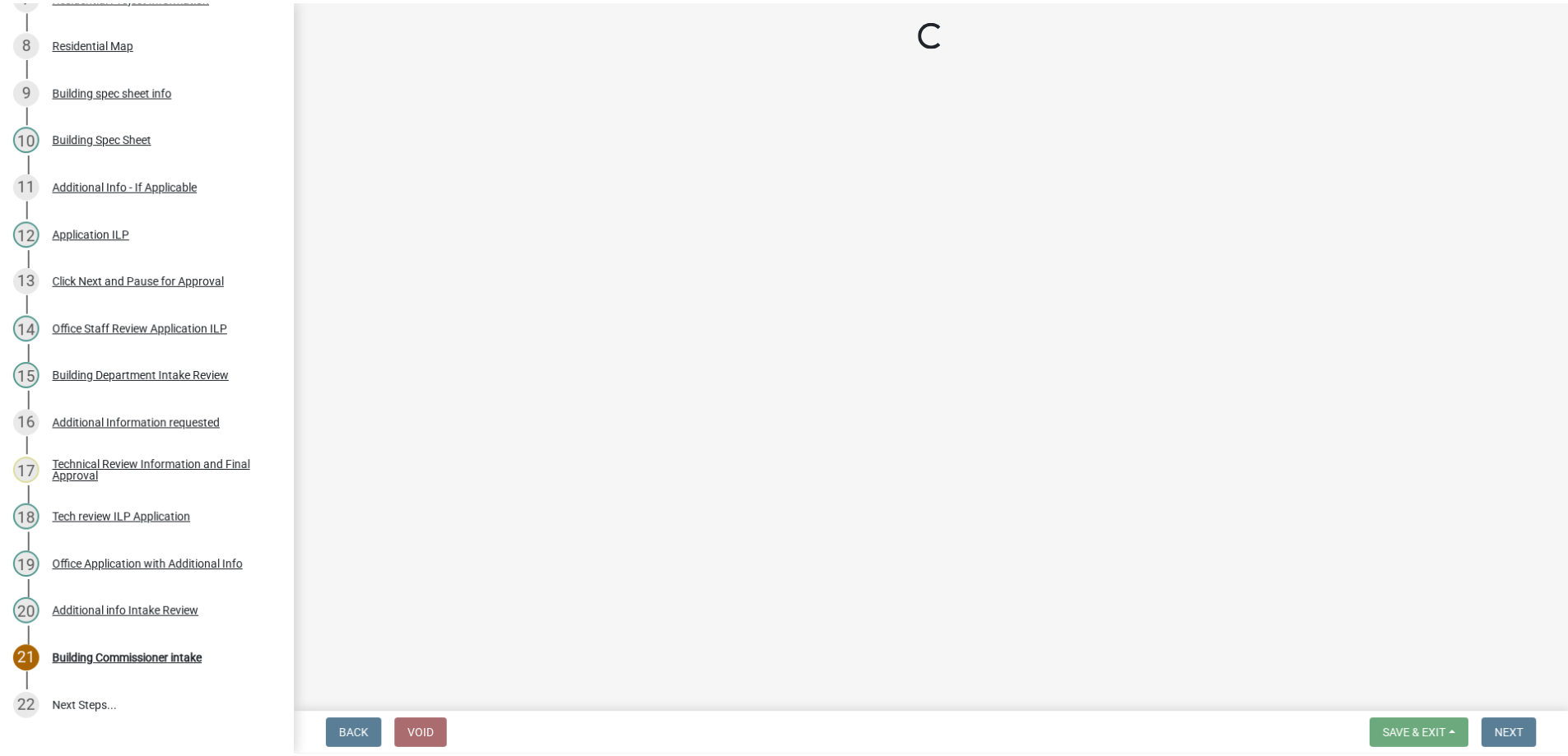
scroll to position [765, 0]
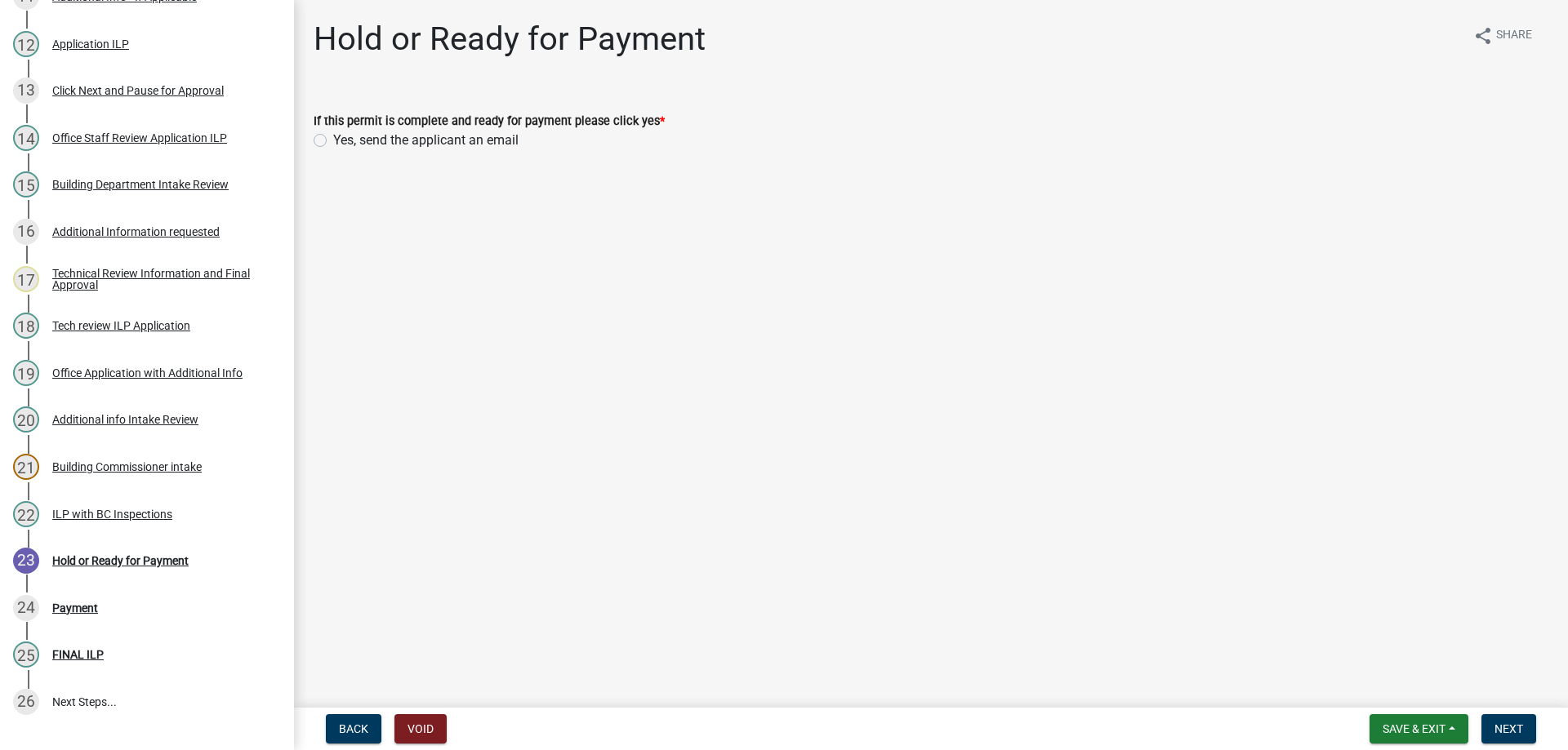
click at [333, 140] on label "Yes, send the applicant an email" at bounding box center [425, 140] width 185 height 20
click at [333, 140] on input "Yes, send the applicant an email" at bounding box center [338, 135] width 10 height 10
click at [1503, 730] on span "Next" at bounding box center [1509, 729] width 28 height 13
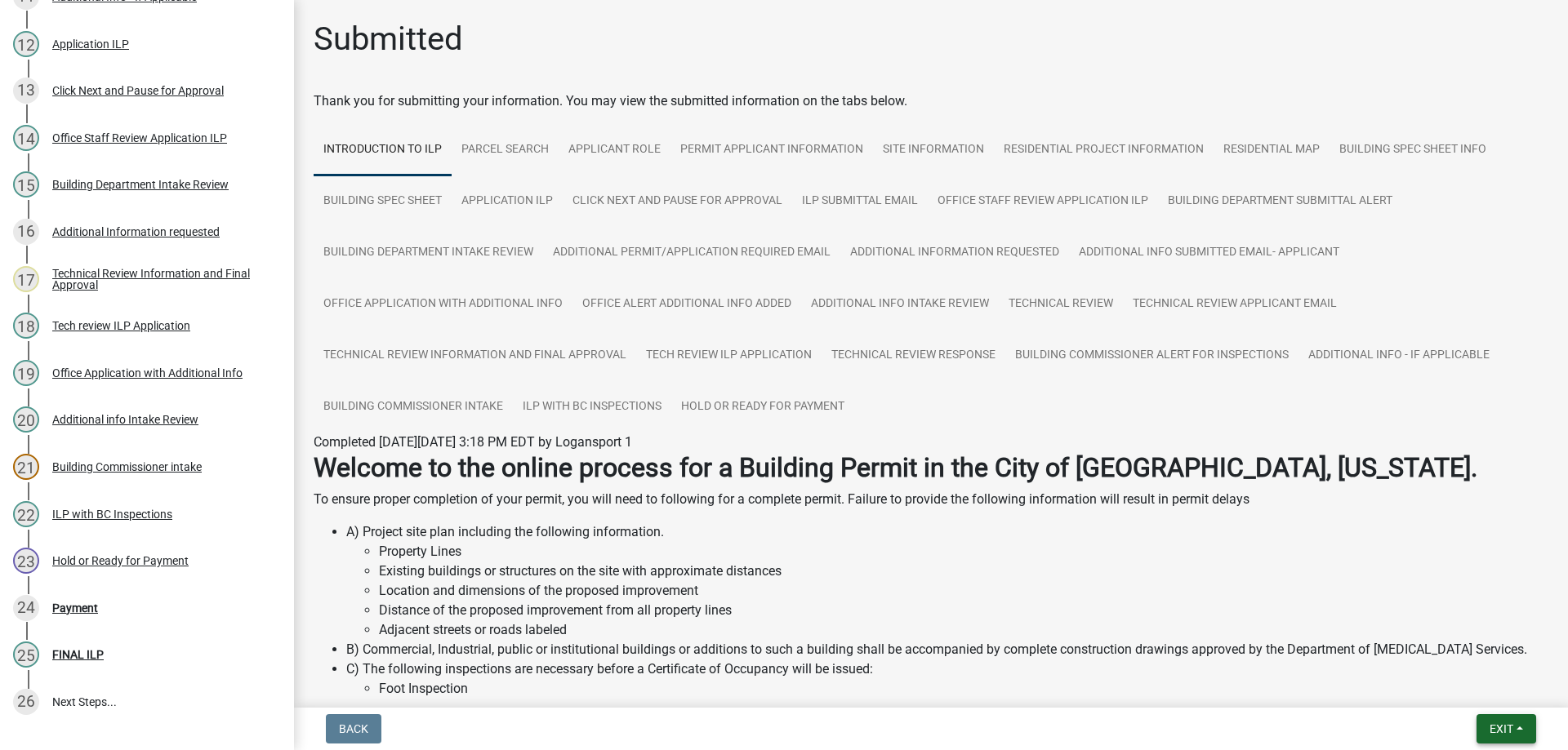
click at [1513, 731] on span "Exit" at bounding box center [1501, 729] width 23 height 13
click at [1482, 685] on button "Save & Exit" at bounding box center [1470, 687] width 131 height 39
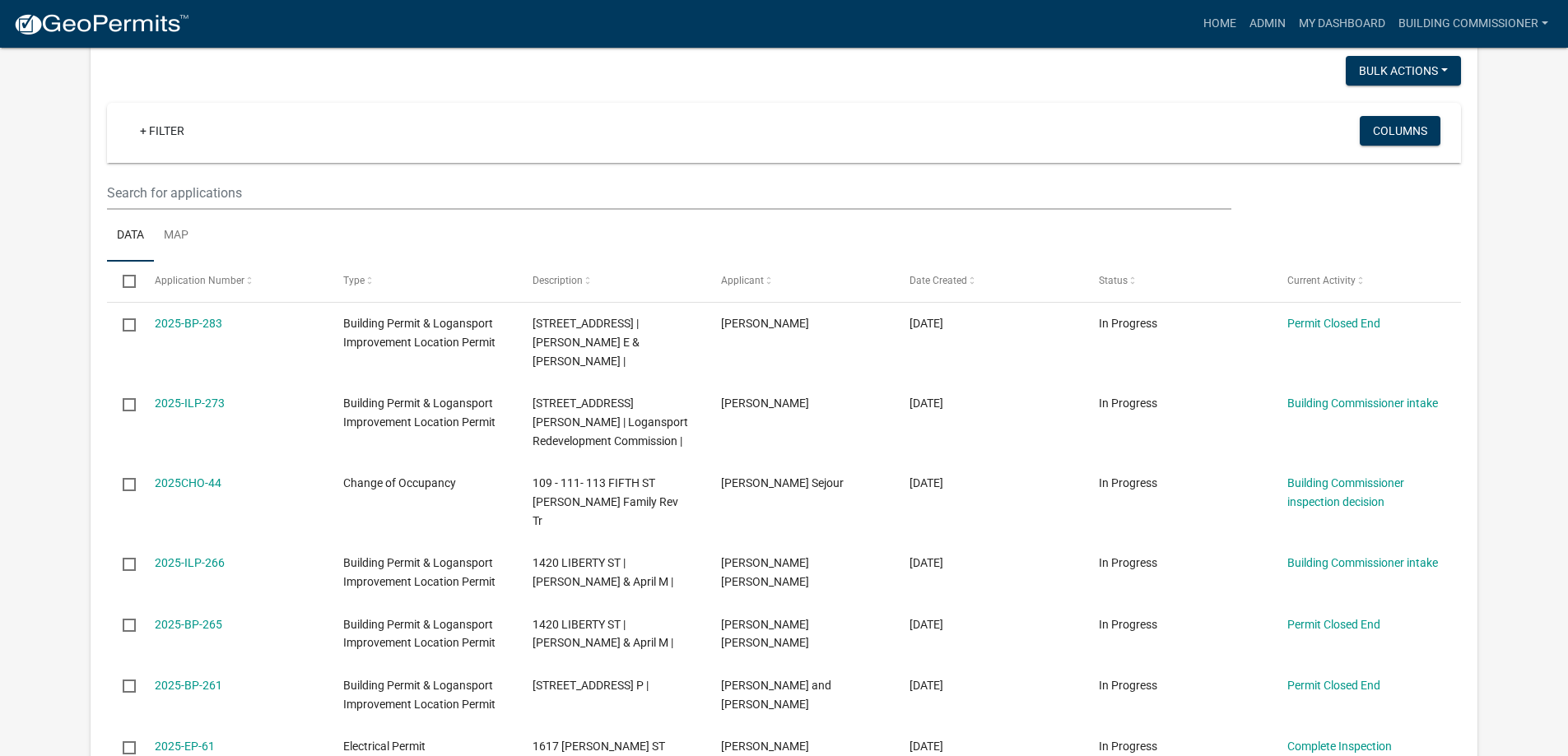
scroll to position [741, 0]
